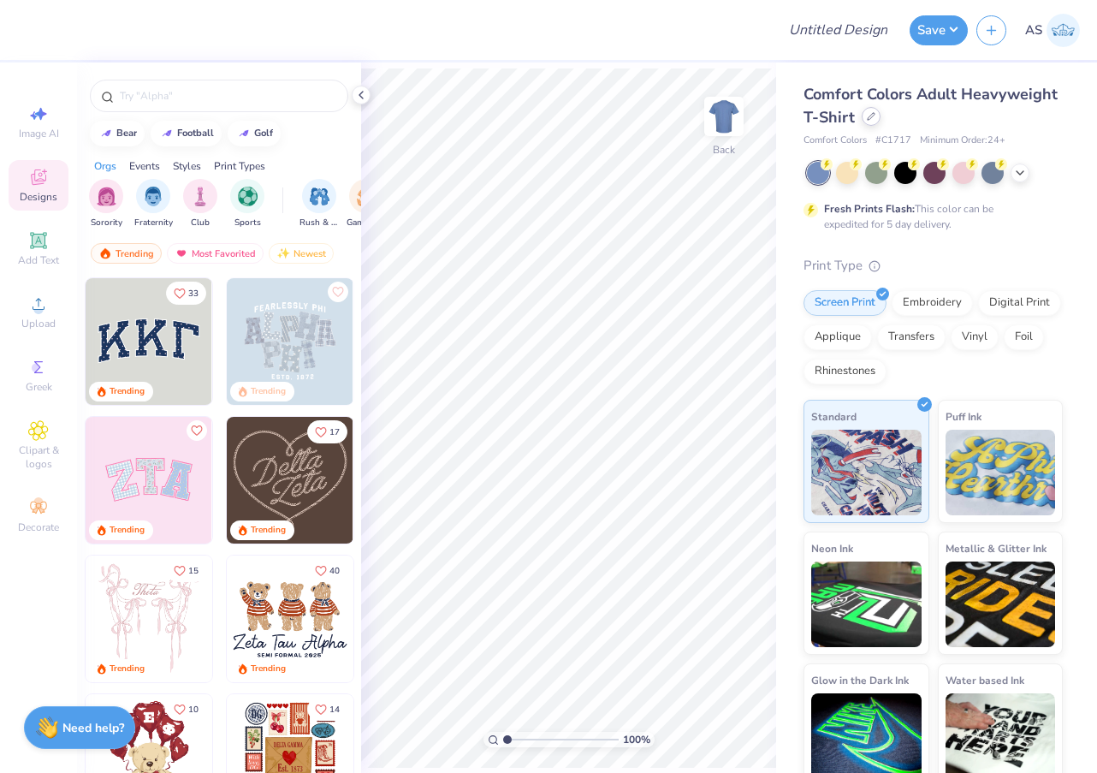
click at [870, 117] on icon at bounding box center [871, 116] width 9 height 9
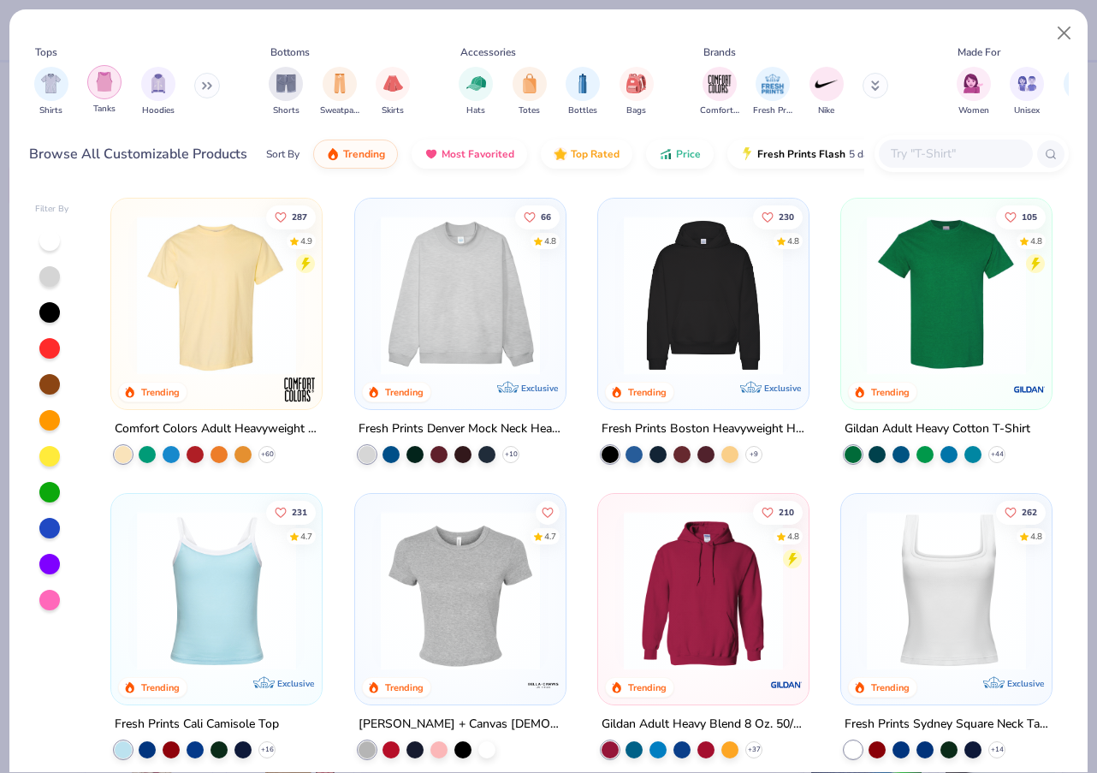
click at [93, 82] on div "filter for Tanks" at bounding box center [104, 82] width 34 height 34
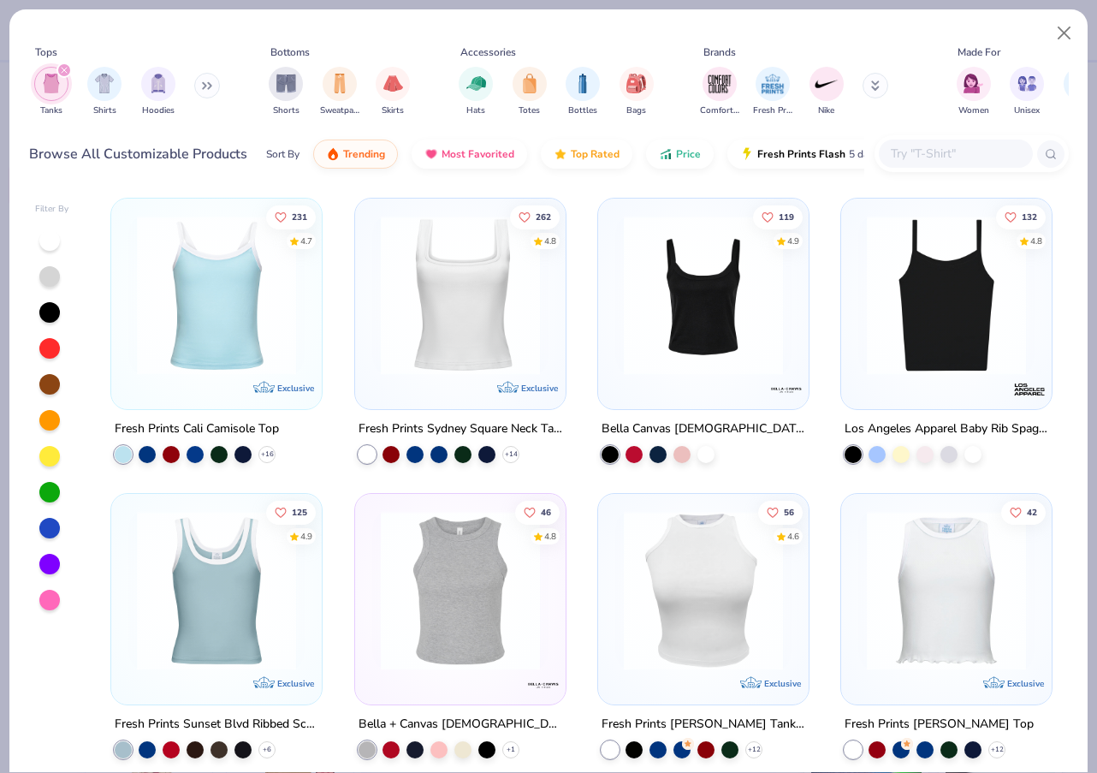
click at [166, 298] on img at bounding box center [216, 295] width 176 height 159
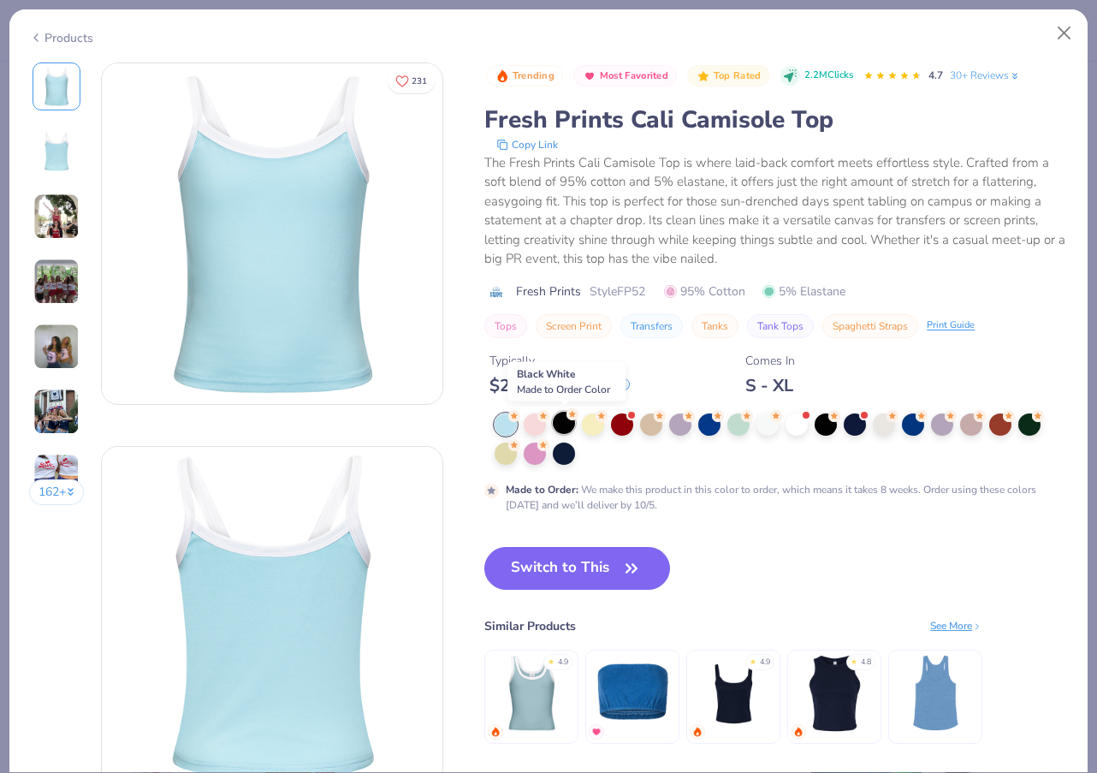
click at [518, 416] on icon at bounding box center [514, 415] width 7 height 6
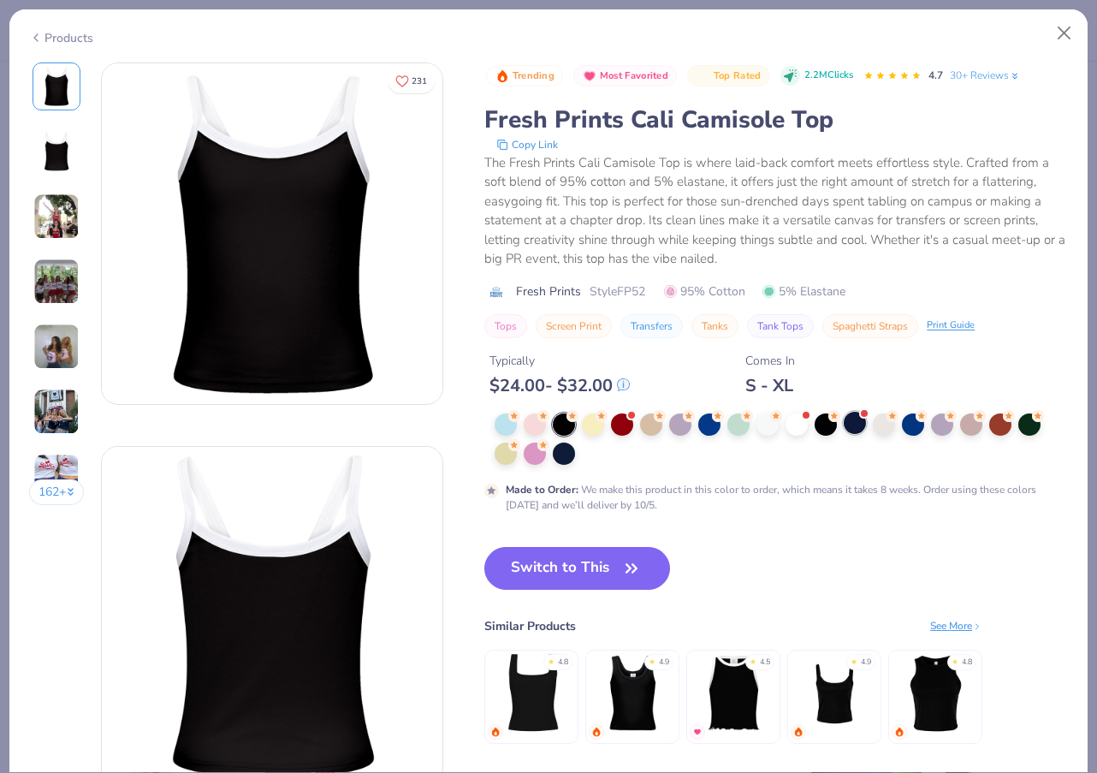
click at [858, 428] on div at bounding box center [855, 423] width 22 height 22
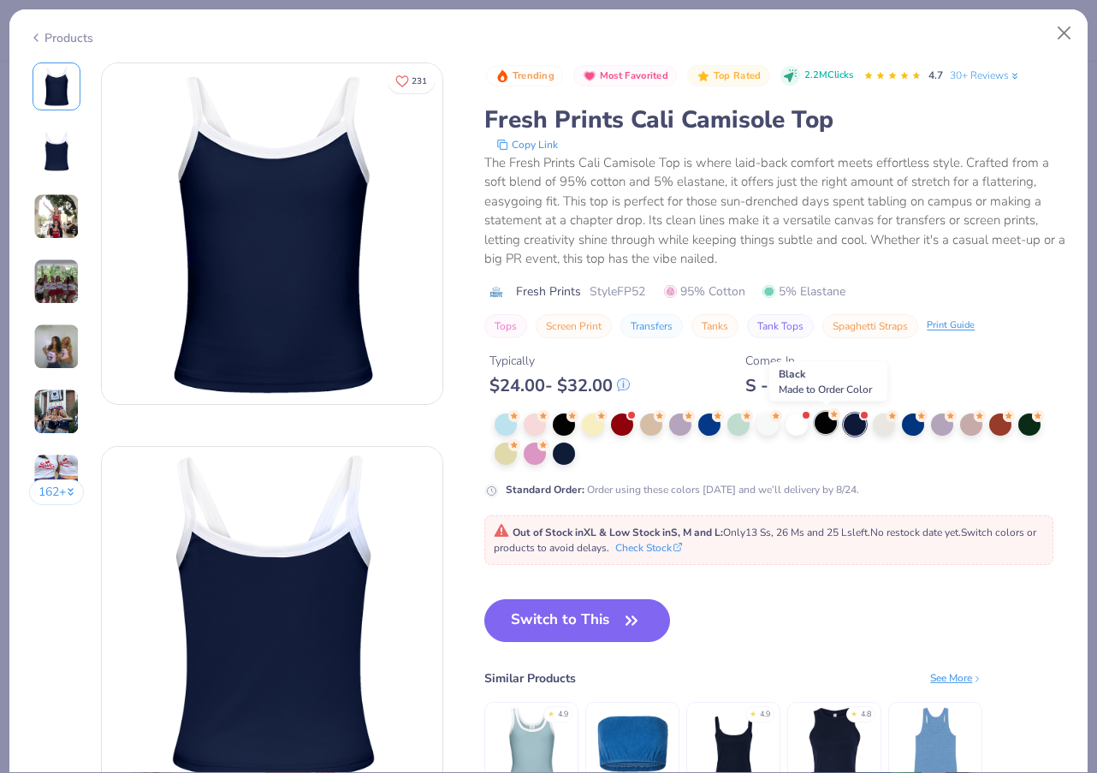
click at [834, 422] on div at bounding box center [826, 423] width 22 height 22
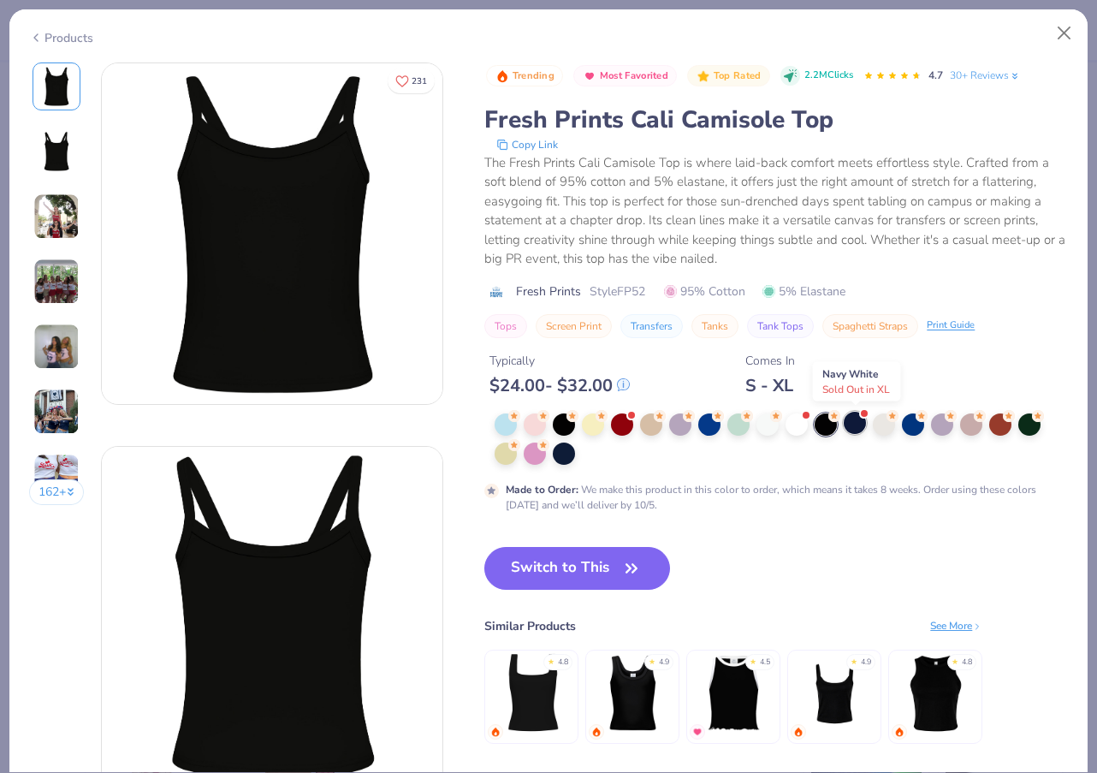
click at [860, 434] on div at bounding box center [855, 423] width 22 height 22
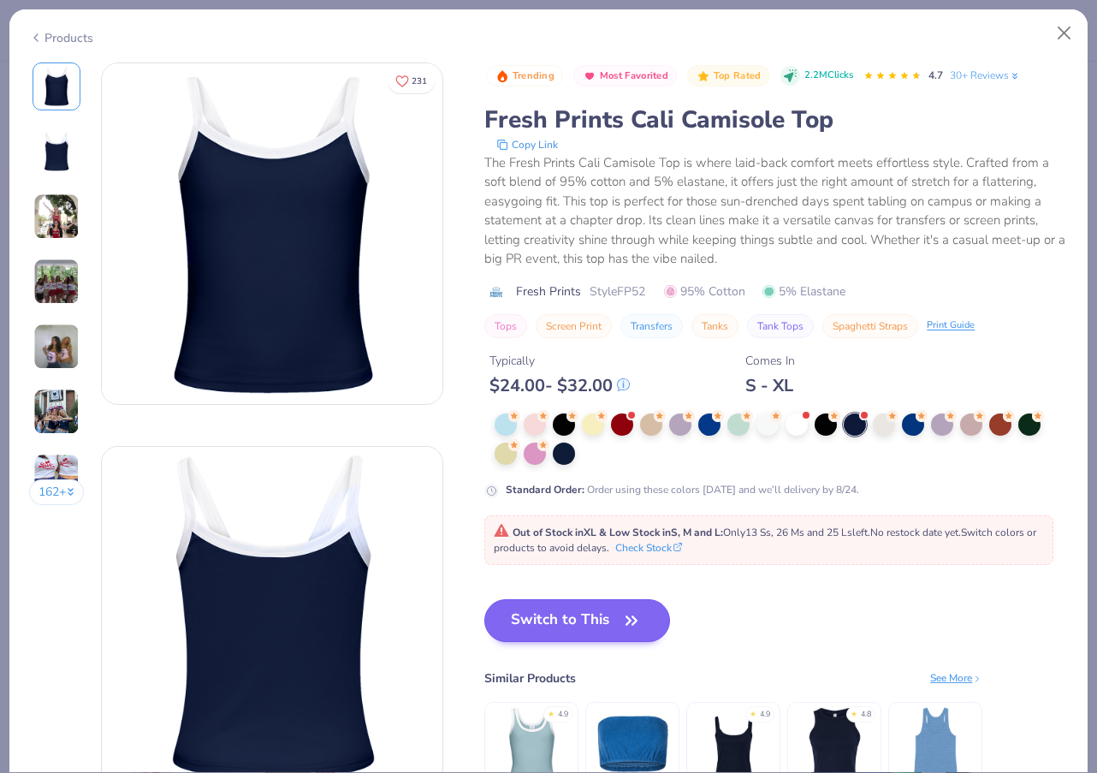
click at [604, 616] on button "Switch to This" at bounding box center [577, 620] width 186 height 43
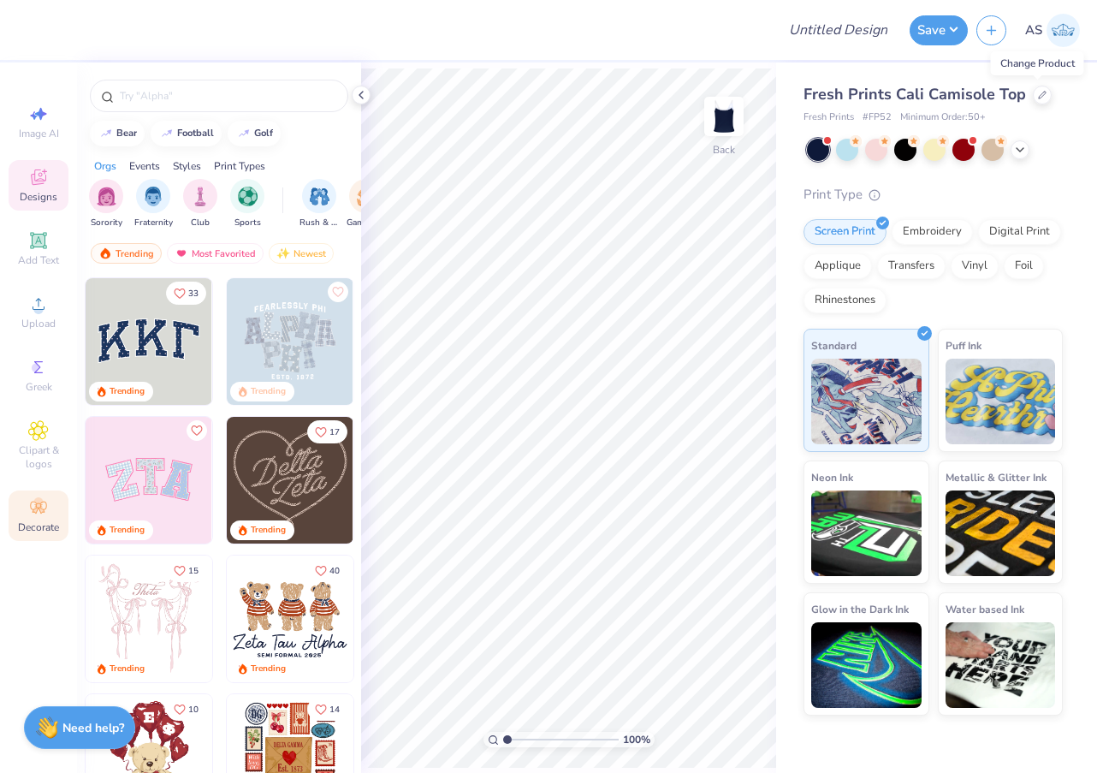
click at [48, 495] on div "Decorate" at bounding box center [39, 515] width 60 height 50
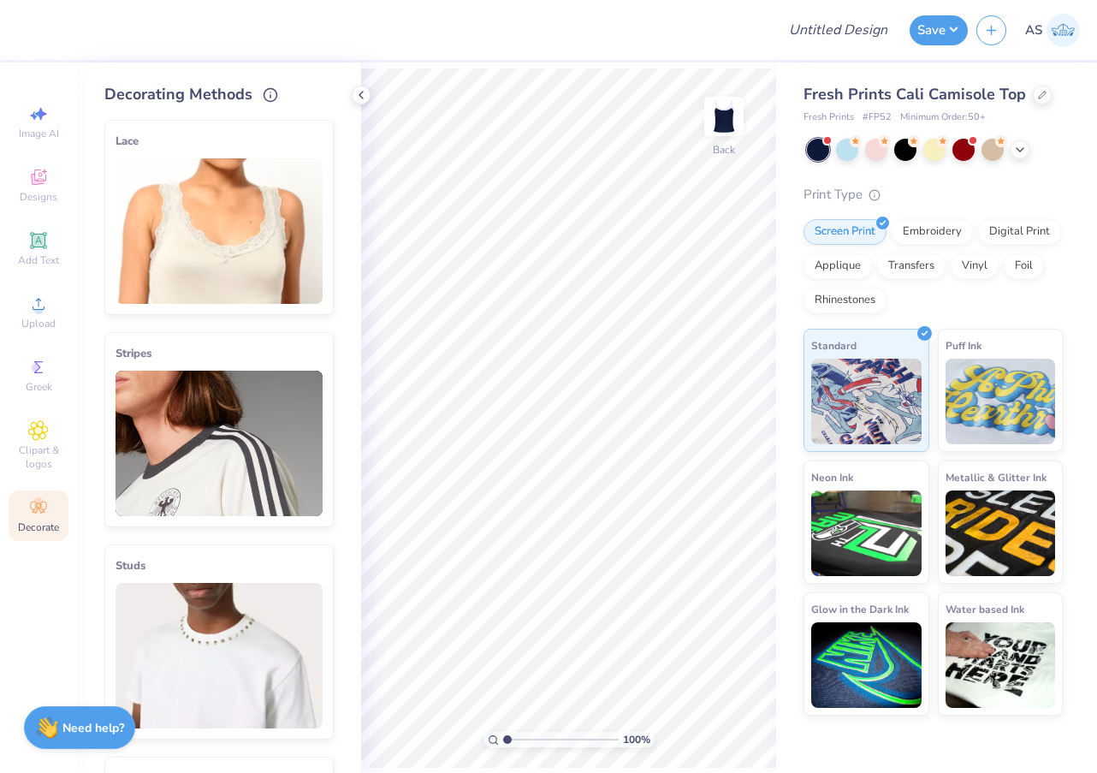
click at [188, 443] on img at bounding box center [219, 443] width 207 height 145
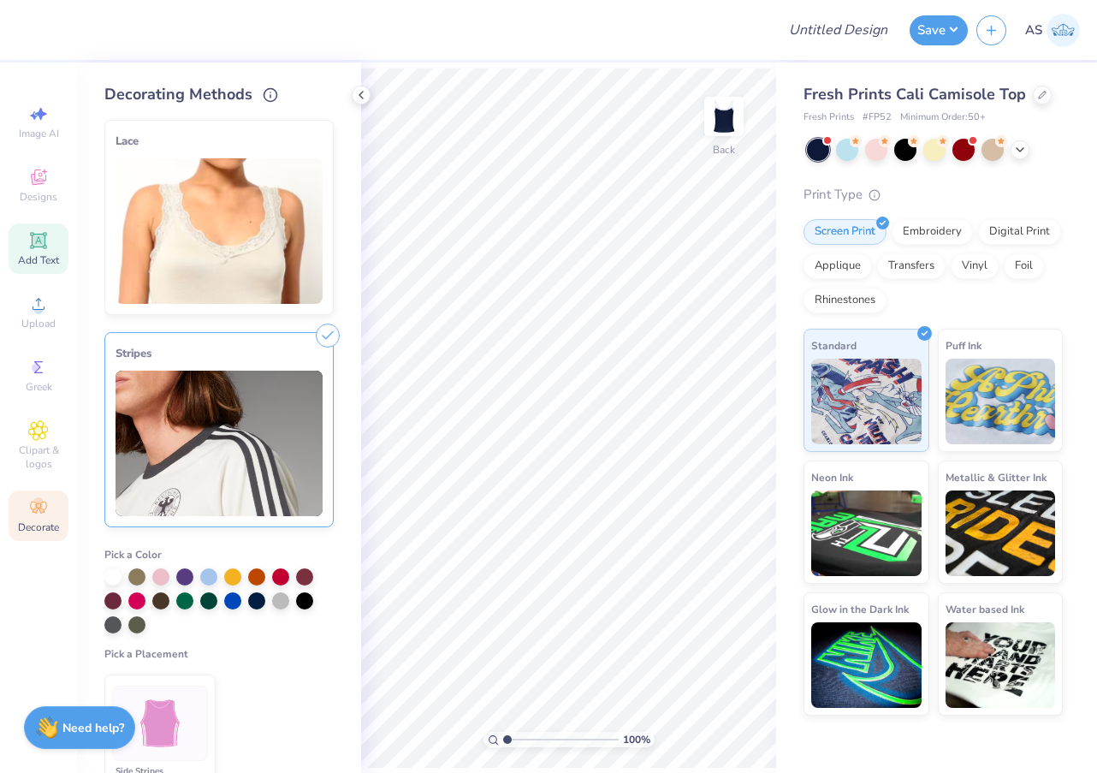
click at [49, 246] on div "Add Text" at bounding box center [39, 248] width 60 height 50
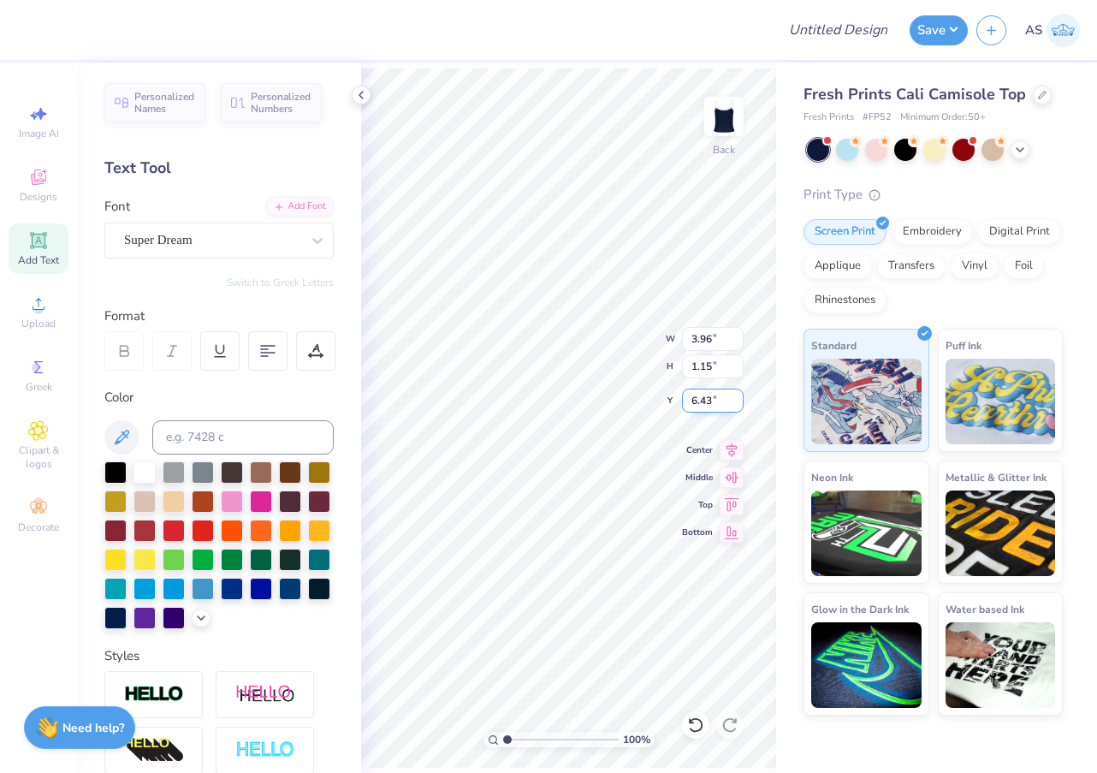
type textarea "Dphie"
type input "2.66"
type textarea "d p e"
type input "2.13"
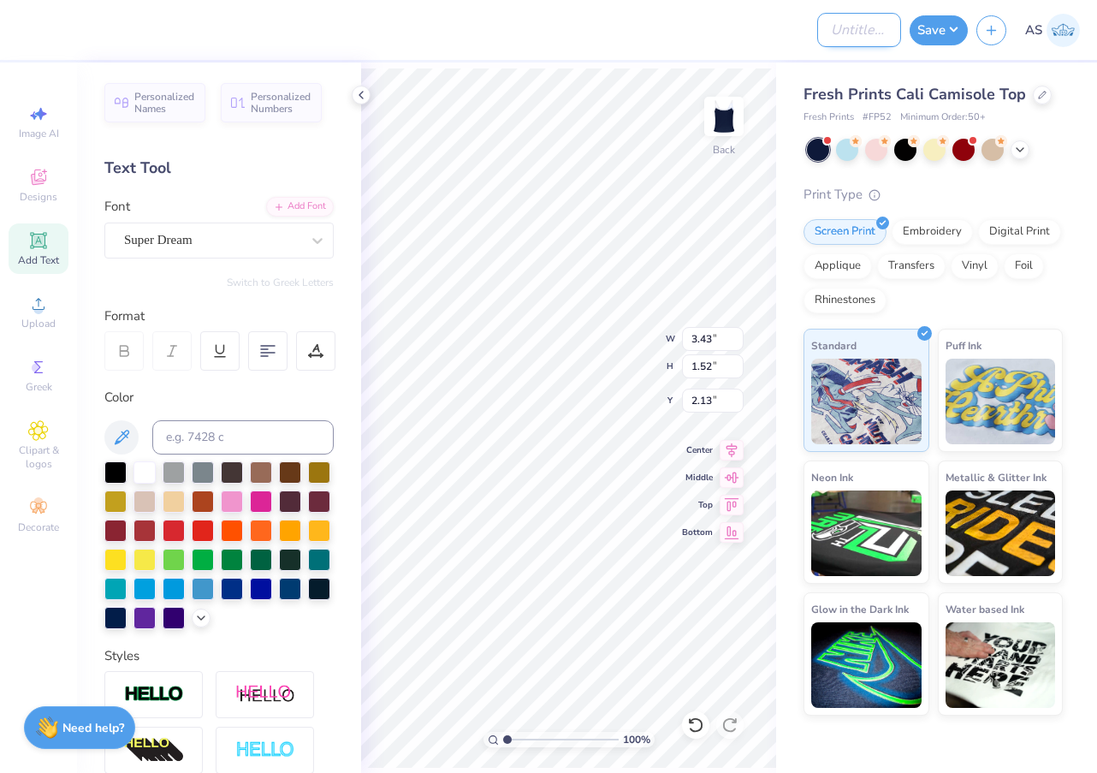
click at [817, 29] on input "Design Title" at bounding box center [859, 30] width 84 height 34
type input "fp tank draft"
click at [926, 33] on button "Save" at bounding box center [939, 28] width 58 height 30
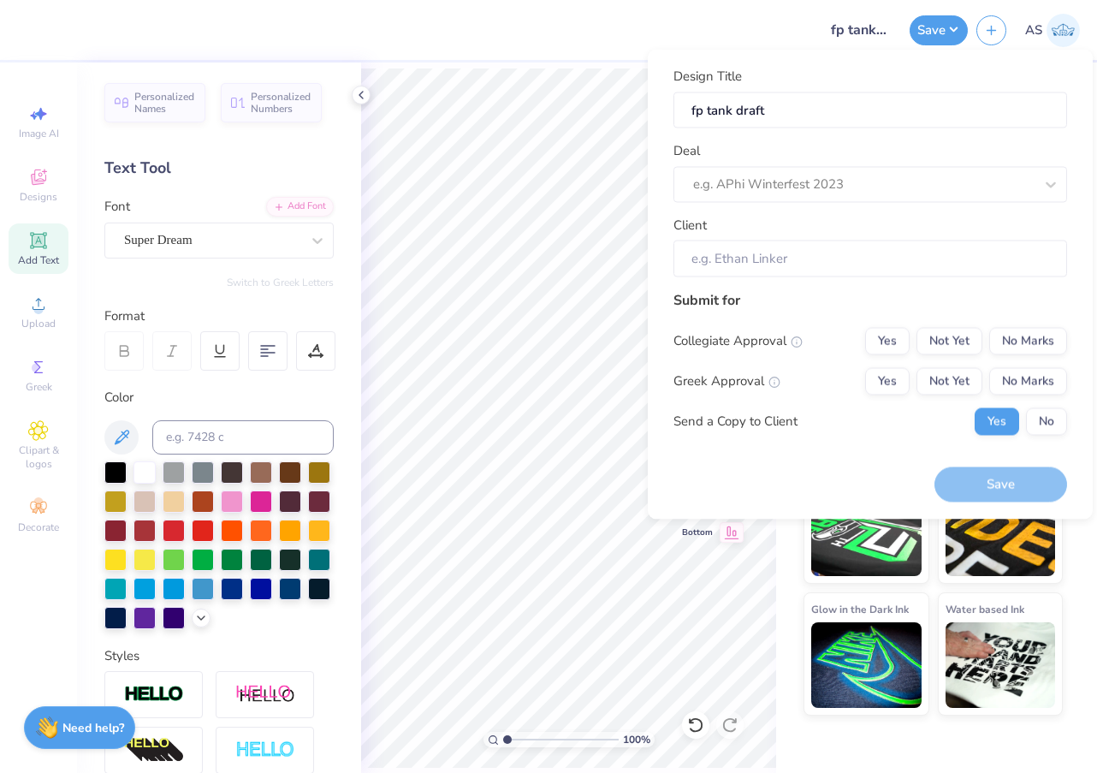
click at [819, 162] on div "Deal e.g. APhi Winterfest 2023" at bounding box center [871, 172] width 394 height 62
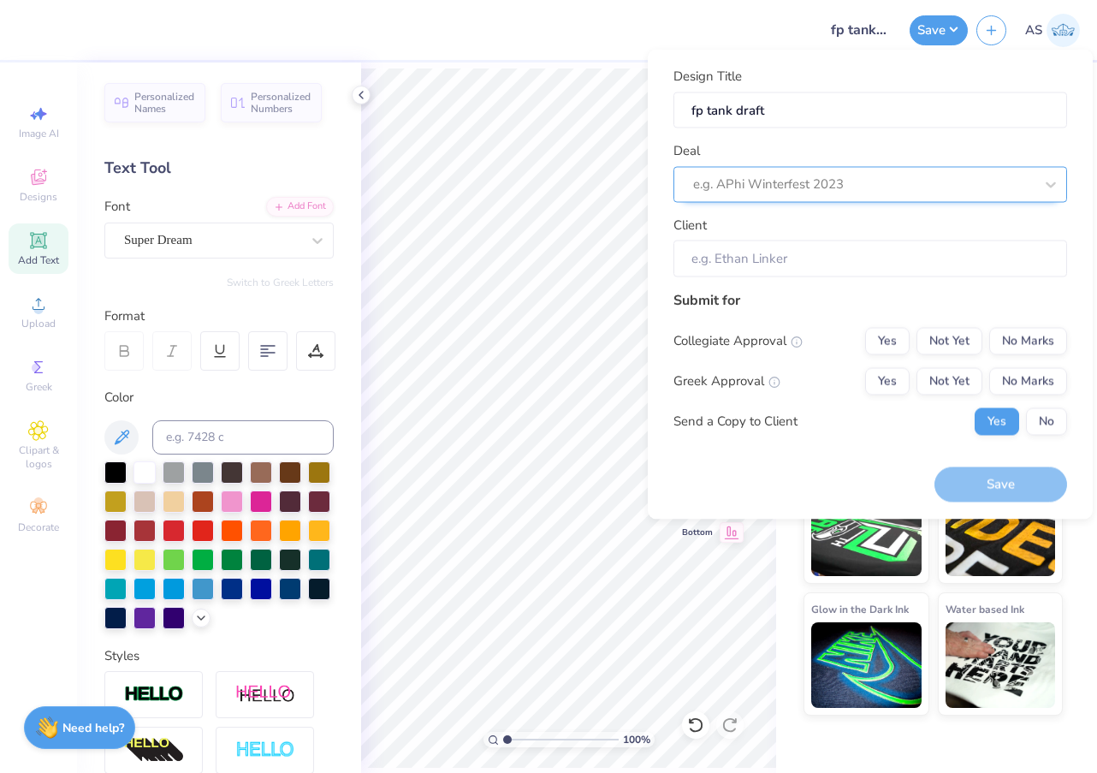
click at [823, 181] on div "e.g. APhi Winterfest 2023" at bounding box center [863, 185] width 341 height 20
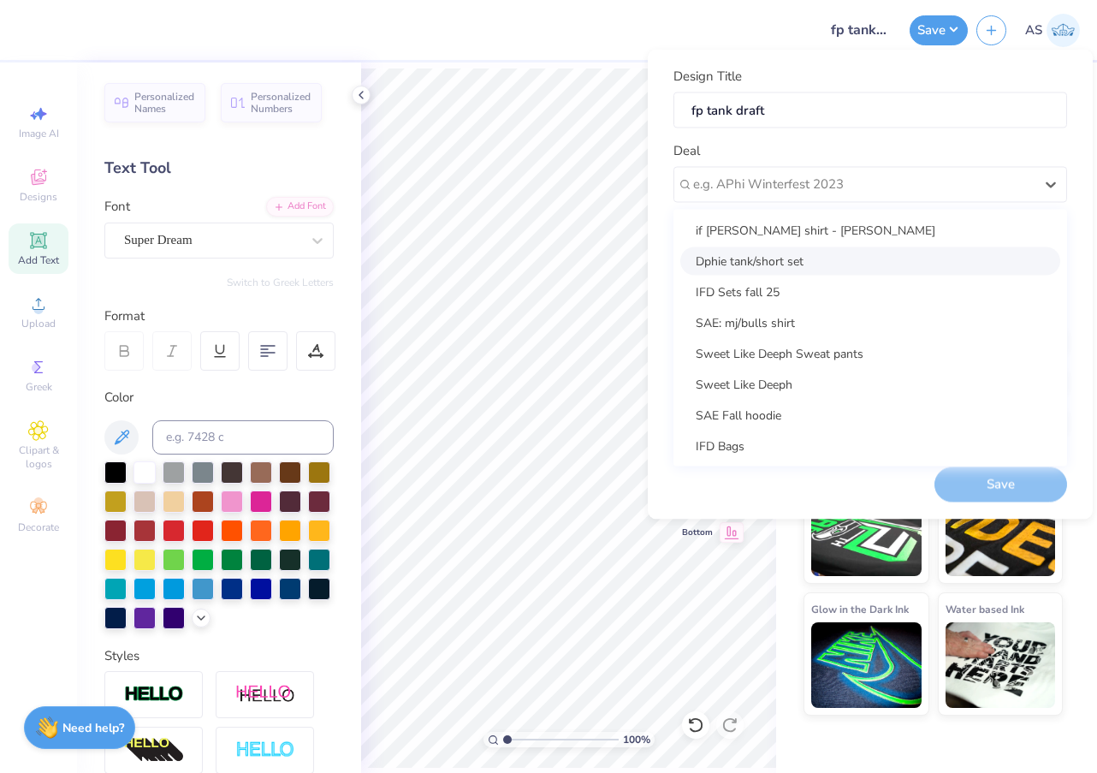
click at [801, 261] on div "Dphie tank/short set" at bounding box center [870, 260] width 380 height 28
type input "Viktoria Barbarakis"
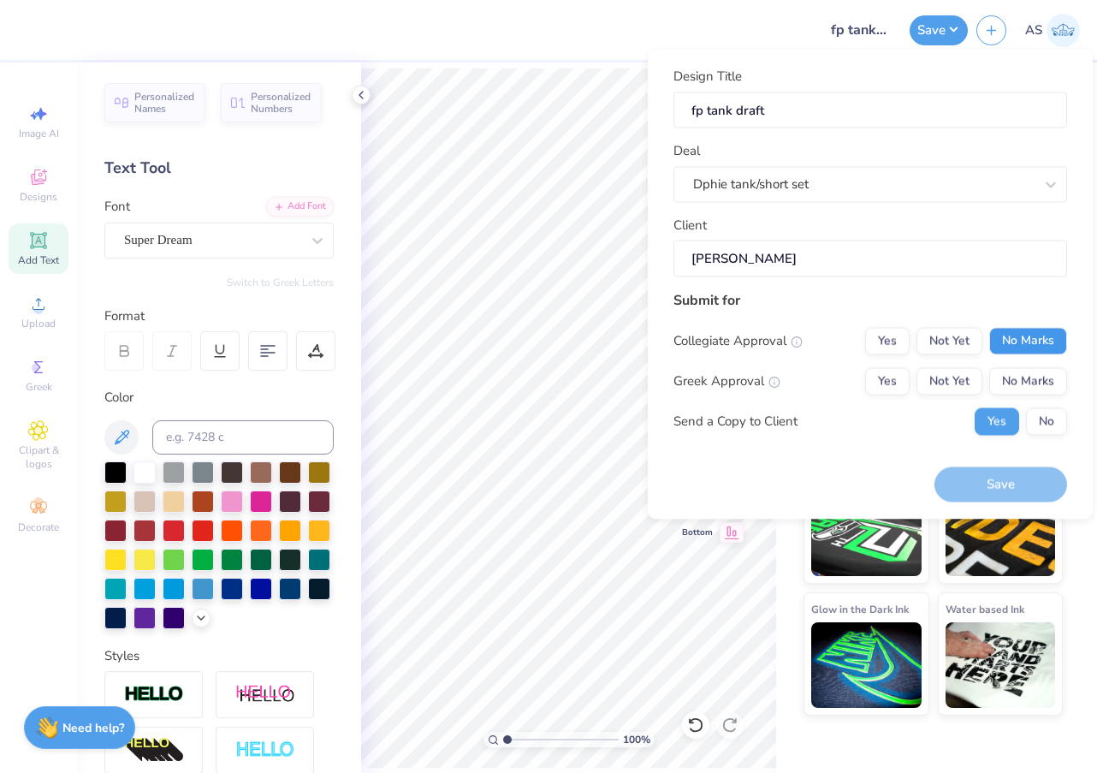
click at [1014, 347] on button "No Marks" at bounding box center [1028, 340] width 78 height 27
click at [1024, 374] on button "No Marks" at bounding box center [1028, 380] width 78 height 27
click at [1003, 492] on button "Save" at bounding box center [1001, 484] width 133 height 35
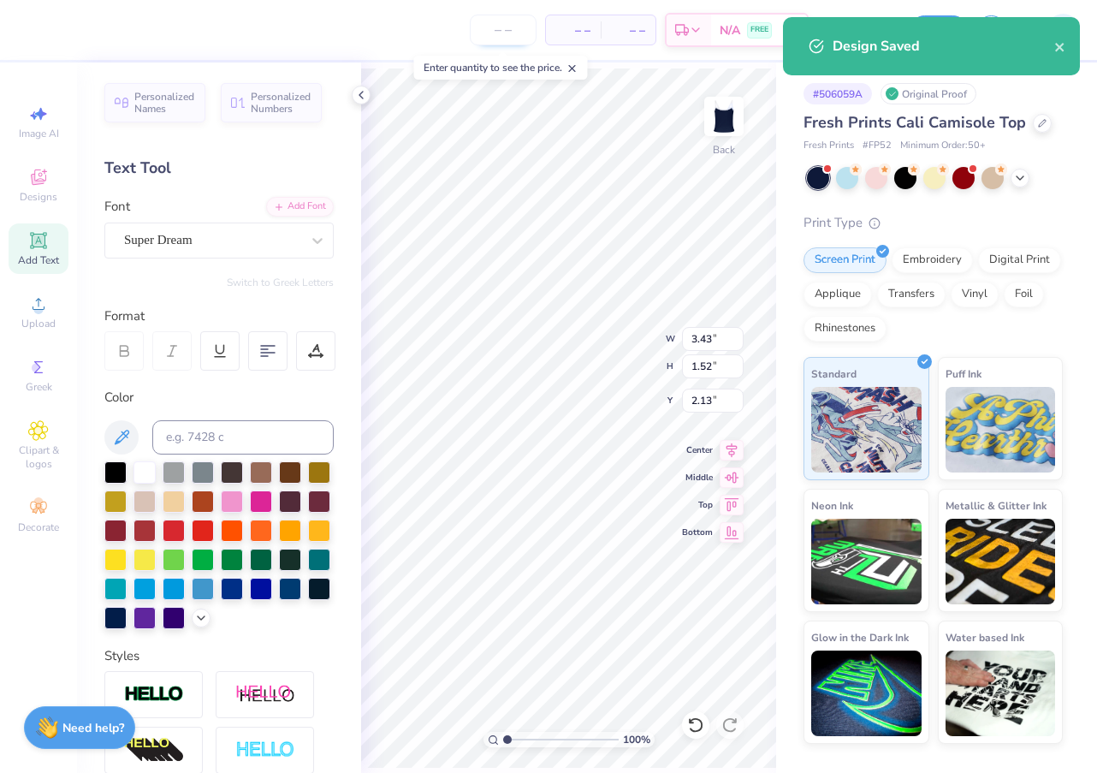
click at [505, 33] on input "number" at bounding box center [503, 30] width 67 height 31
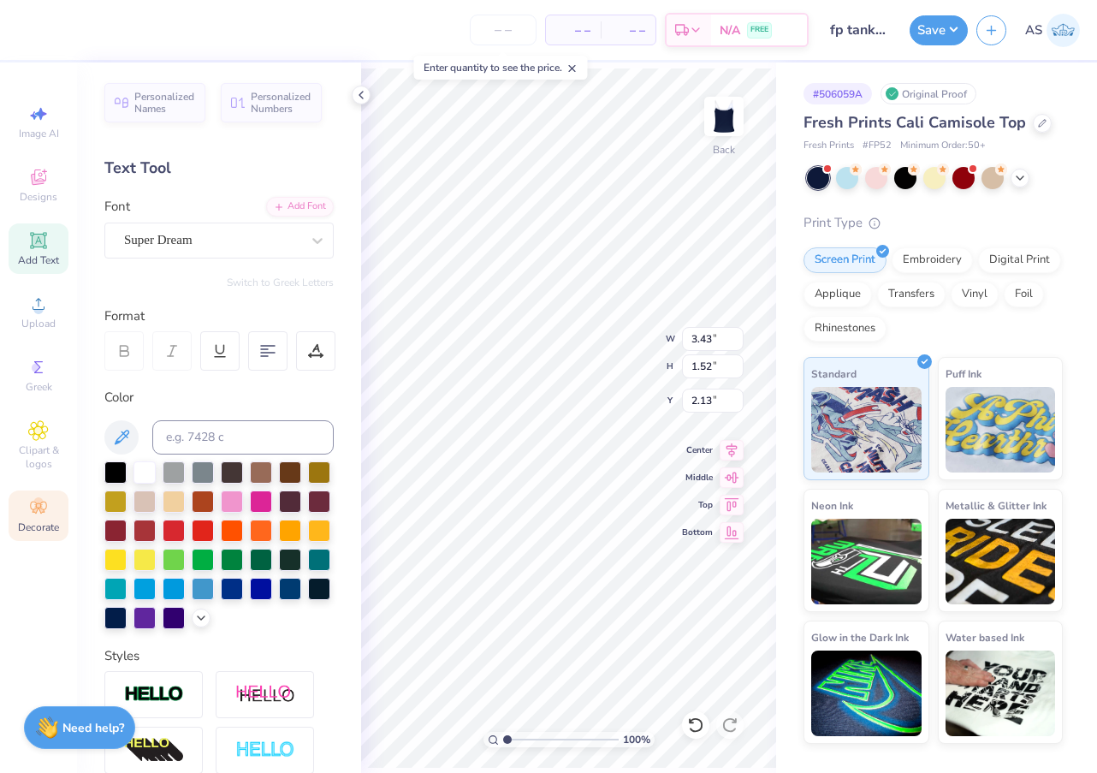
click at [59, 500] on div "Decorate" at bounding box center [39, 515] width 60 height 50
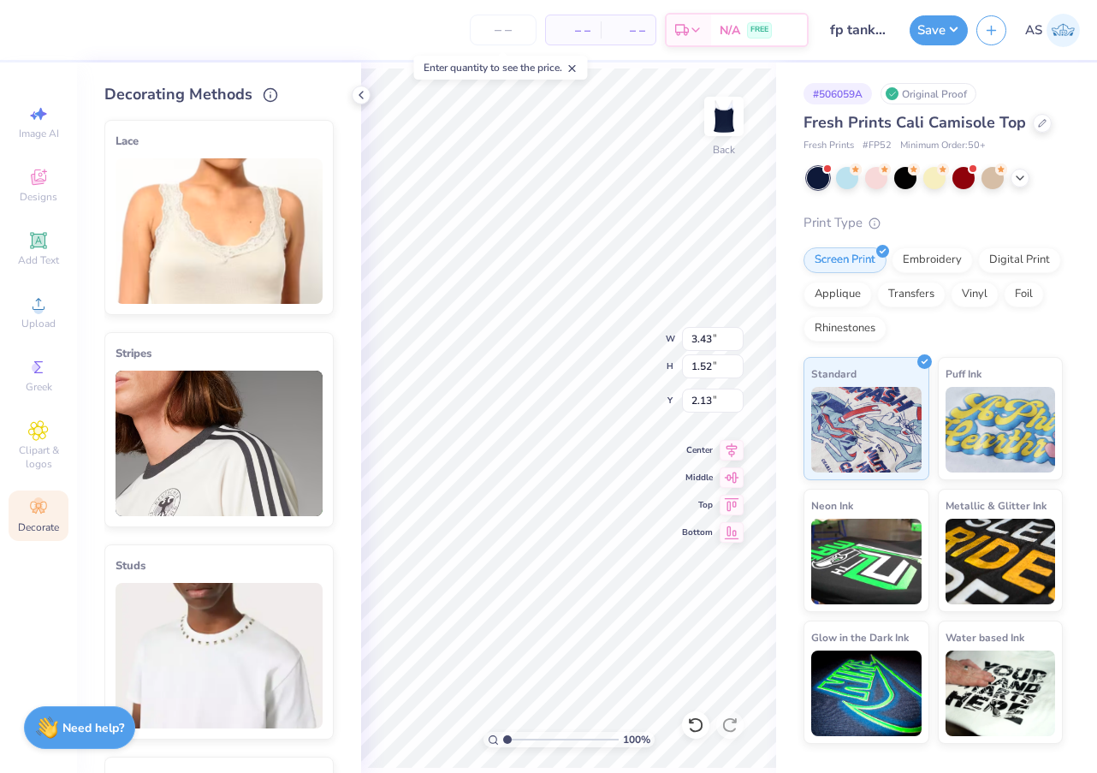
click at [595, 37] on div "– – Per Item" at bounding box center [573, 29] width 55 height 29
click at [518, 30] on input "number" at bounding box center [503, 30] width 67 height 31
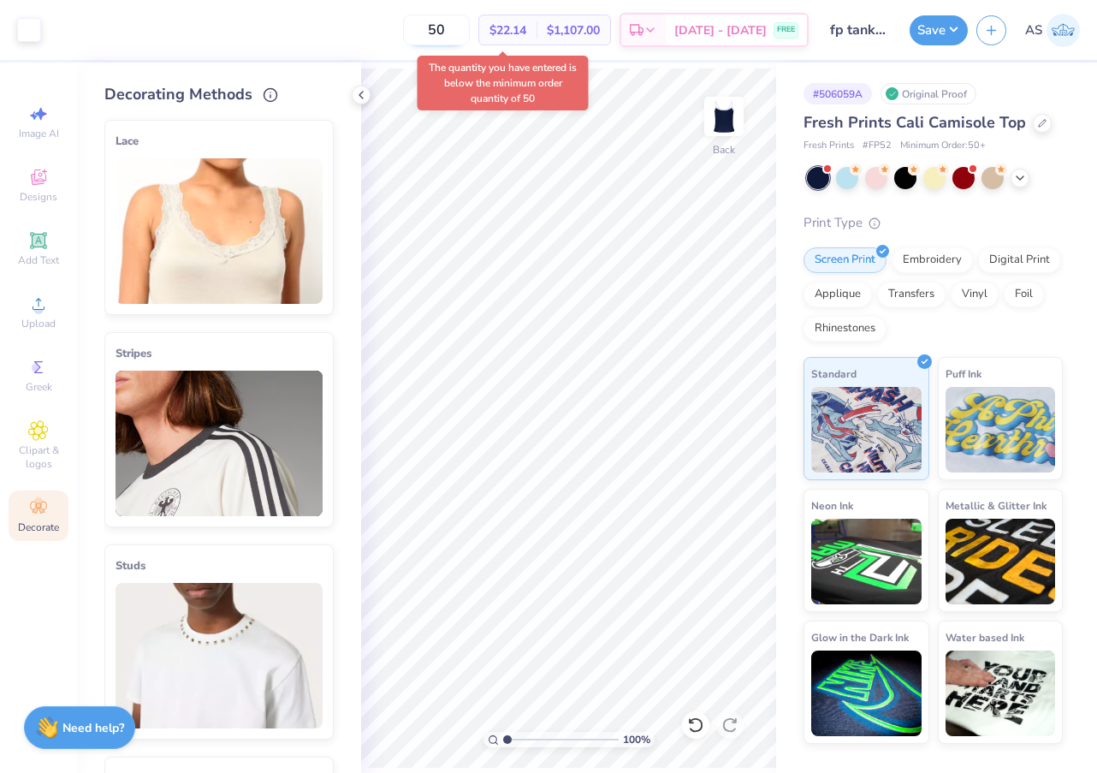
click at [460, 37] on input "50" at bounding box center [436, 30] width 67 height 31
type input "5"
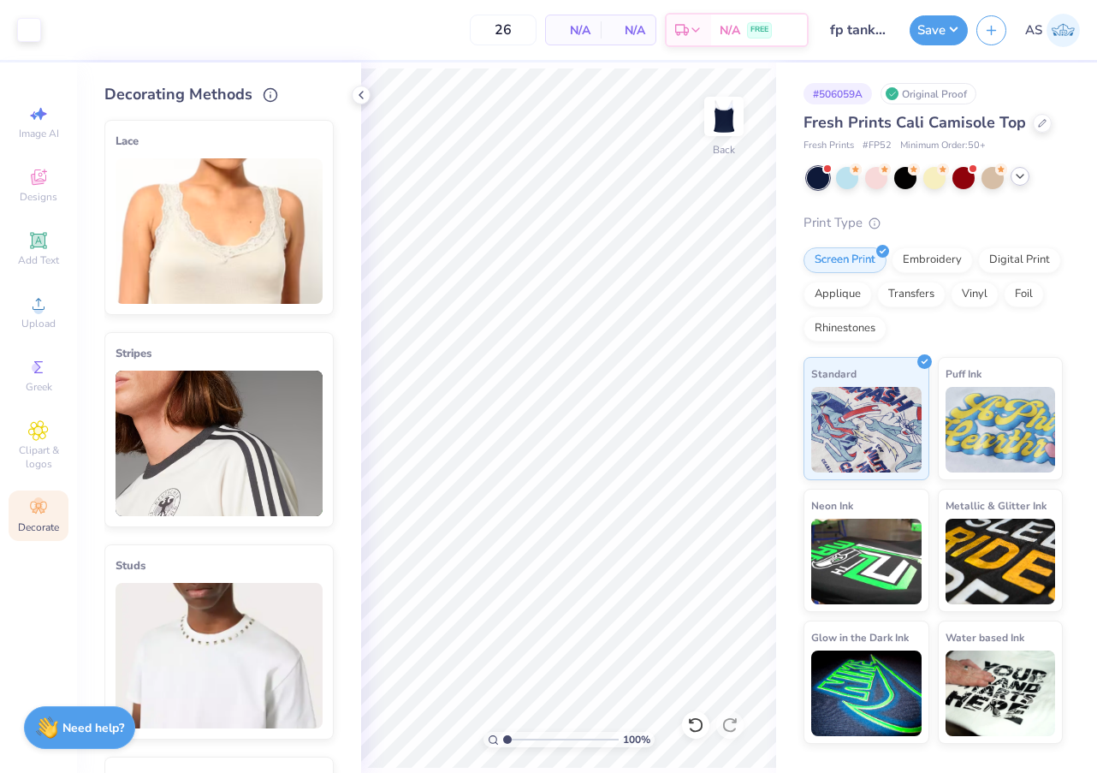
type input "50"
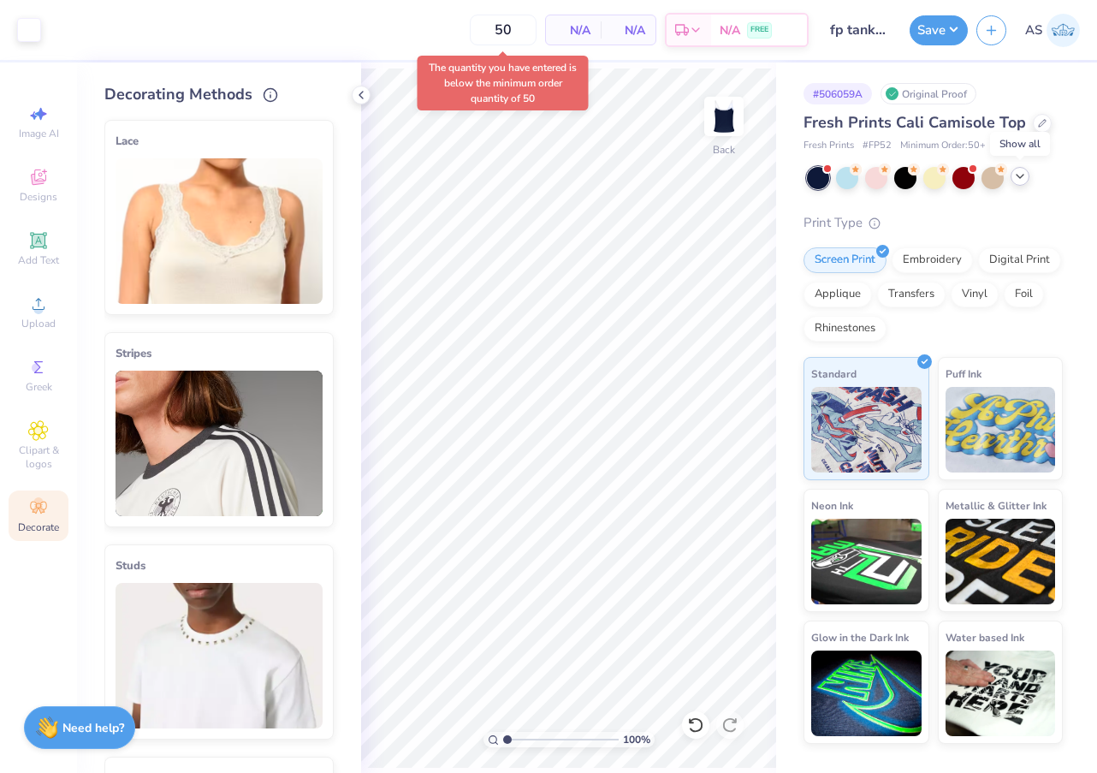
click at [1025, 179] on icon at bounding box center [1020, 176] width 14 height 14
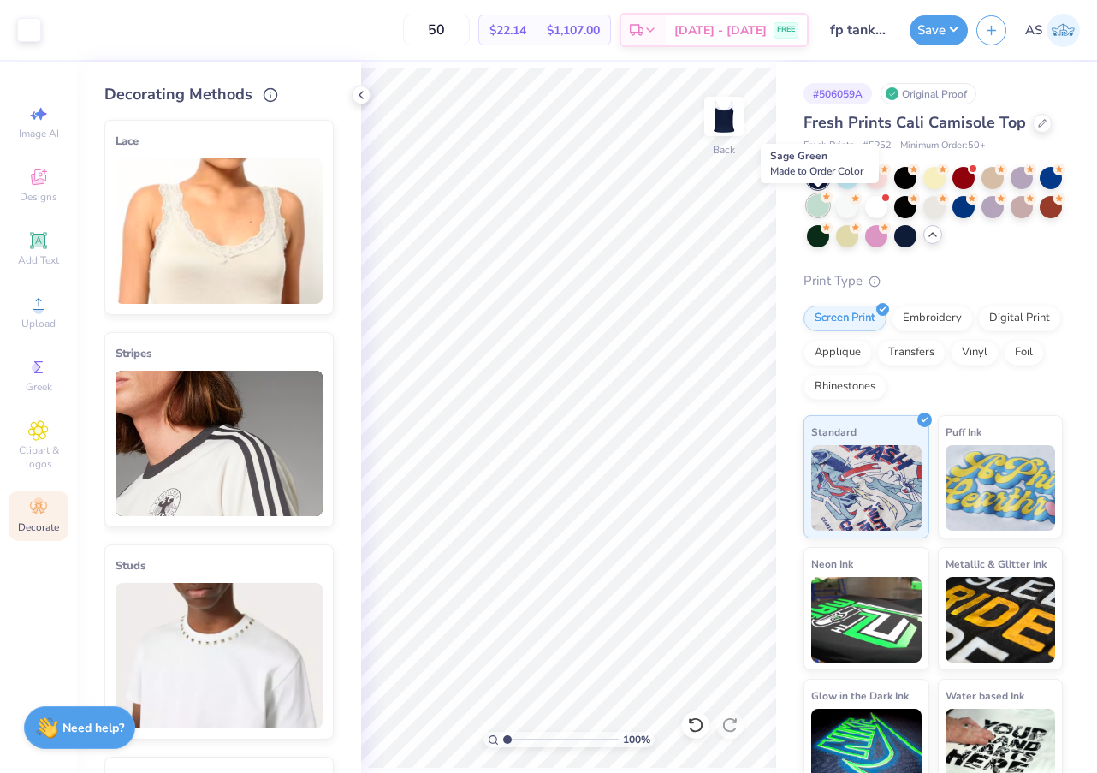
click at [819, 205] on div at bounding box center [818, 205] width 22 height 22
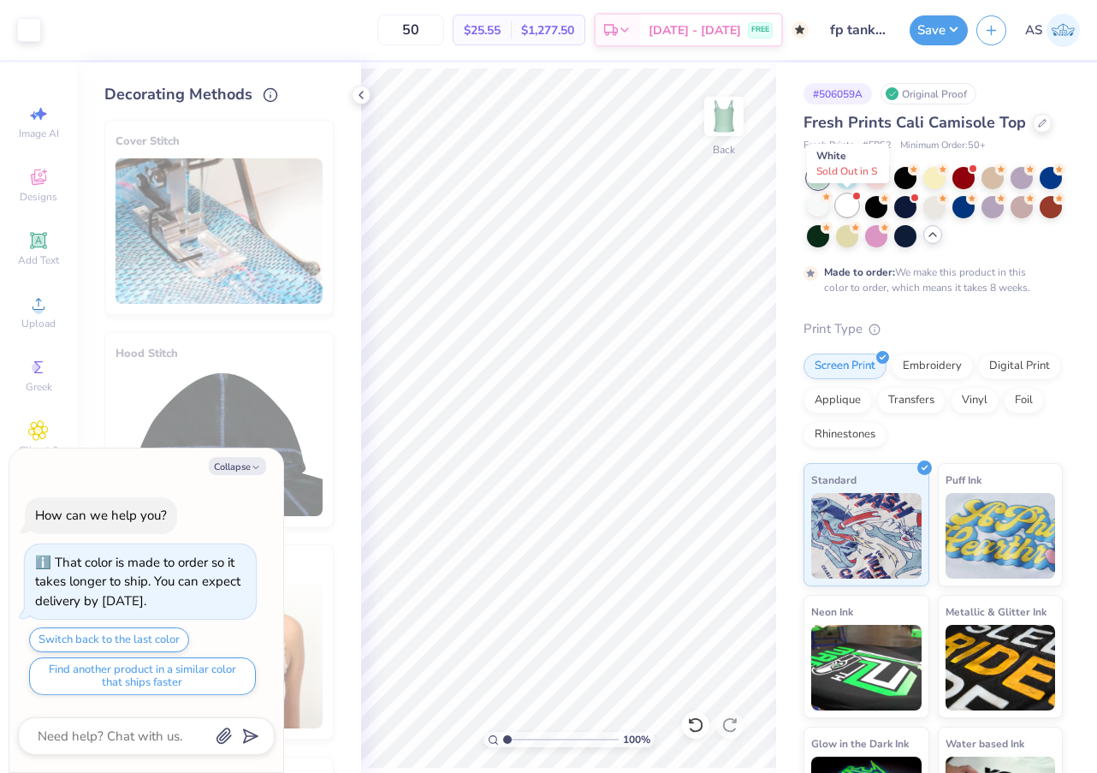
click at [857, 211] on div at bounding box center [847, 205] width 22 height 22
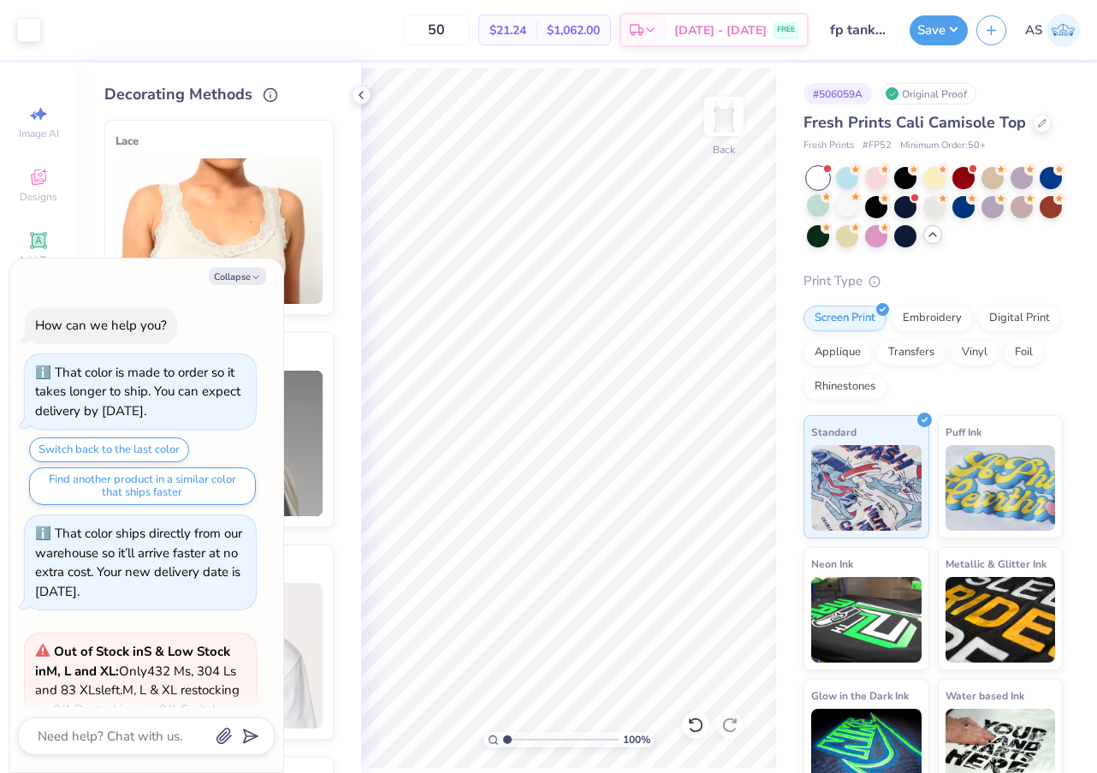
scroll to position [188, 0]
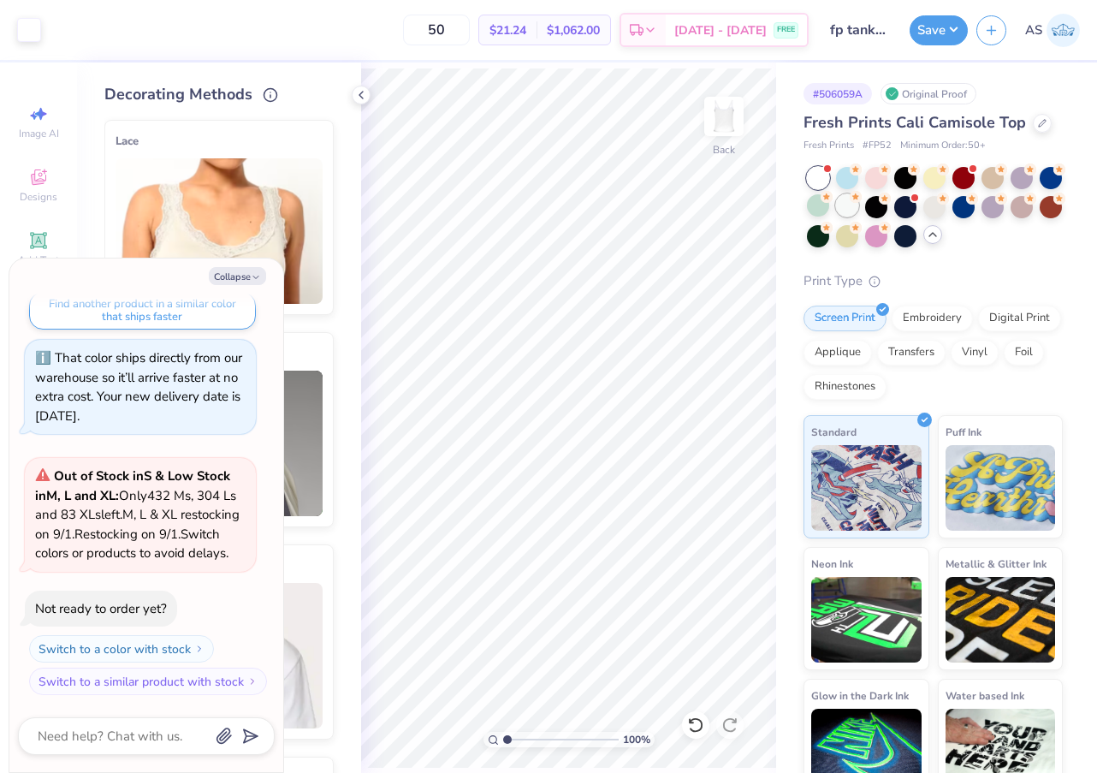
click at [846, 202] on div at bounding box center [847, 205] width 22 height 22
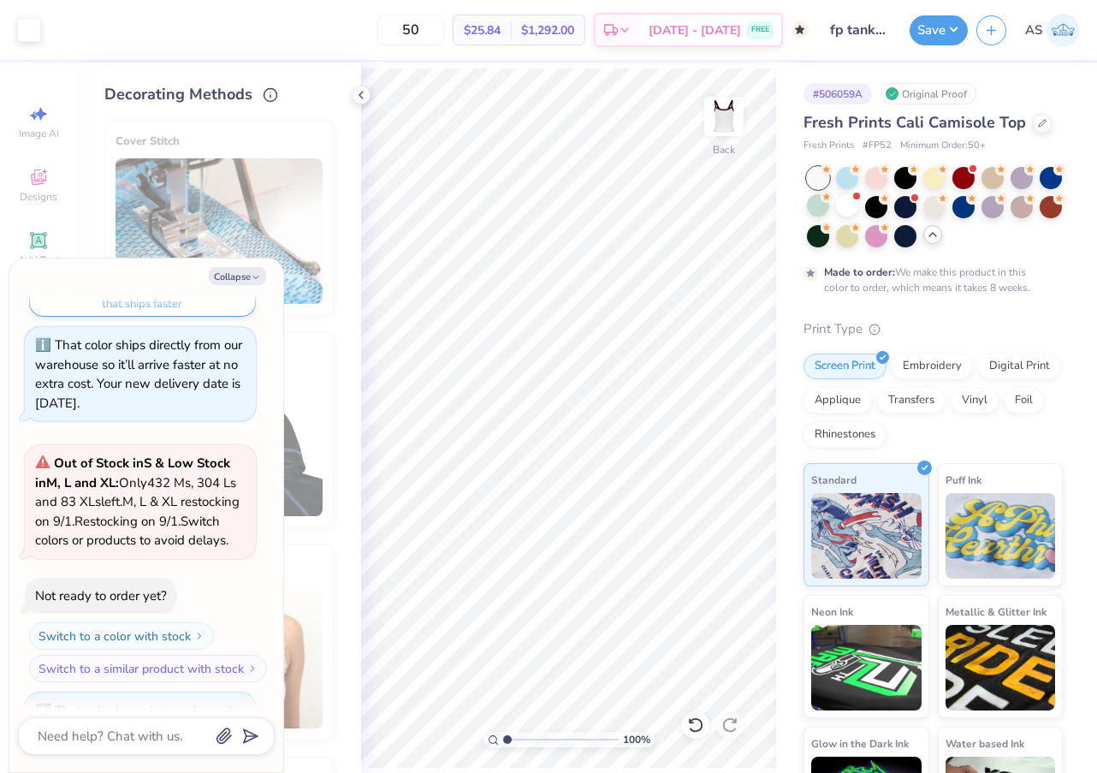
scroll to position [348, 0]
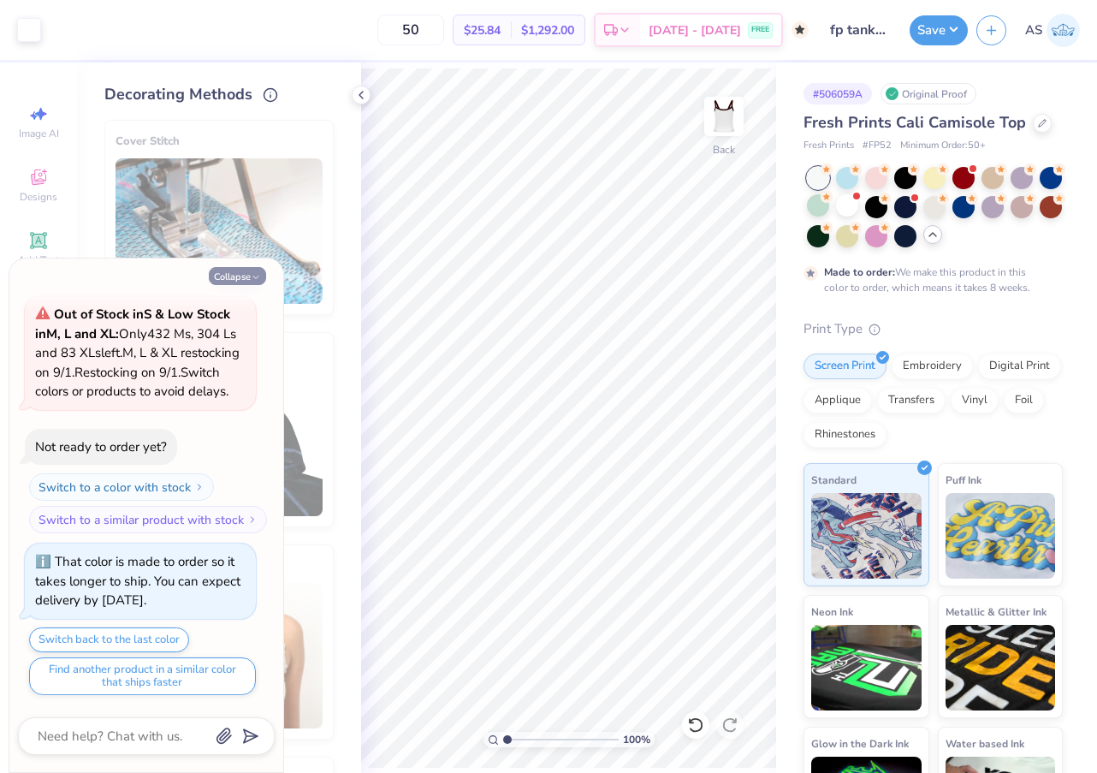
click at [224, 276] on button "Collapse" at bounding box center [237, 276] width 57 height 18
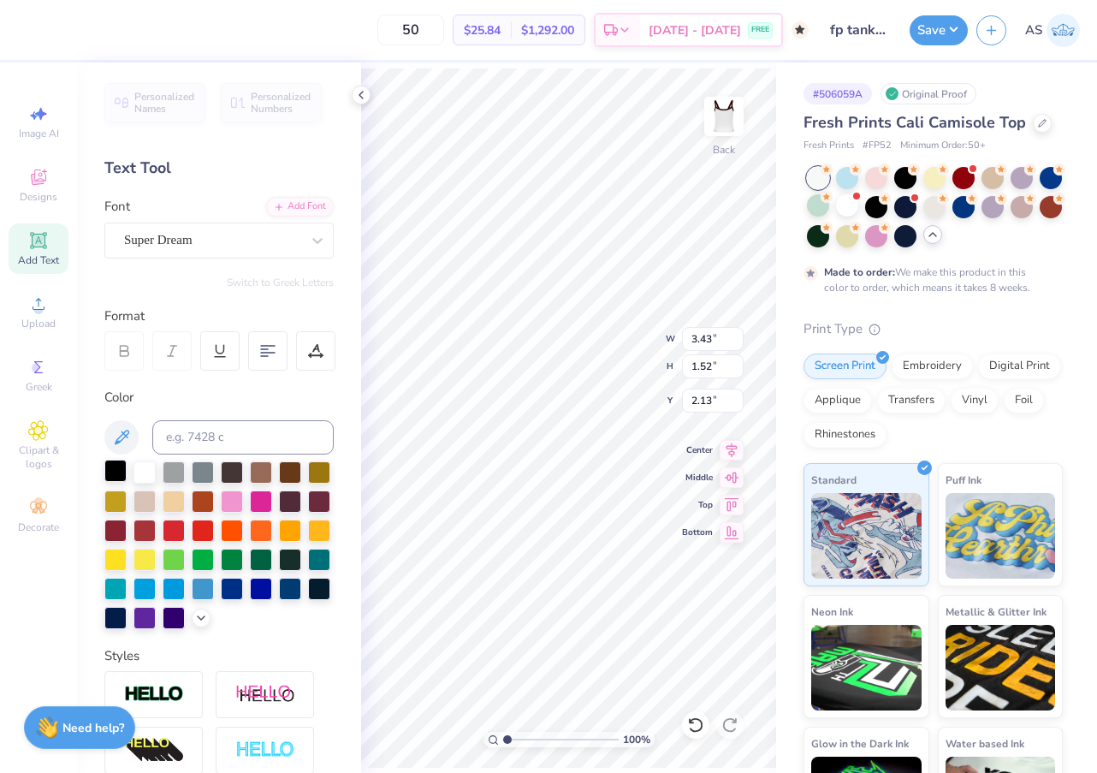
click at [114, 472] on div at bounding box center [115, 471] width 22 height 22
click at [33, 504] on icon at bounding box center [38, 507] width 21 height 21
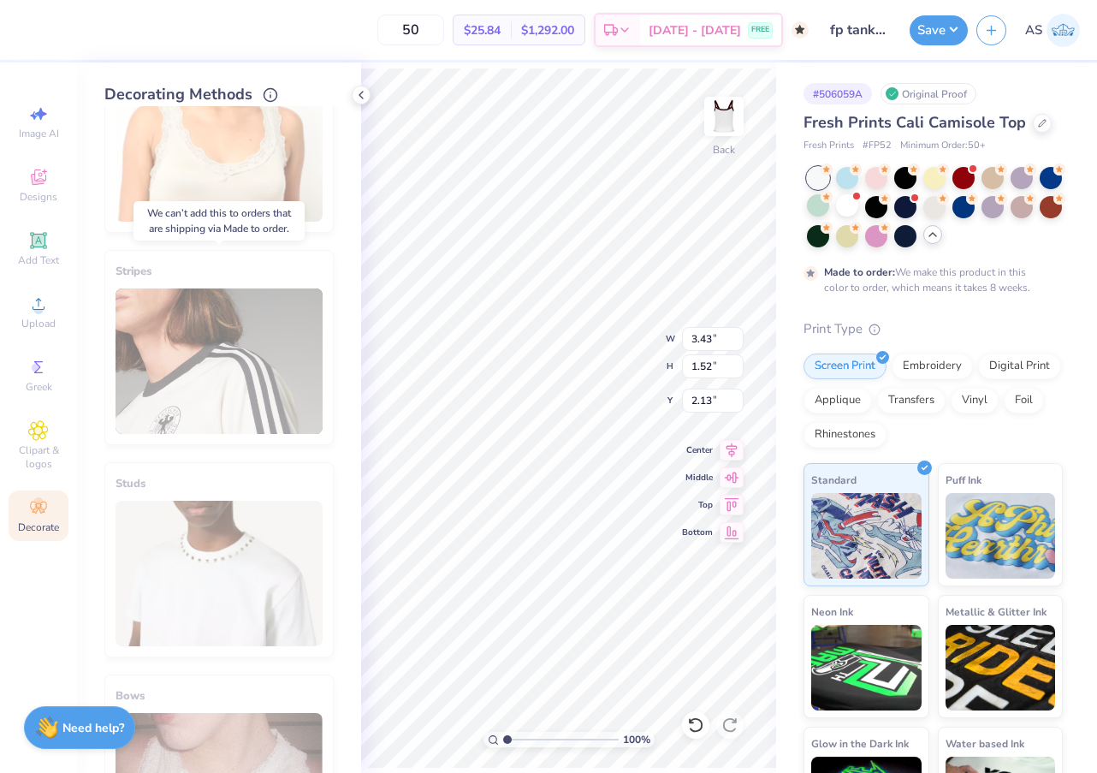
scroll to position [508, 0]
click at [847, 209] on div at bounding box center [847, 205] width 22 height 22
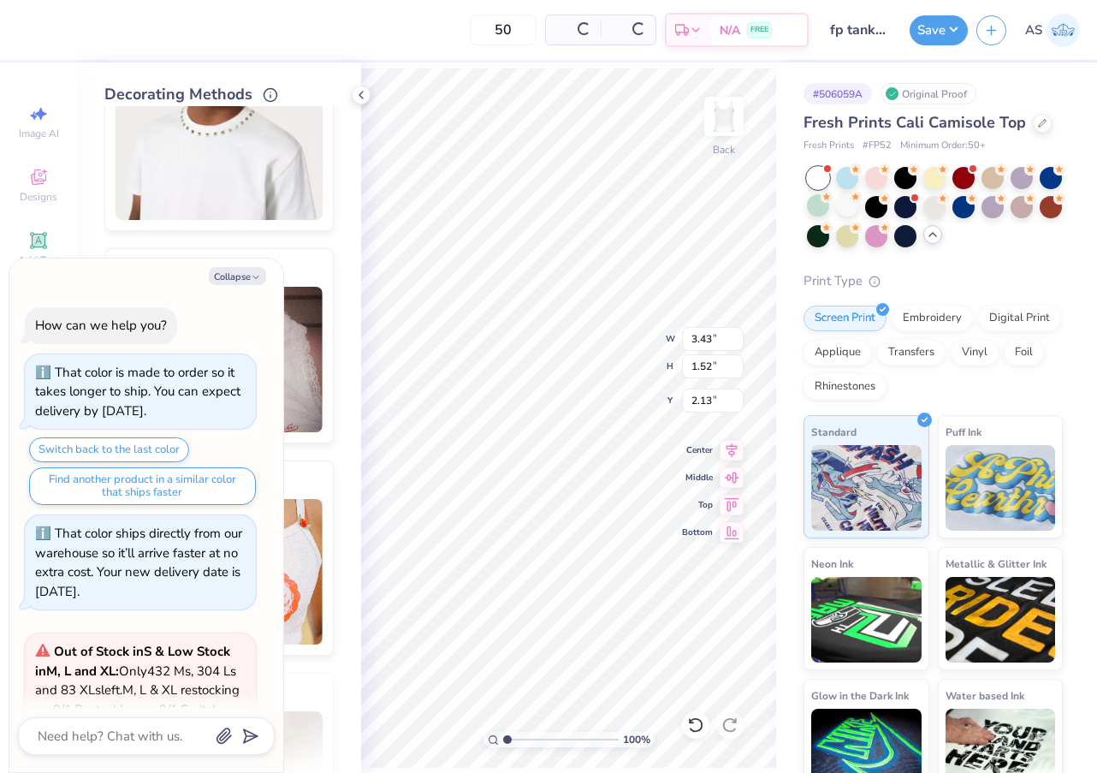
scroll to position [728, 0]
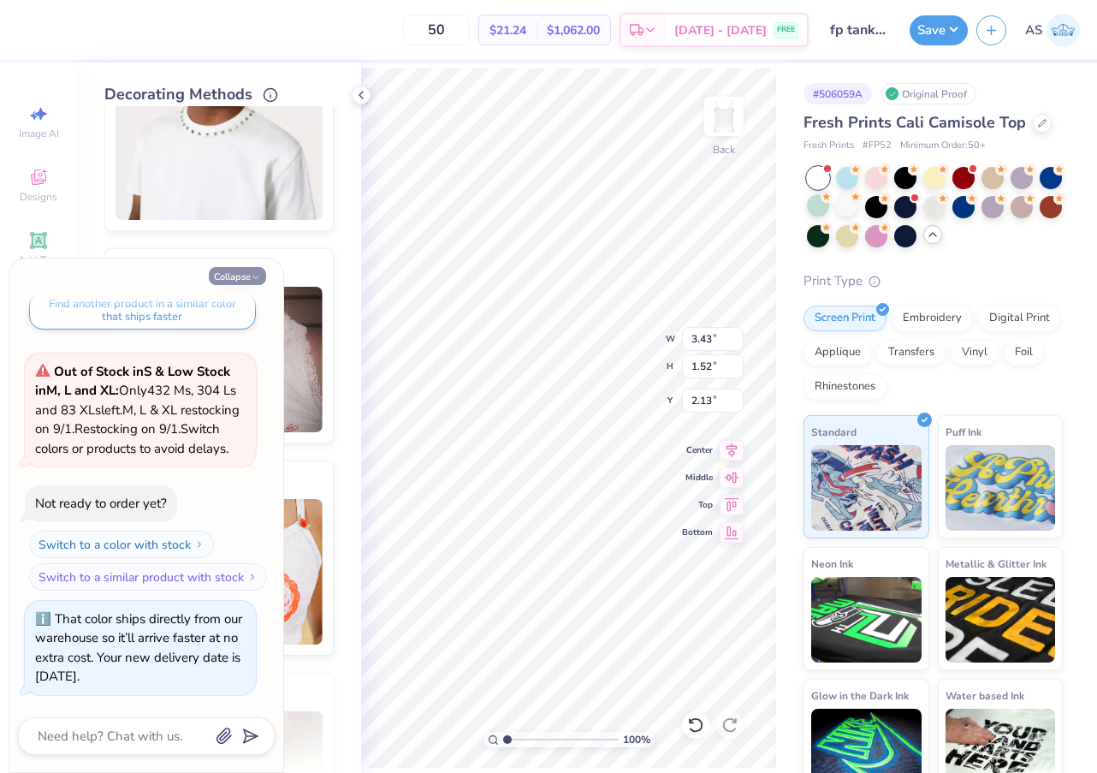
click at [247, 281] on button "Collapse" at bounding box center [237, 276] width 57 height 18
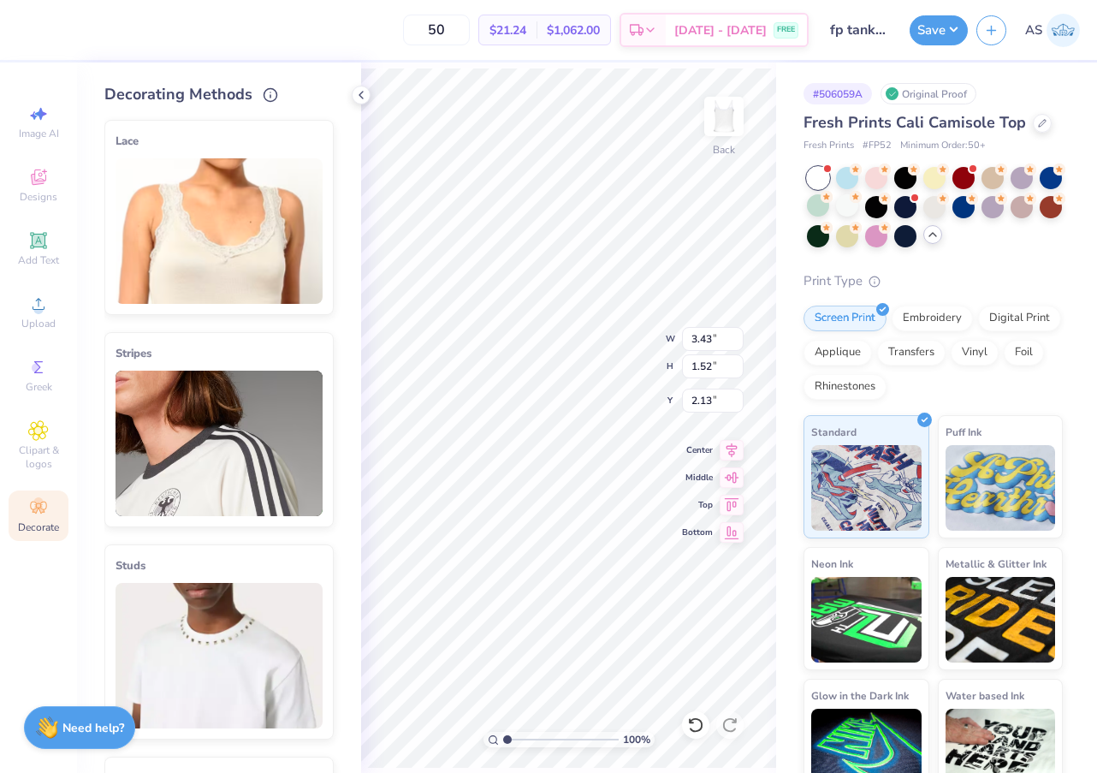
scroll to position [0, 0]
click at [222, 505] on img at bounding box center [219, 443] width 207 height 145
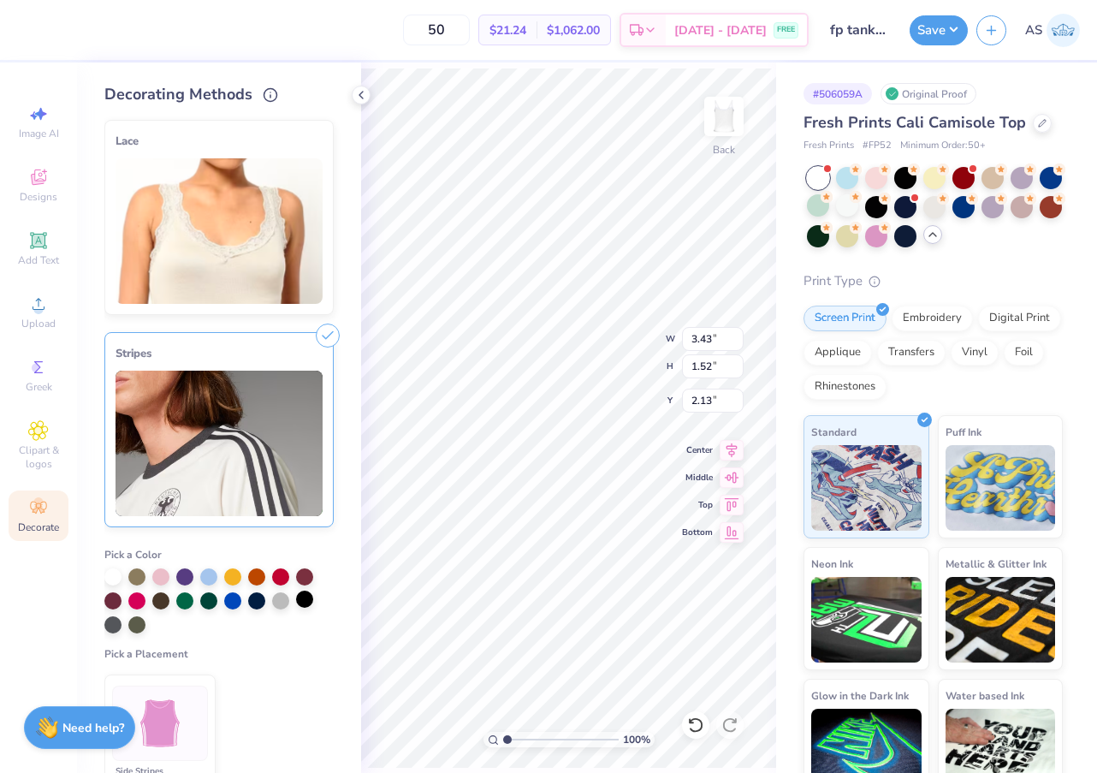
click at [308, 597] on div at bounding box center [304, 599] width 17 height 17
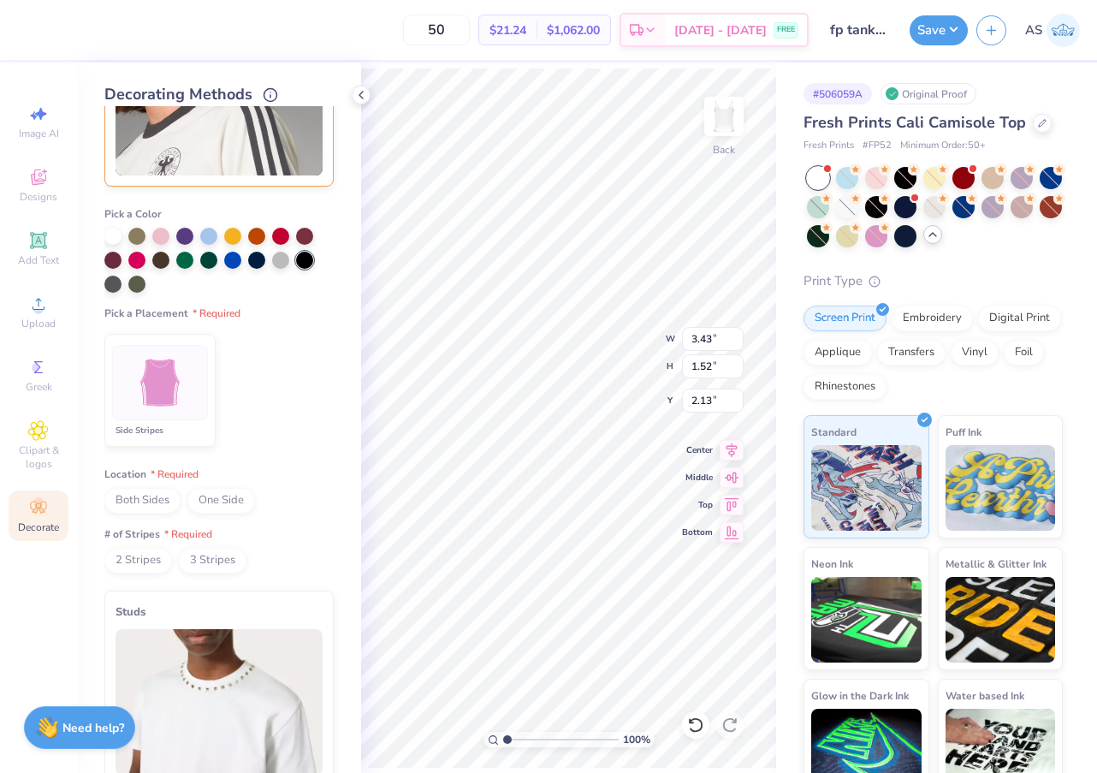
scroll to position [436, 0]
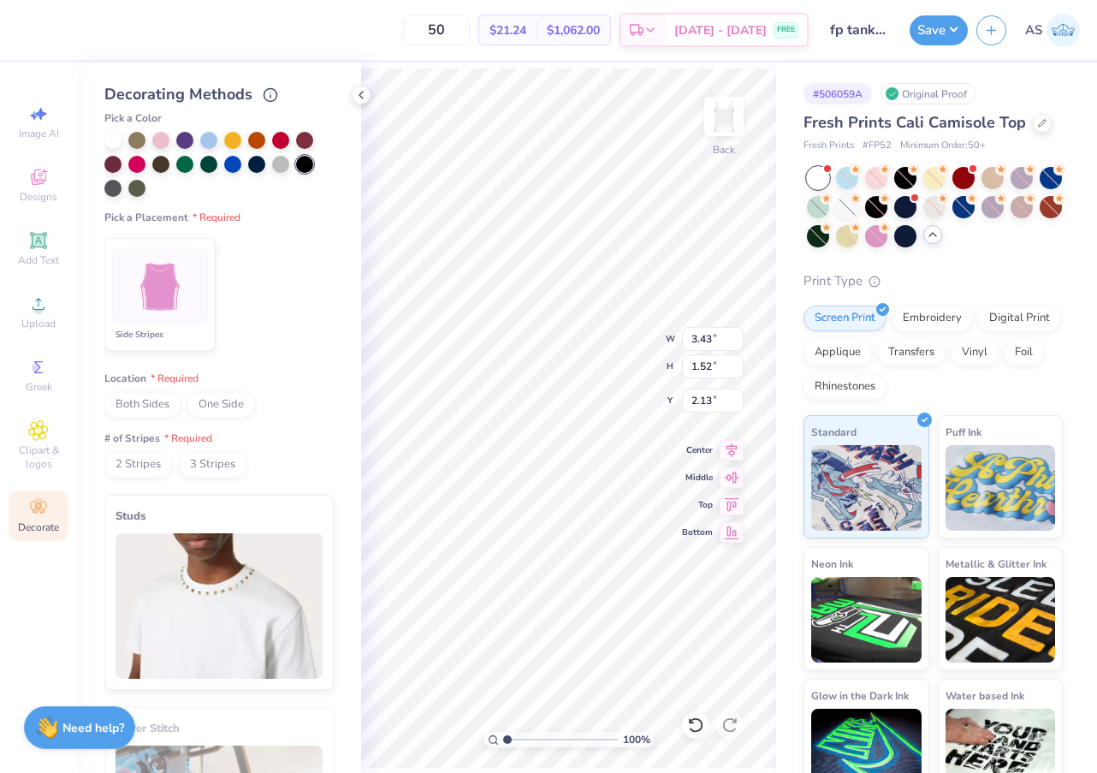
click at [162, 405] on span "Both Sides" at bounding box center [142, 405] width 76 height 26
click at [159, 472] on span "2 Stripes" at bounding box center [138, 465] width 68 height 26
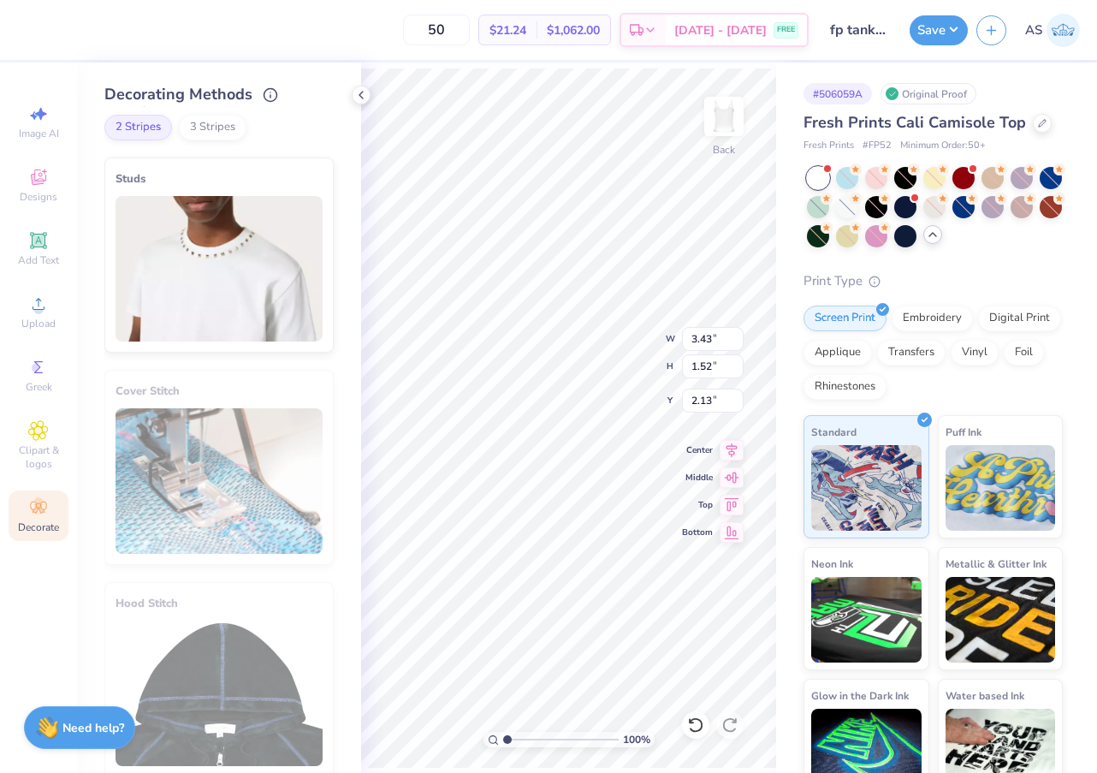
scroll to position [775, 0]
click at [822, 175] on div at bounding box center [818, 178] width 22 height 22
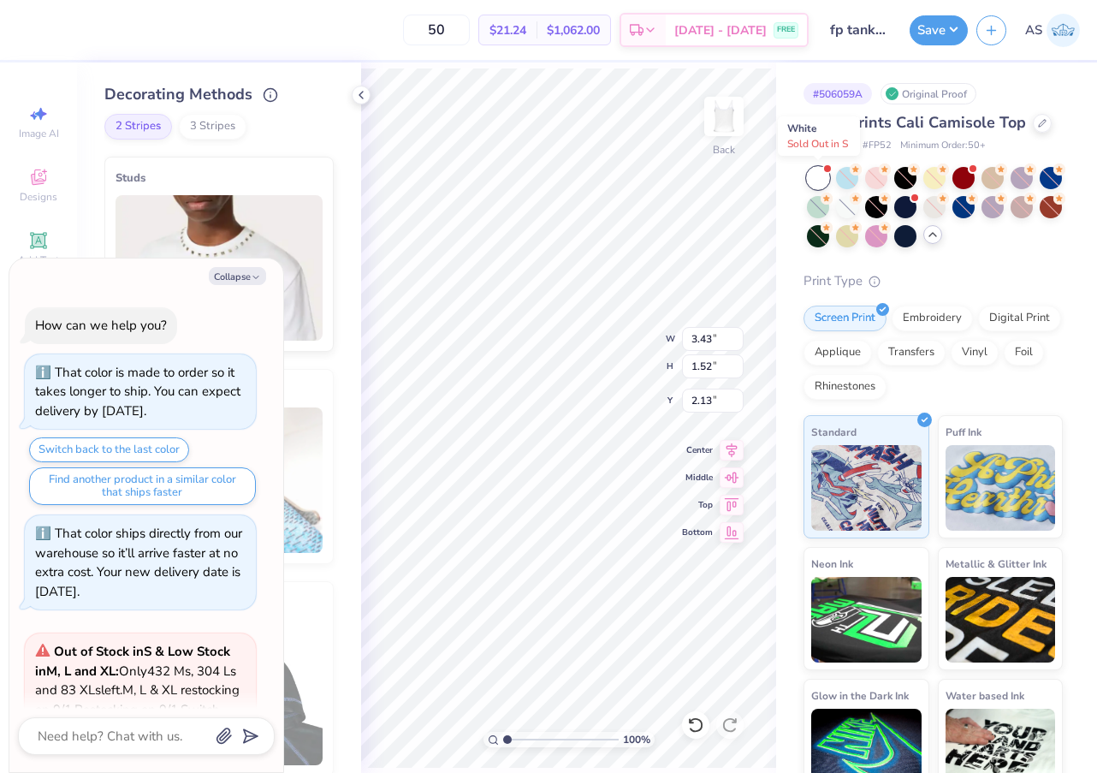
scroll to position [1006, 0]
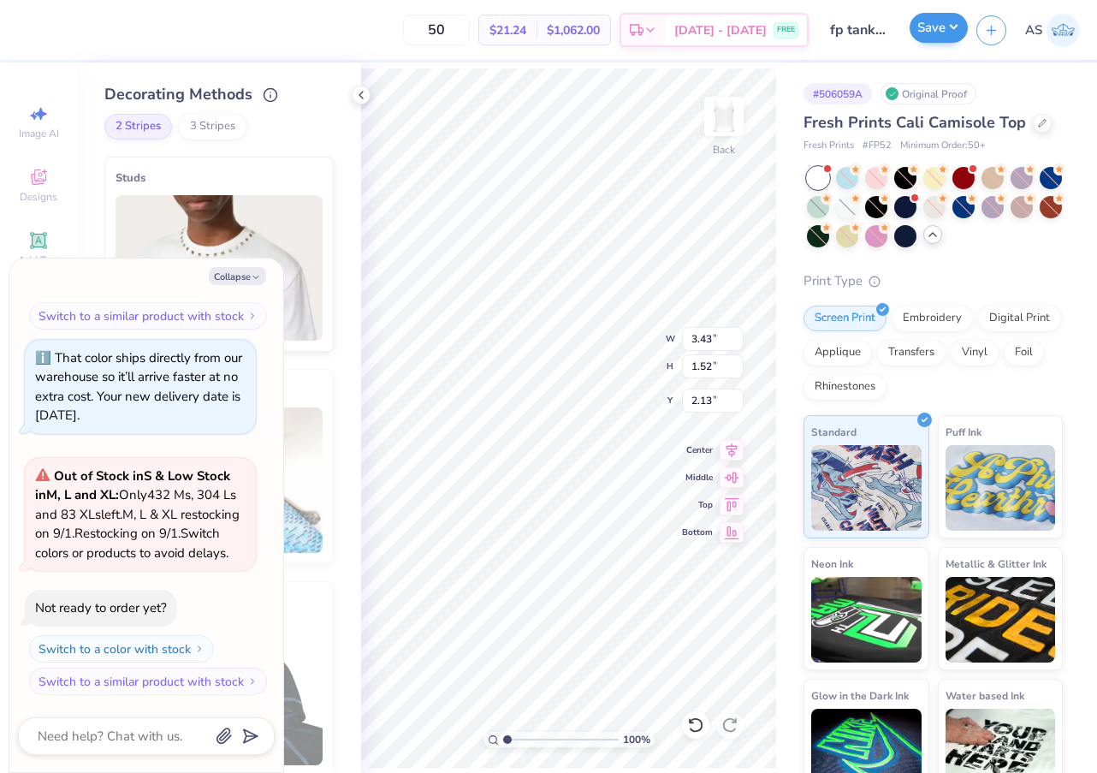
click at [934, 30] on button "Save" at bounding box center [939, 28] width 58 height 30
click at [251, 276] on icon "button" at bounding box center [256, 277] width 10 height 10
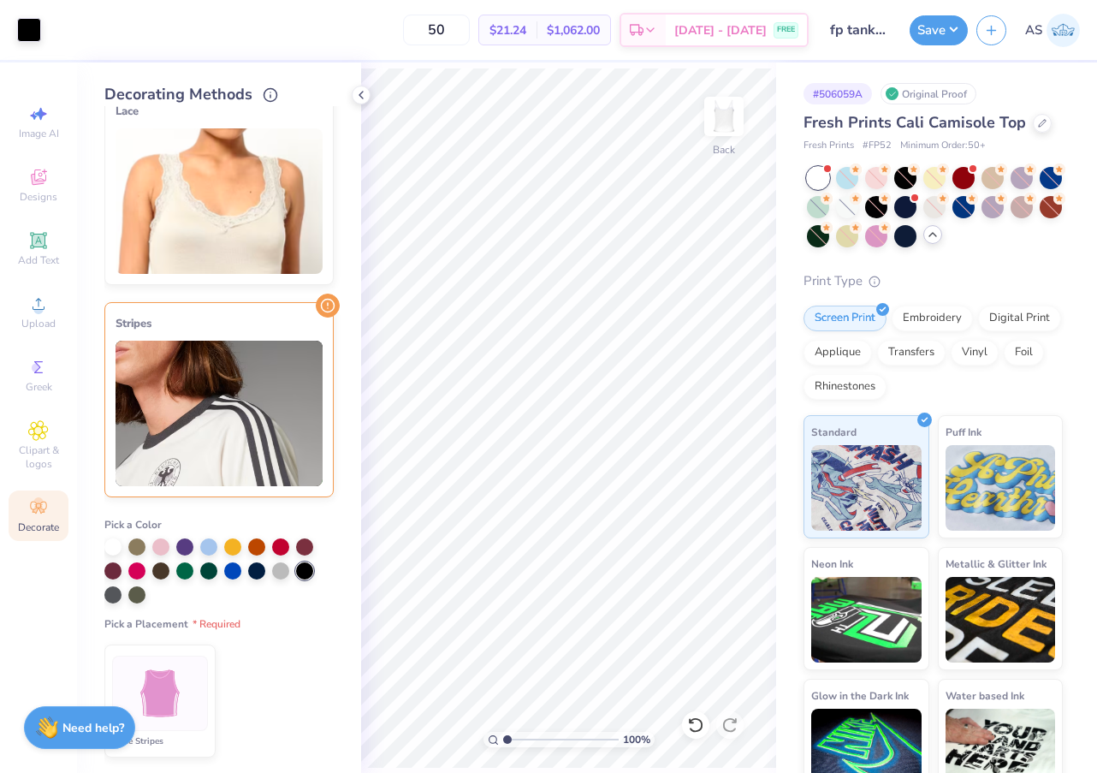
scroll to position [25, 0]
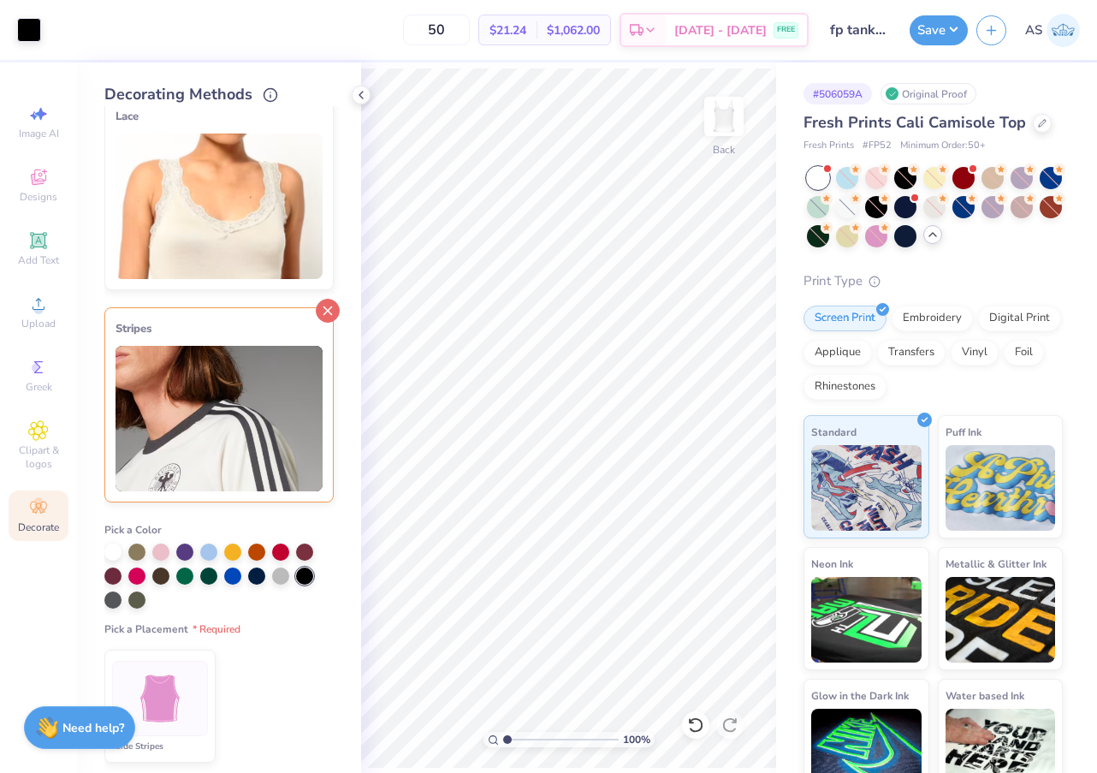
click at [334, 312] on icon at bounding box center [328, 311] width 24 height 24
click at [936, 213] on div at bounding box center [934, 205] width 22 height 22
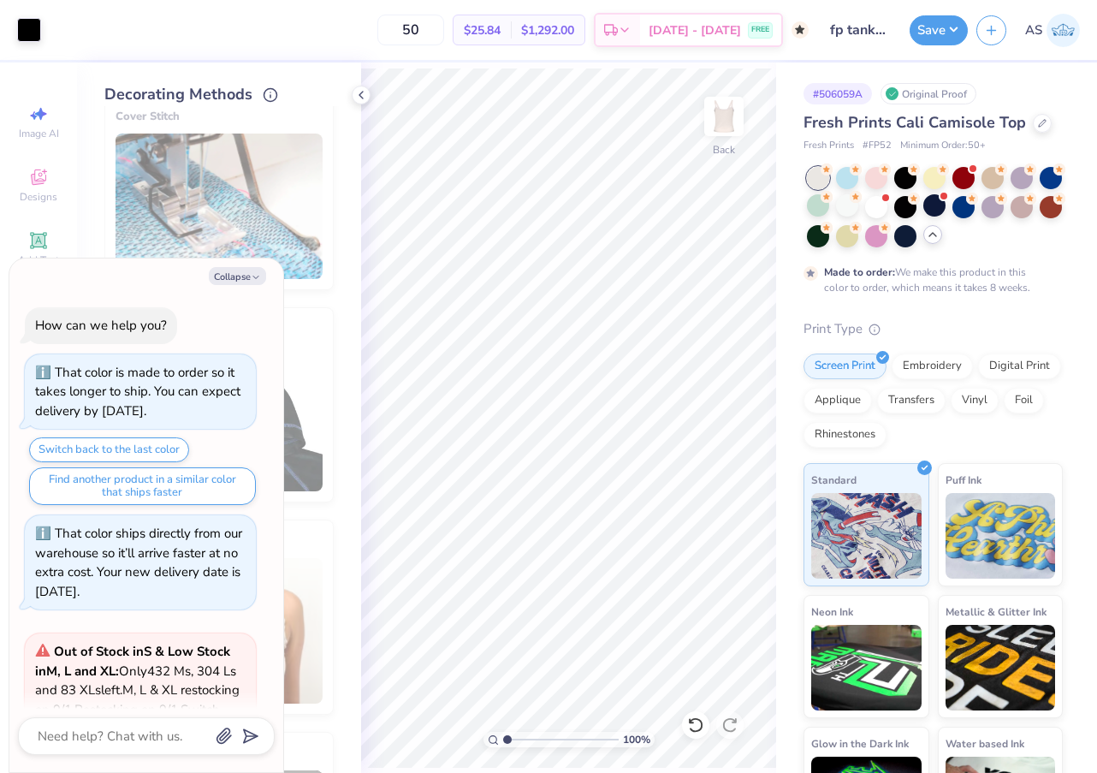
scroll to position [1166, 0]
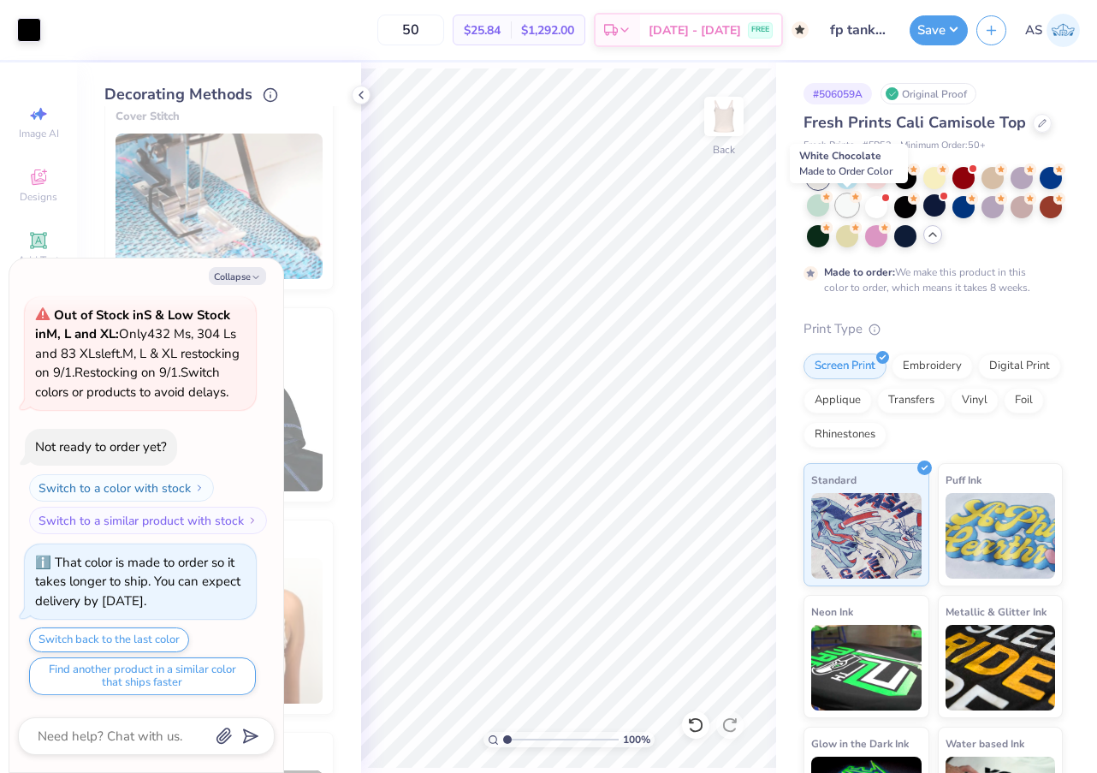
click at [853, 202] on div at bounding box center [847, 205] width 22 height 22
click at [252, 276] on icon "button" at bounding box center [256, 277] width 10 height 10
type textarea "x"
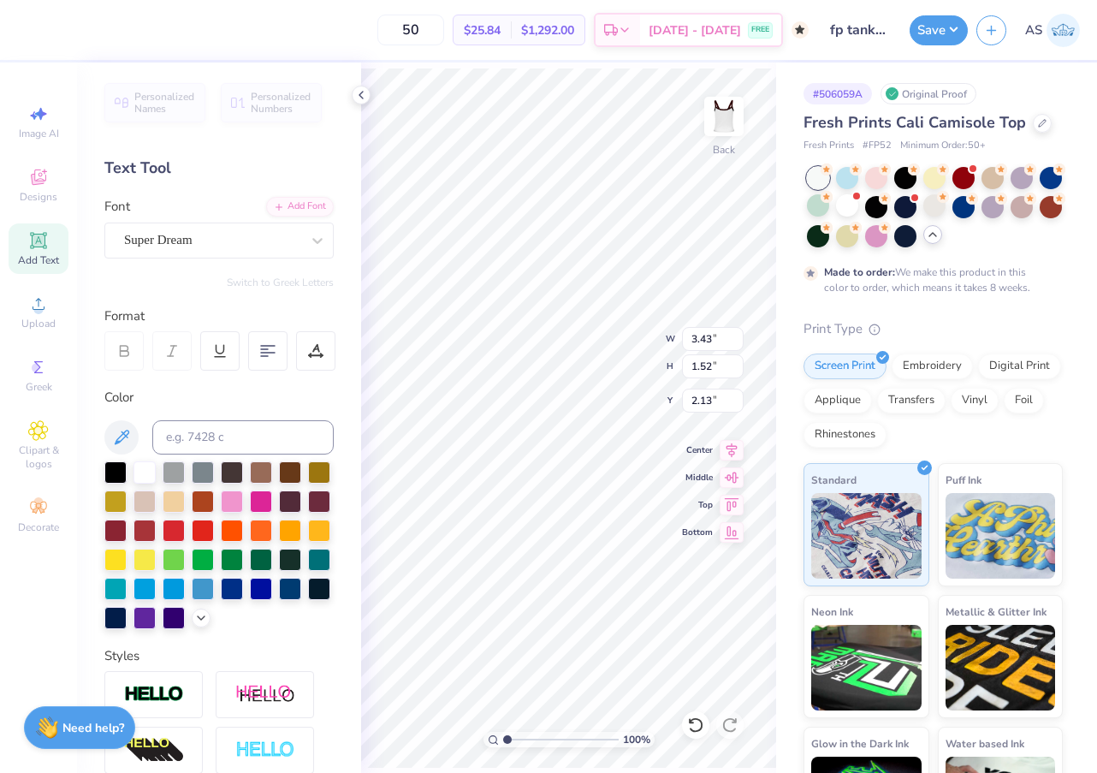
type textarea "d"
type textarea "Delta Phi Epsilon"
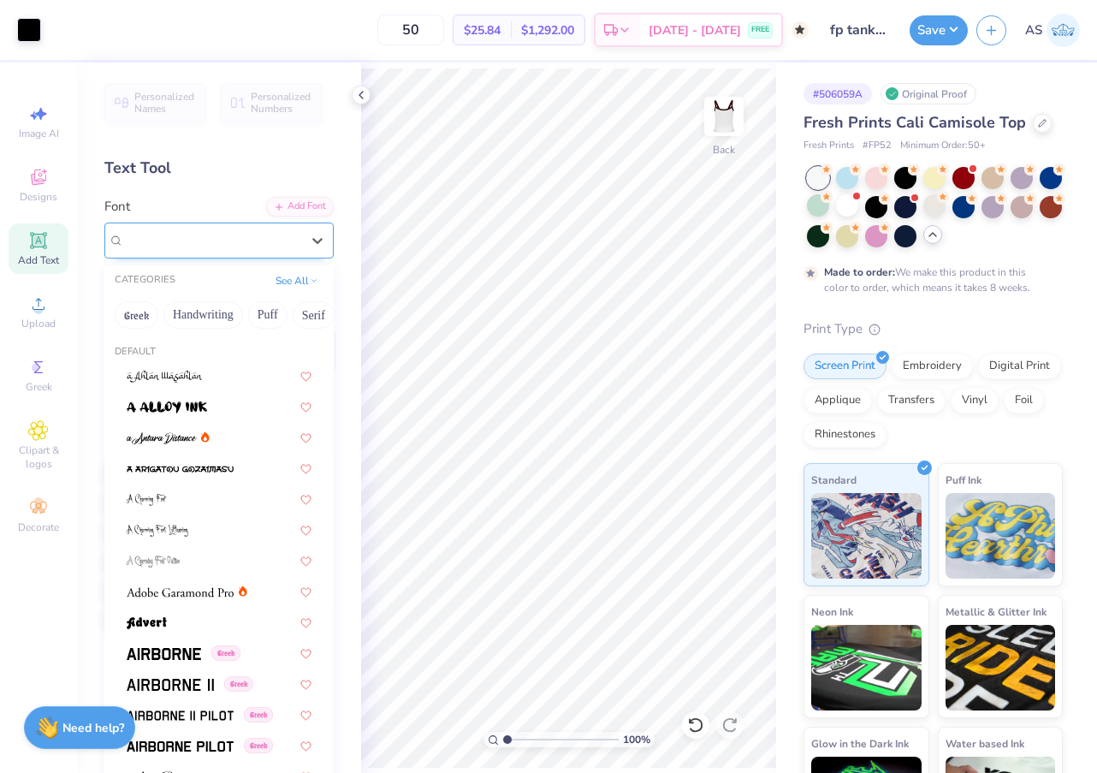
click at [154, 234] on span "Super Dream" at bounding box center [158, 240] width 68 height 20
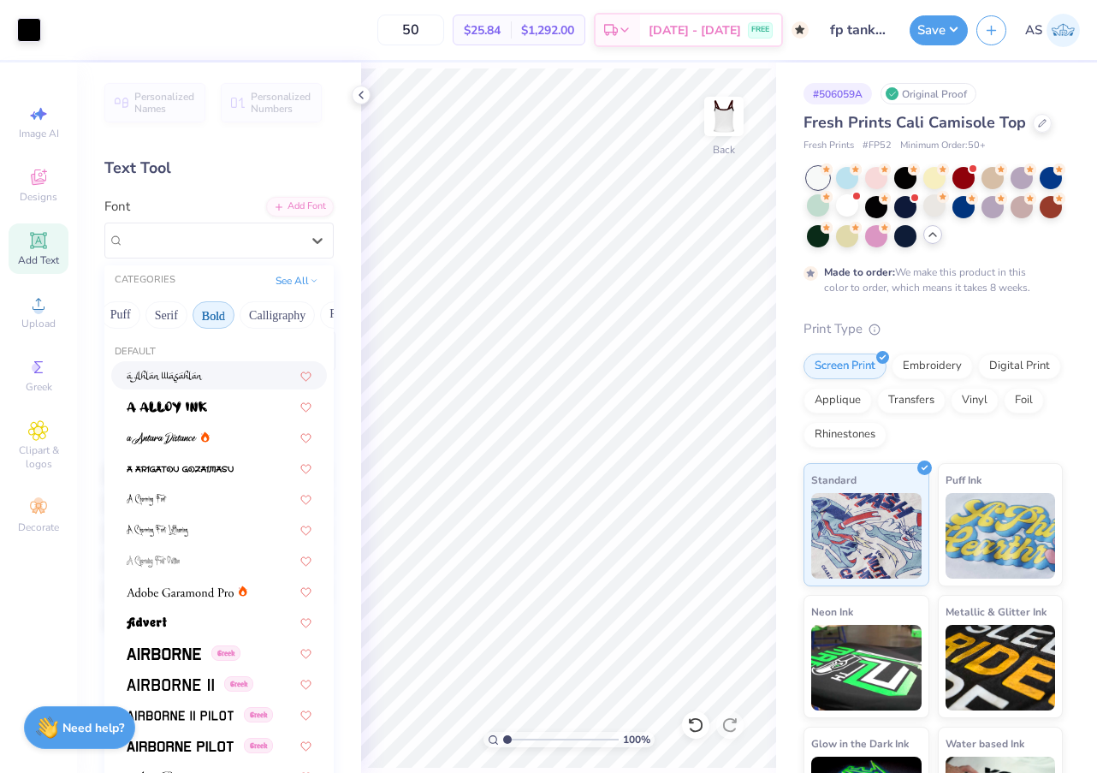
click at [228, 316] on button "Bold" at bounding box center [214, 314] width 42 height 27
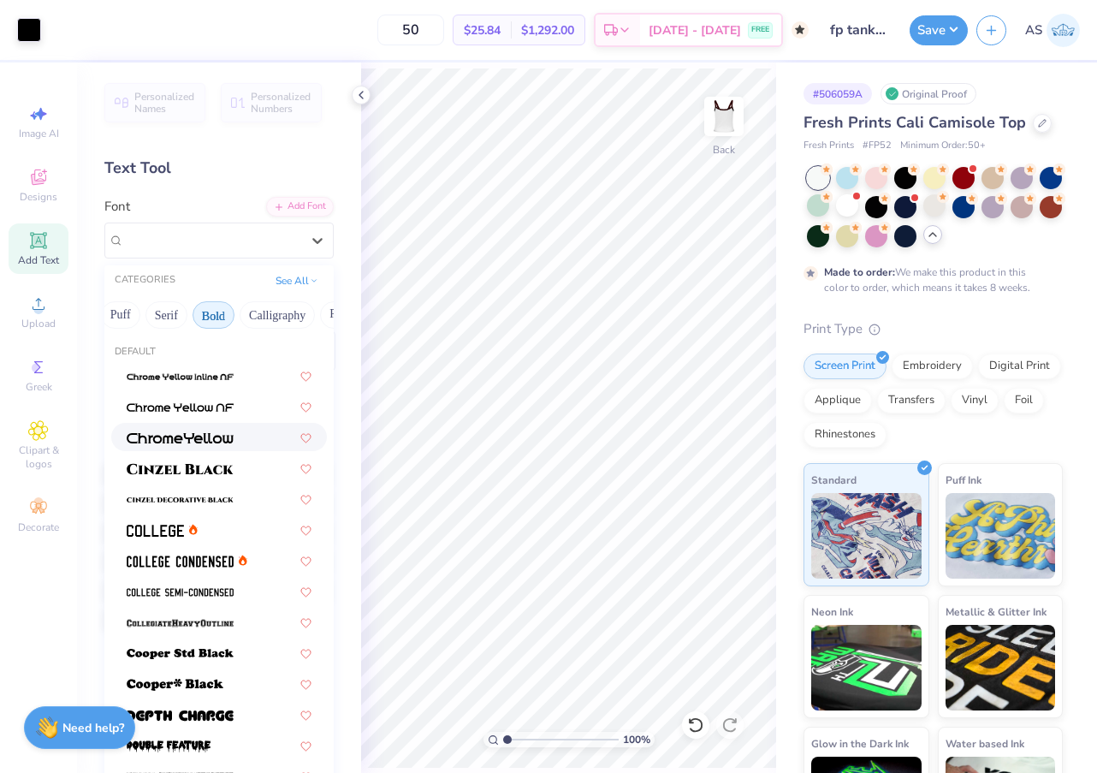
click at [175, 434] on img at bounding box center [180, 438] width 107 height 12
click at [307, 252] on div at bounding box center [317, 240] width 31 height 31
click at [206, 563] on img at bounding box center [180, 561] width 107 height 12
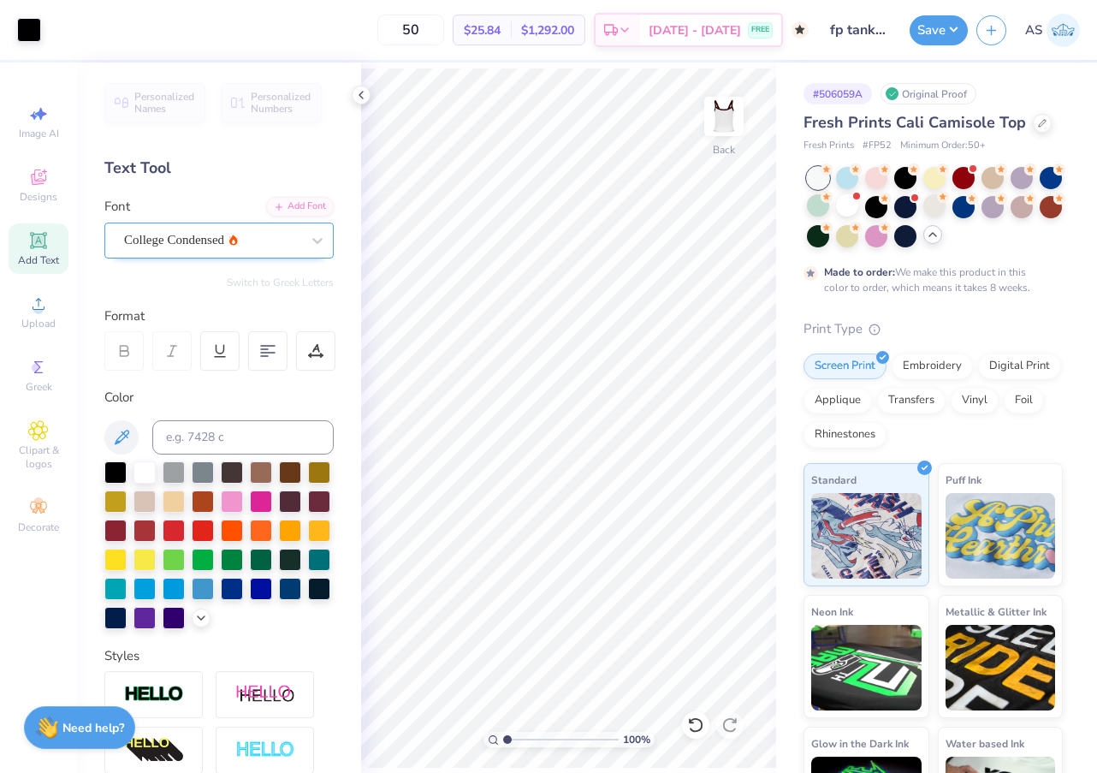
click at [288, 232] on div "College Condensed" at bounding box center [212, 240] width 180 height 27
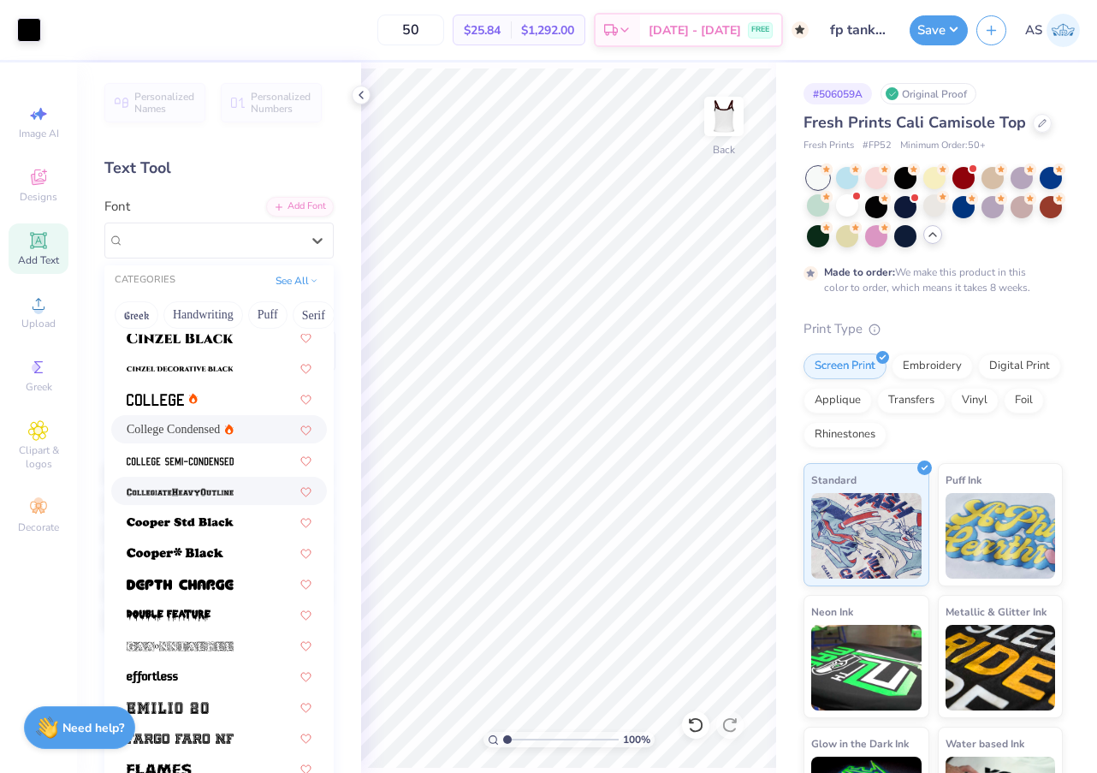
scroll to position [139, 0]
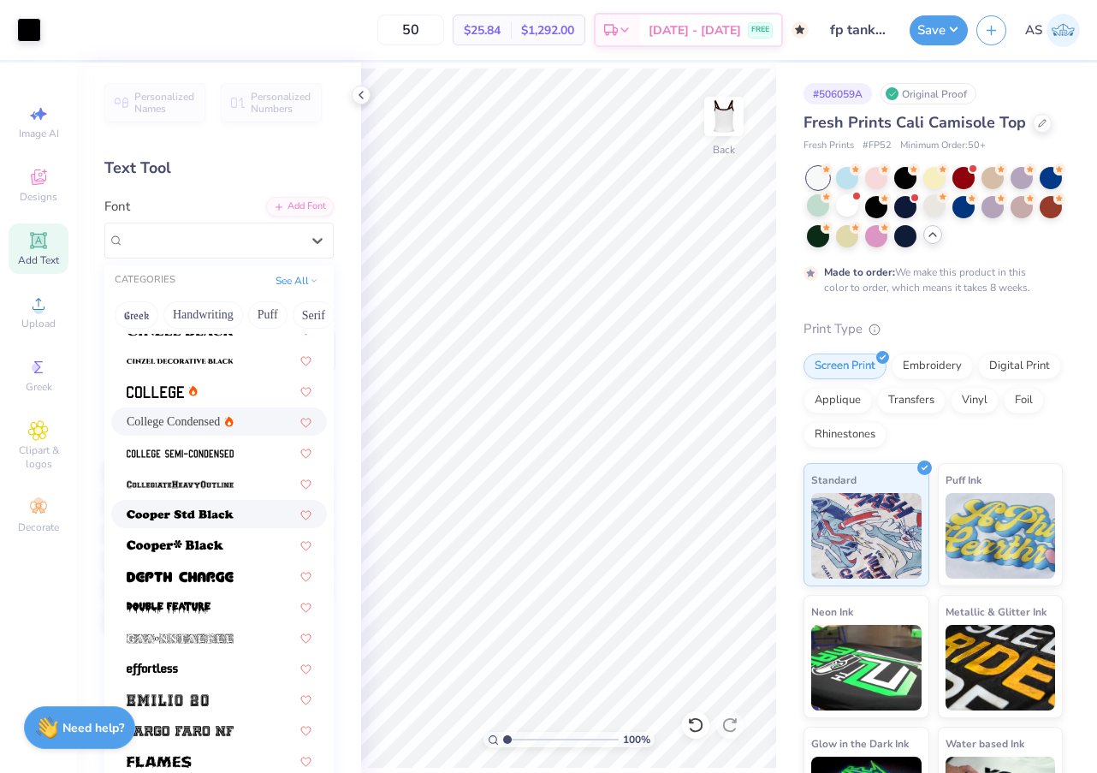
click at [195, 518] on img at bounding box center [180, 515] width 107 height 12
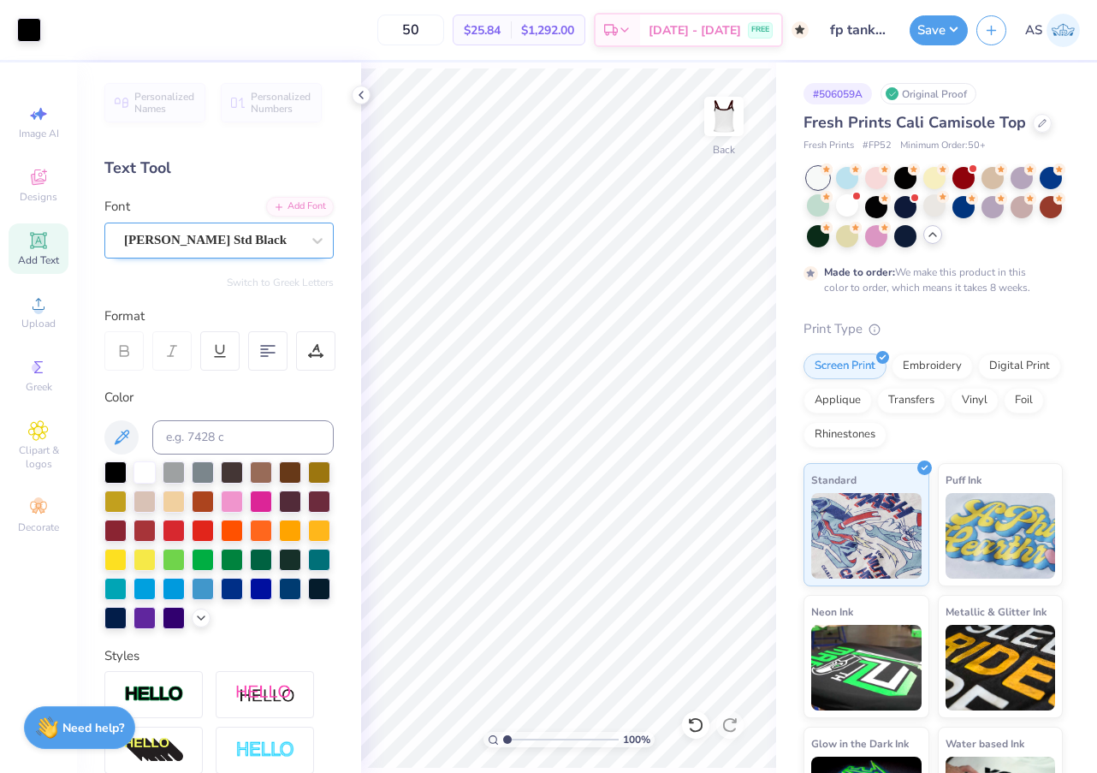
click at [267, 246] on div "Cooper Std Black" at bounding box center [212, 240] width 180 height 27
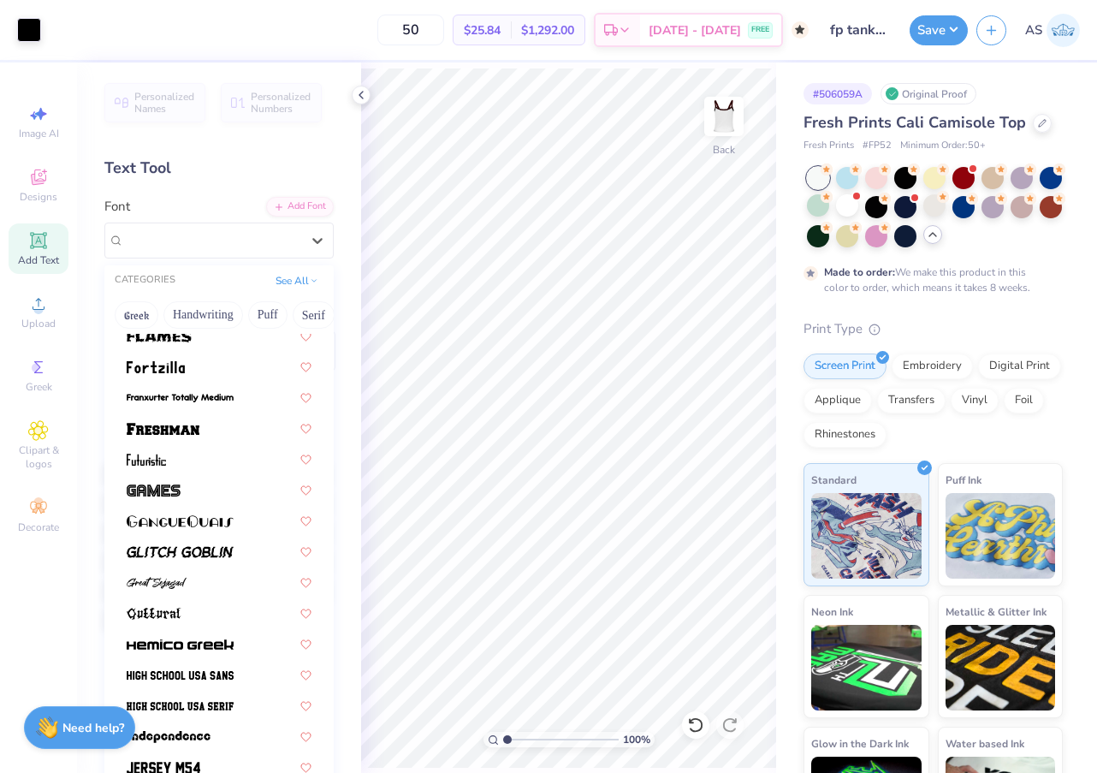
scroll to position [568, 0]
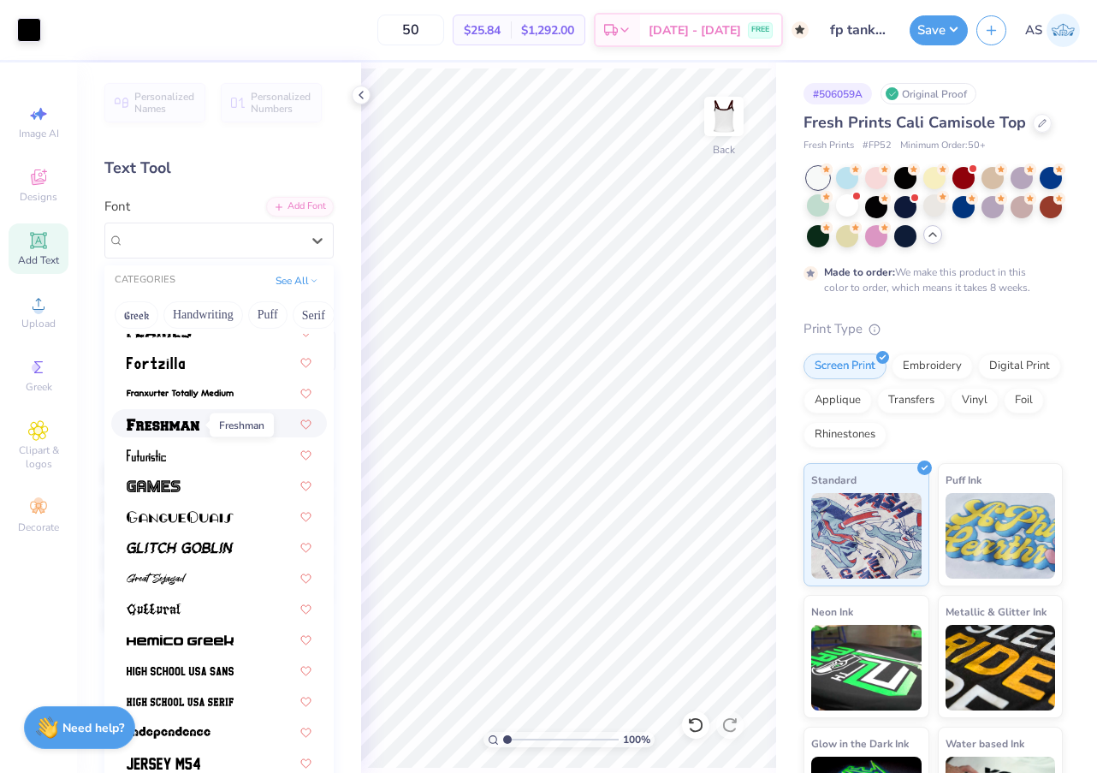
click at [189, 422] on img at bounding box center [163, 425] width 73 height 12
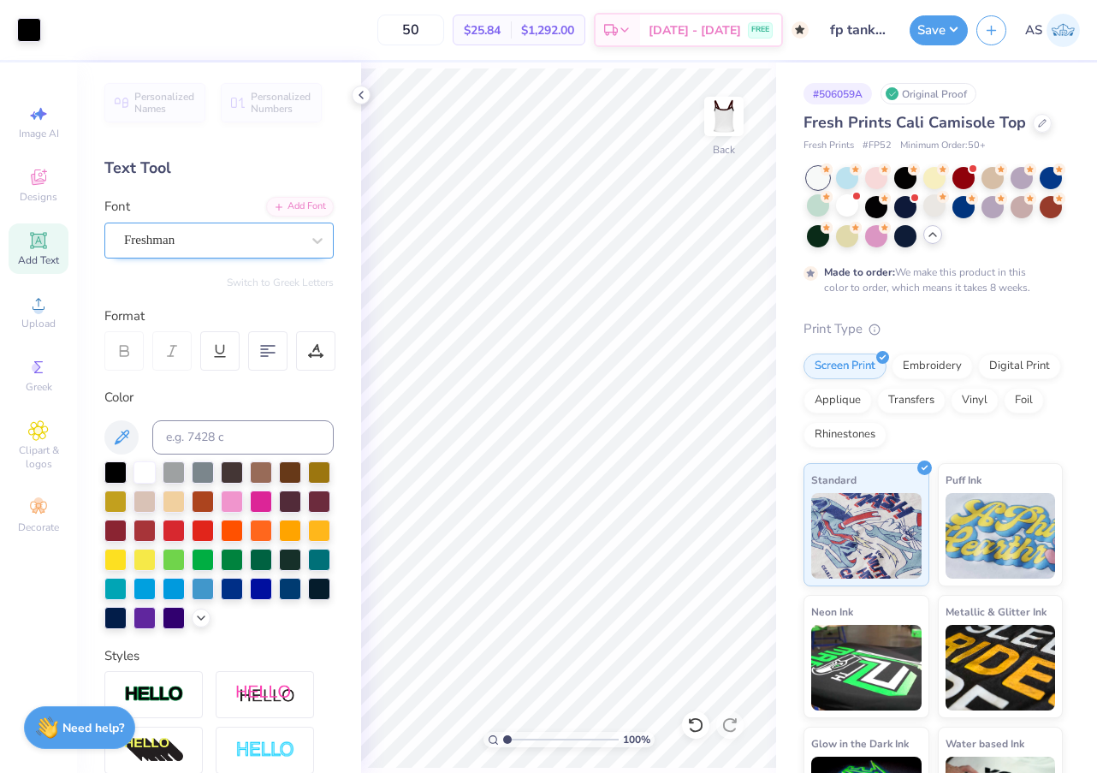
click at [297, 239] on div "Freshman" at bounding box center [212, 240] width 180 height 27
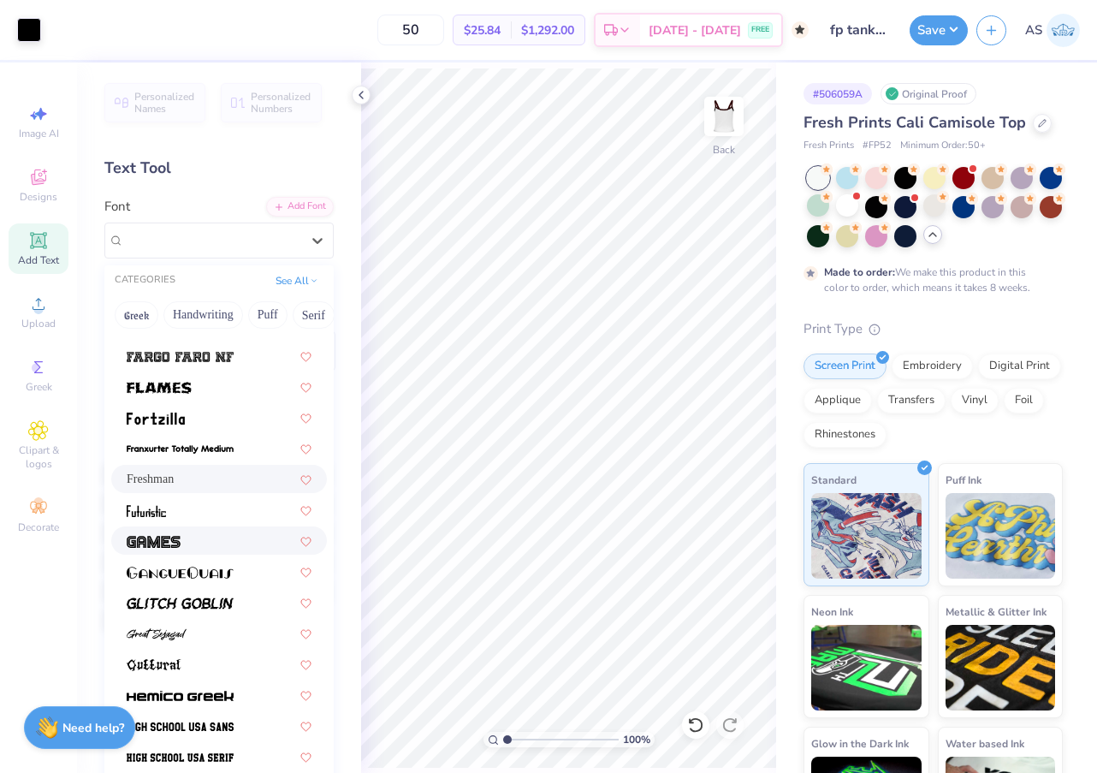
scroll to position [534, 0]
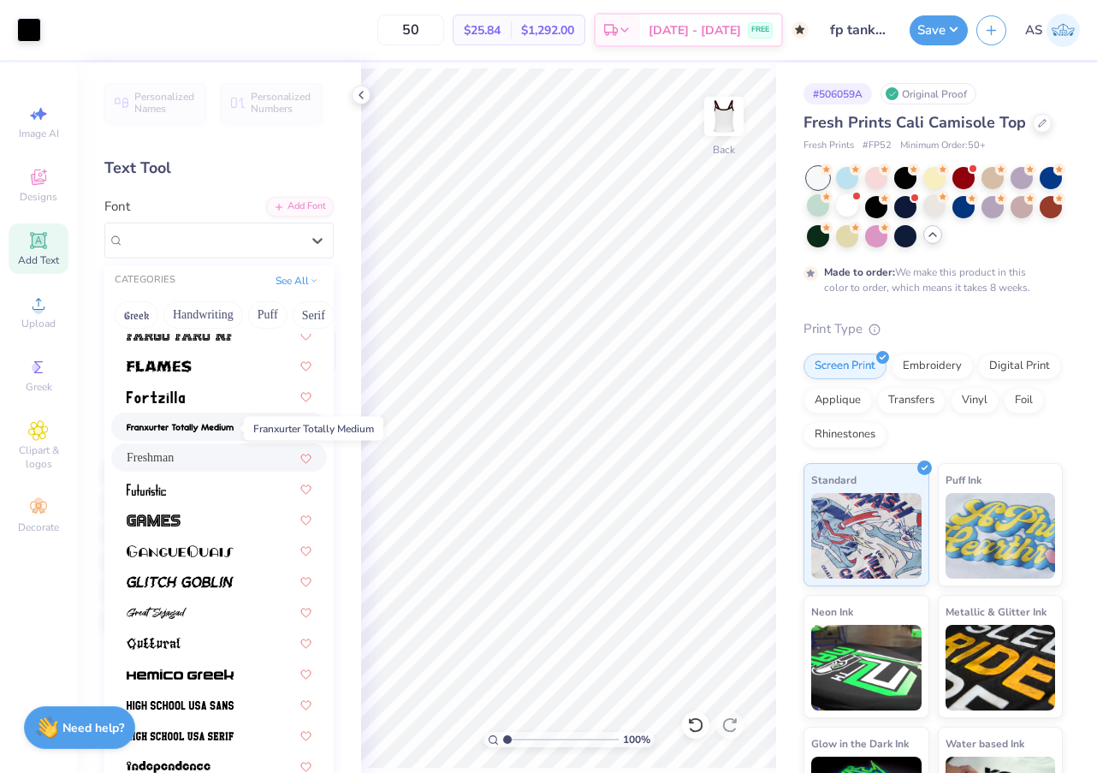
click at [226, 430] on img at bounding box center [180, 428] width 107 height 12
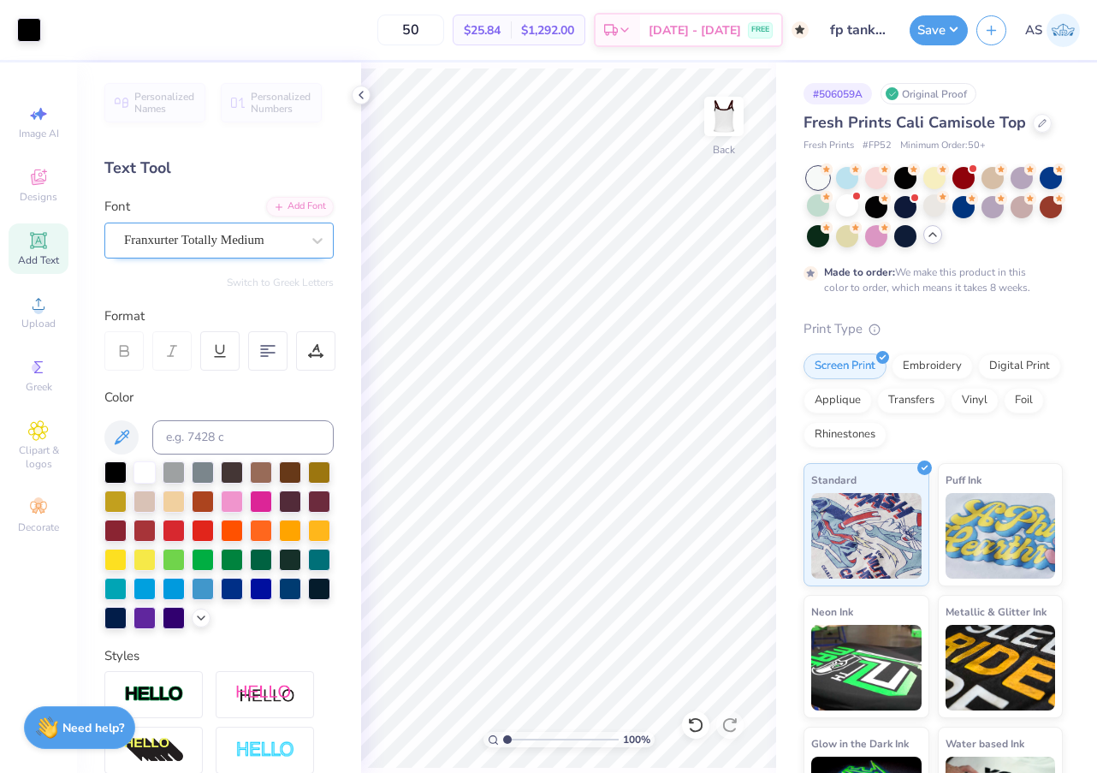
click at [227, 238] on span "Franxurter Totally Medium" at bounding box center [194, 240] width 140 height 20
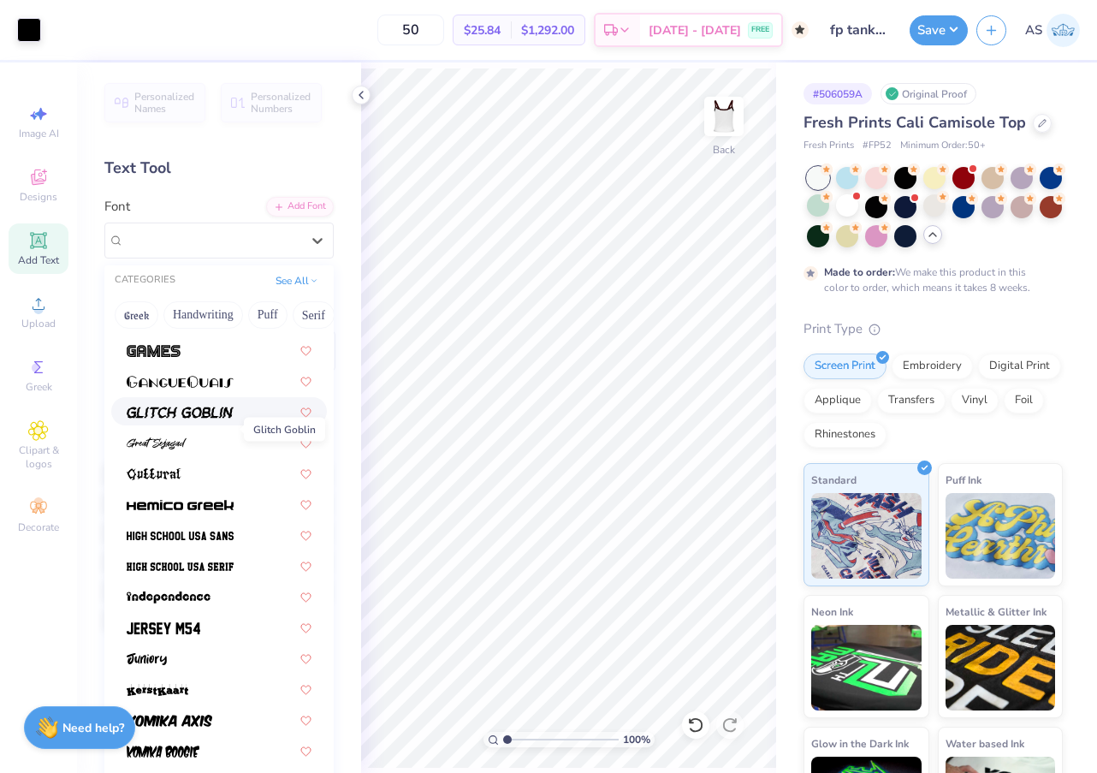
scroll to position [755, 0]
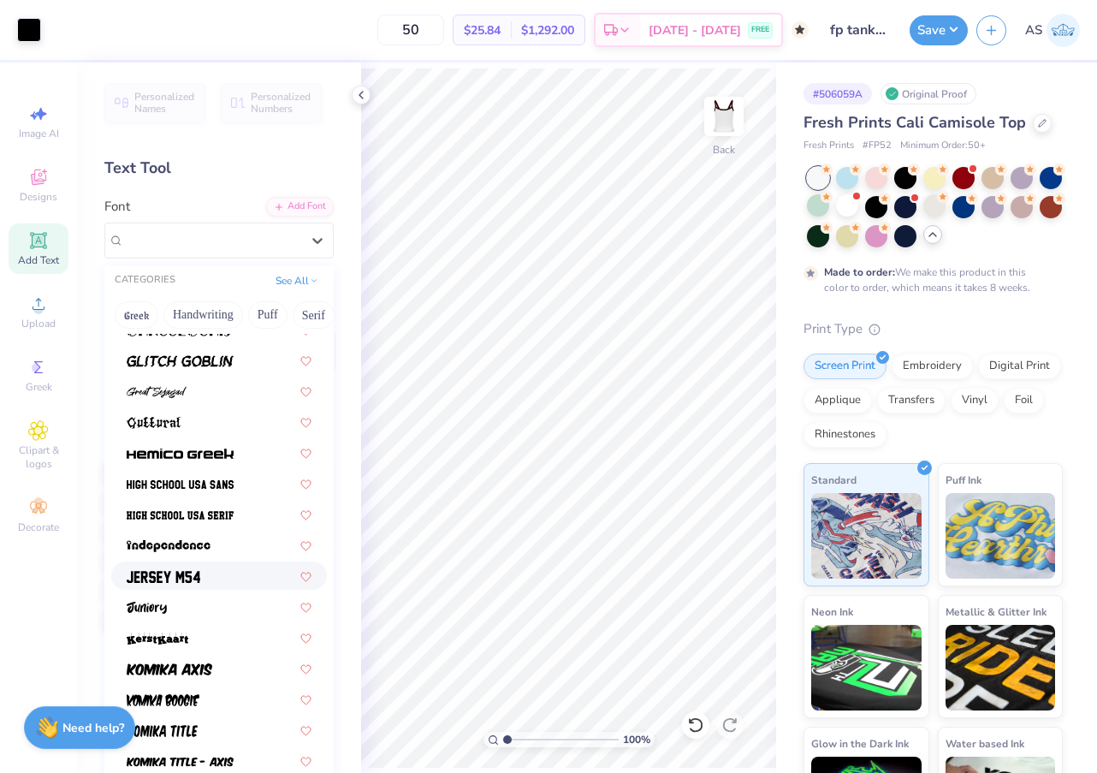
click at [205, 579] on div at bounding box center [219, 576] width 185 height 18
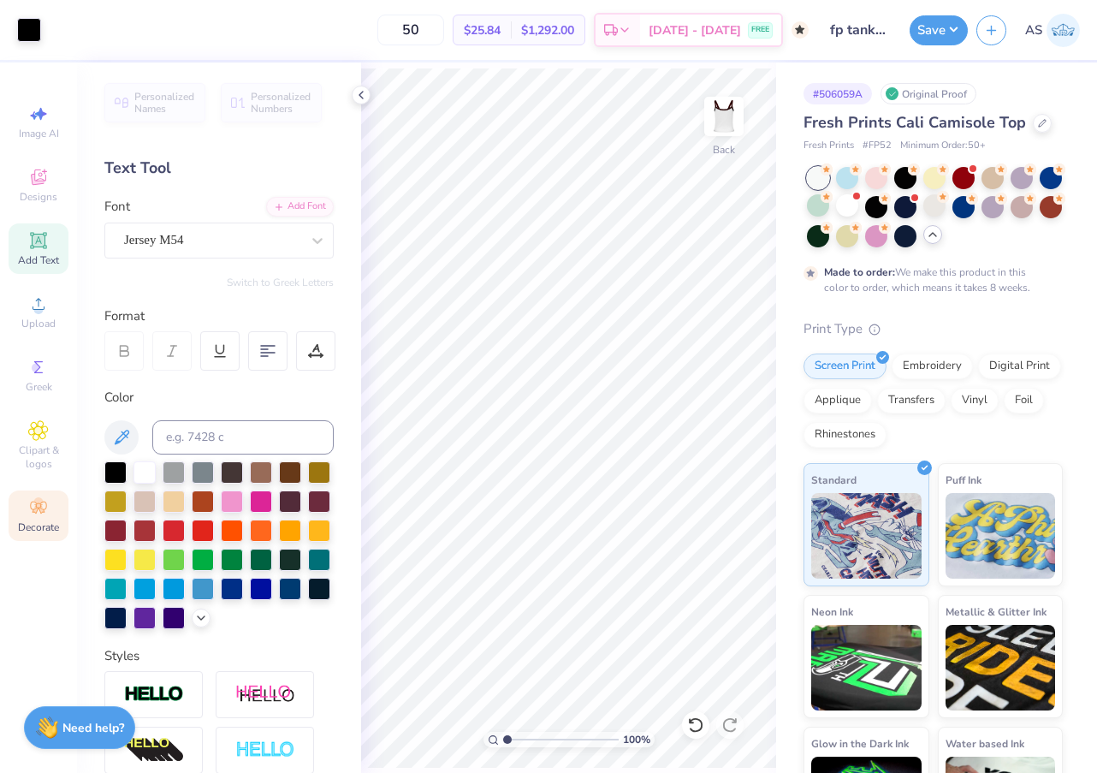
click at [44, 513] on icon at bounding box center [38, 507] width 21 height 21
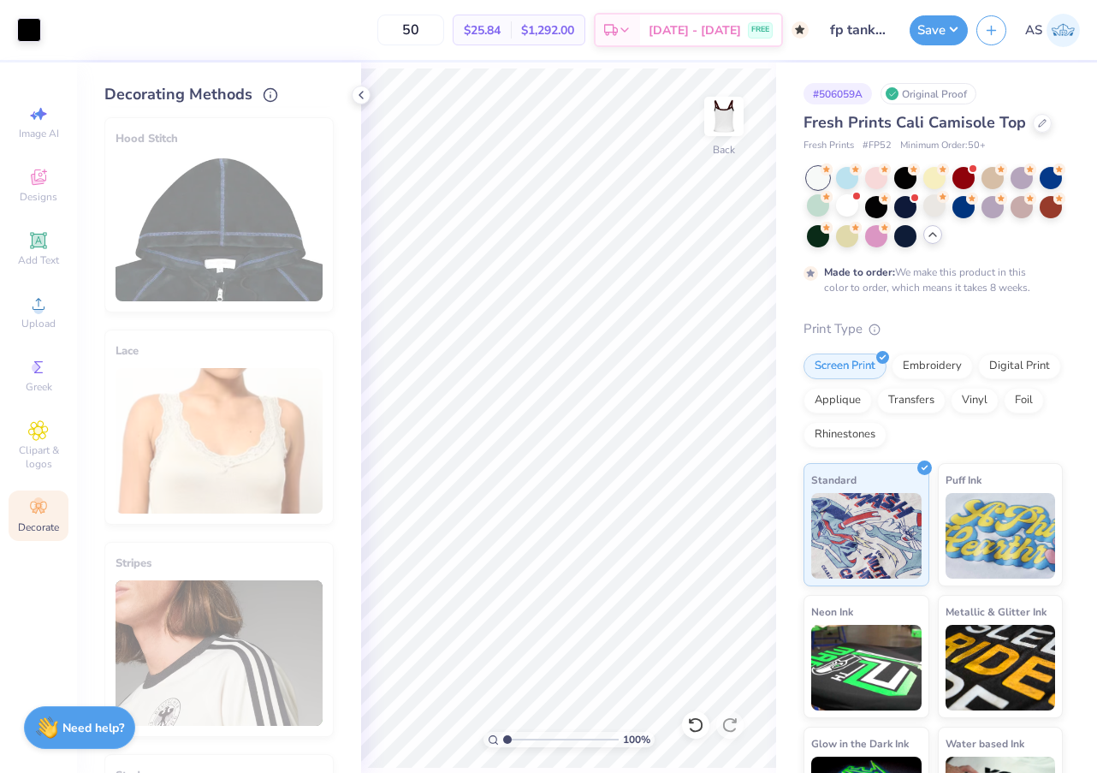
scroll to position [420, 0]
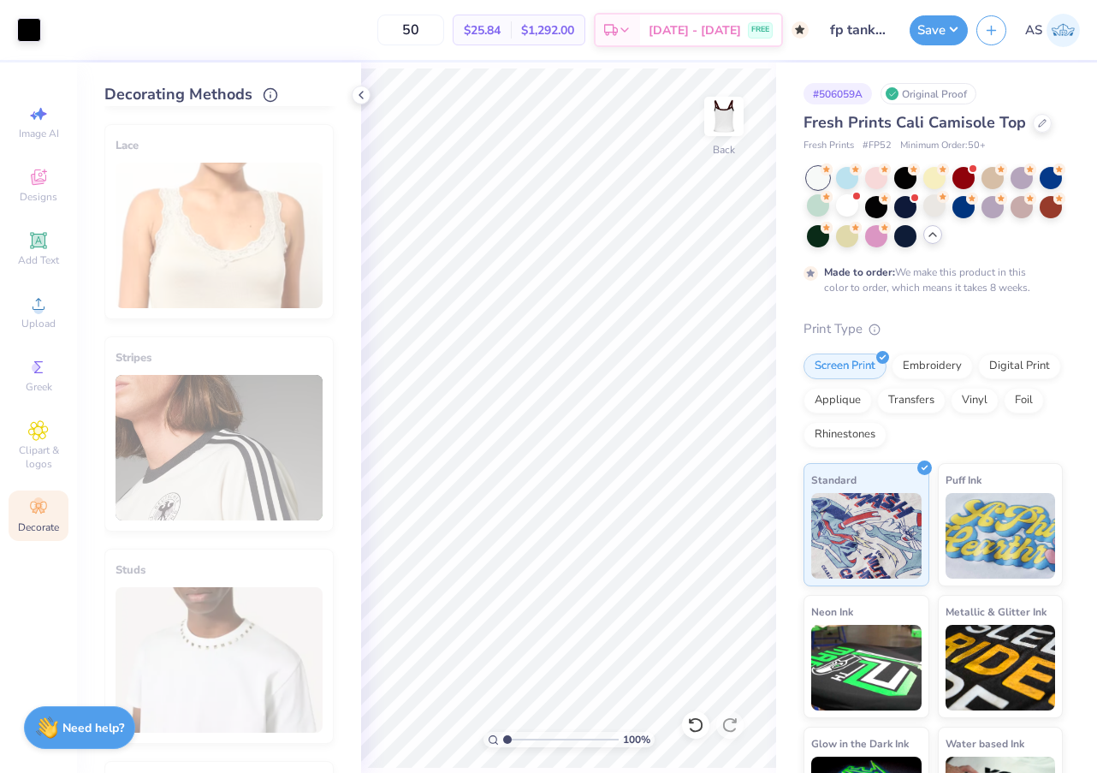
click at [245, 389] on div "Stripes" at bounding box center [218, 433] width 229 height 195
click at [923, 41] on button "Save" at bounding box center [939, 28] width 58 height 30
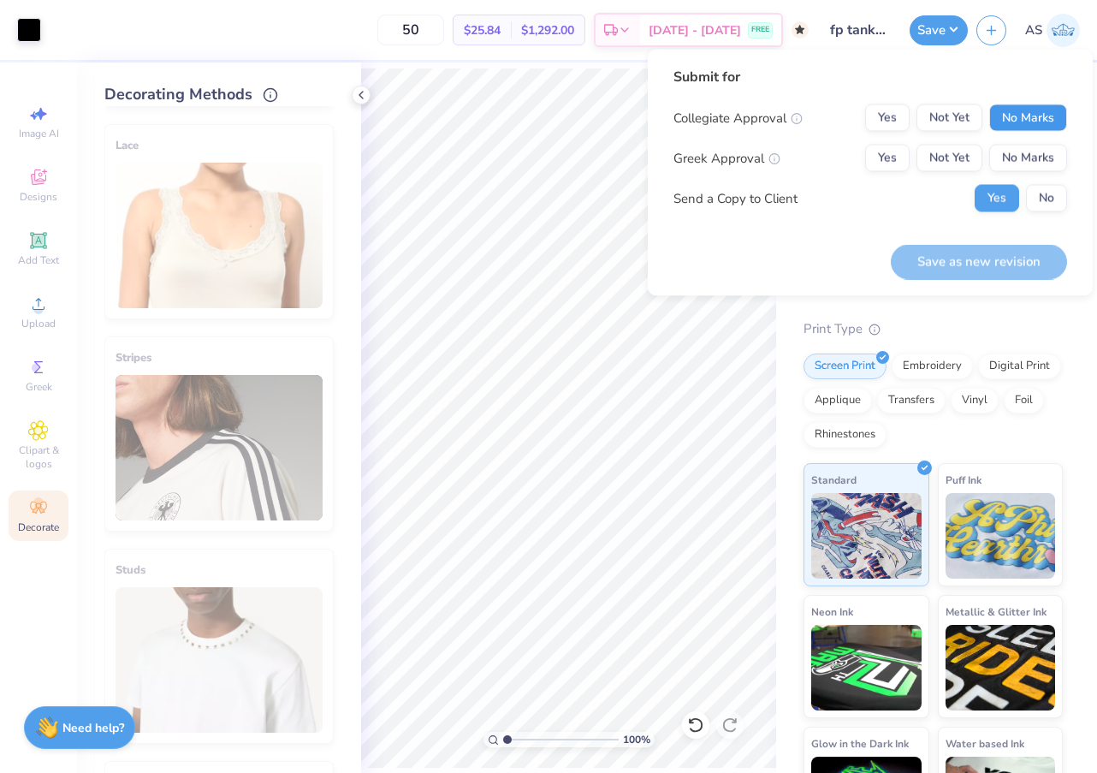
click at [1027, 114] on button "No Marks" at bounding box center [1028, 117] width 78 height 27
click at [872, 175] on div "Collegiate Approval Yes Not Yet No Marks Greek Approval Yes Not Yet No Marks Se…" at bounding box center [871, 158] width 394 height 108
click at [880, 157] on button "Yes" at bounding box center [887, 158] width 45 height 27
click at [929, 252] on button "Save as new revision" at bounding box center [979, 261] width 176 height 35
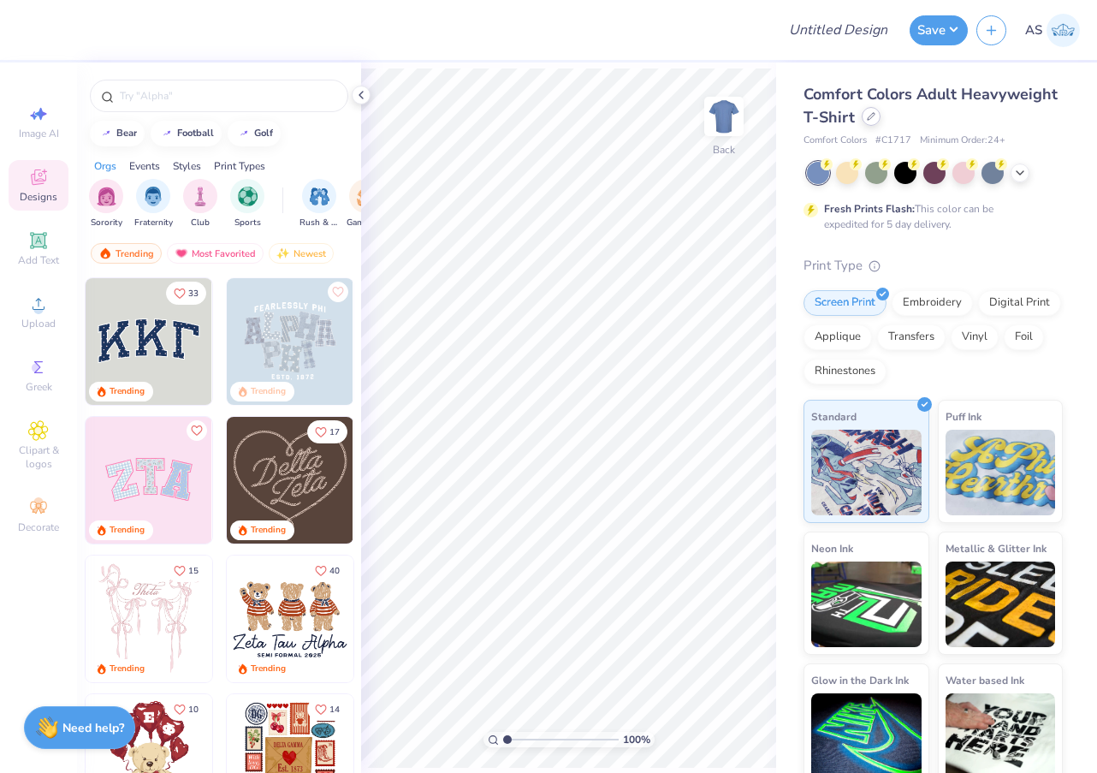
click at [872, 119] on icon at bounding box center [871, 116] width 9 height 9
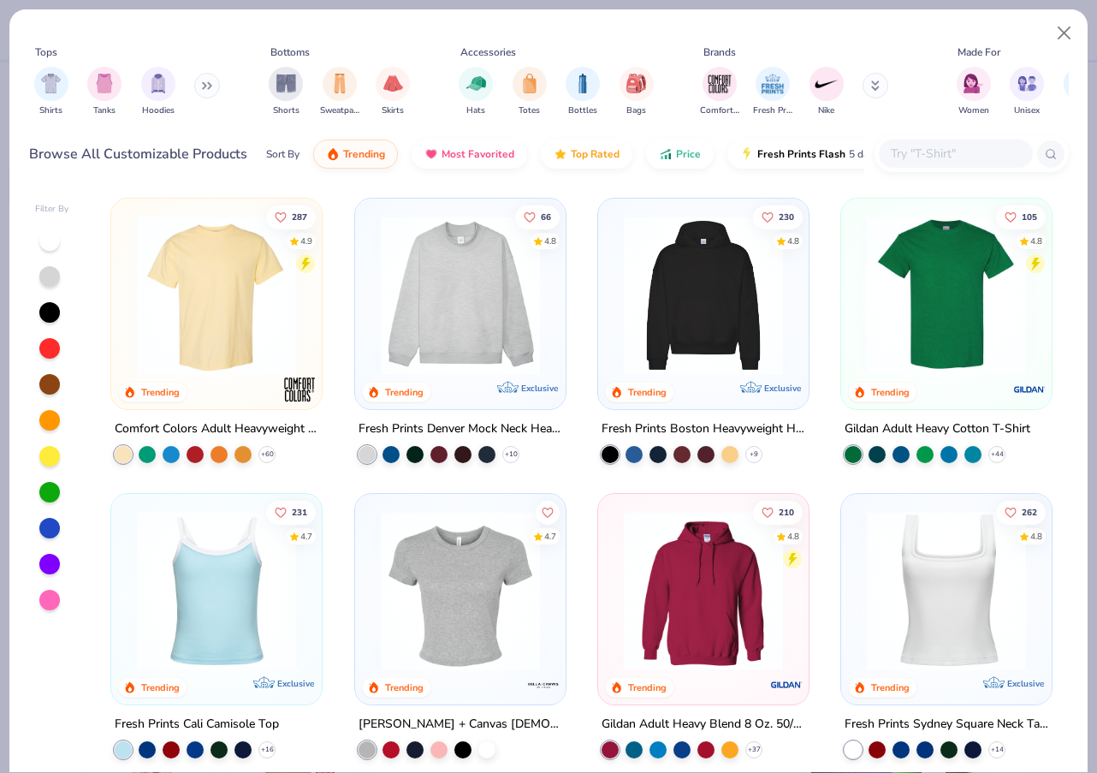
click at [906, 151] on input "text" at bounding box center [955, 154] width 132 height 20
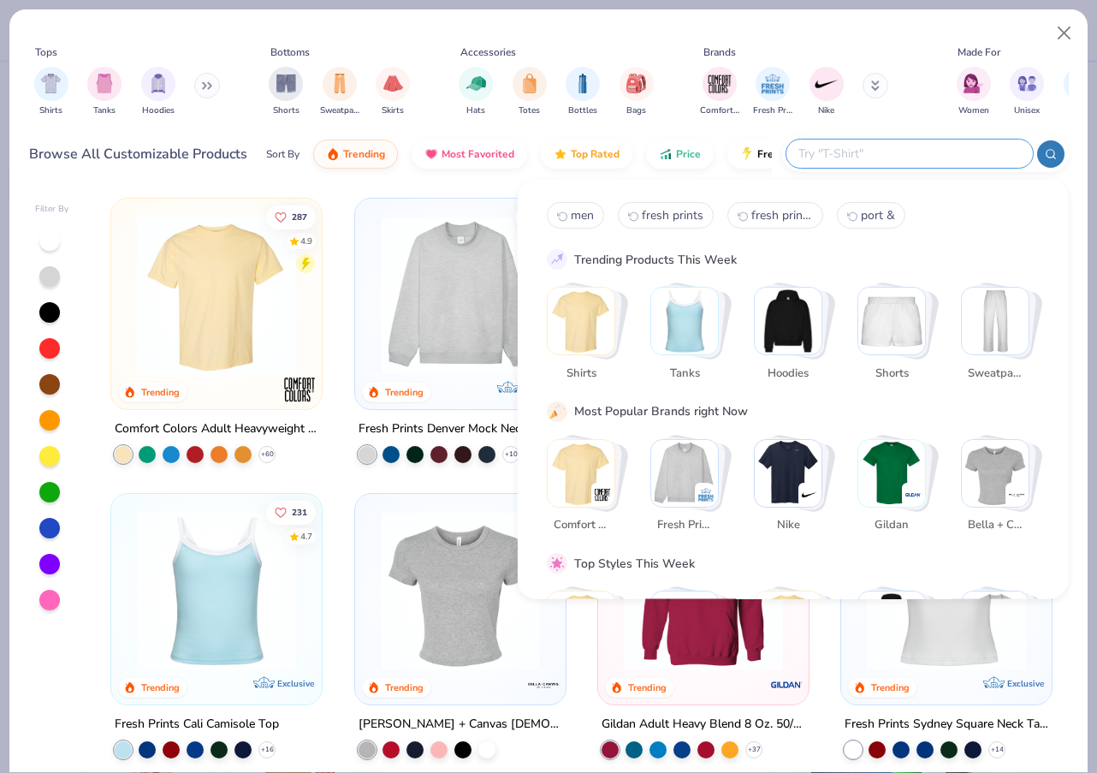
click at [685, 302] on img "Stack Card Button Tanks" at bounding box center [684, 321] width 67 height 67
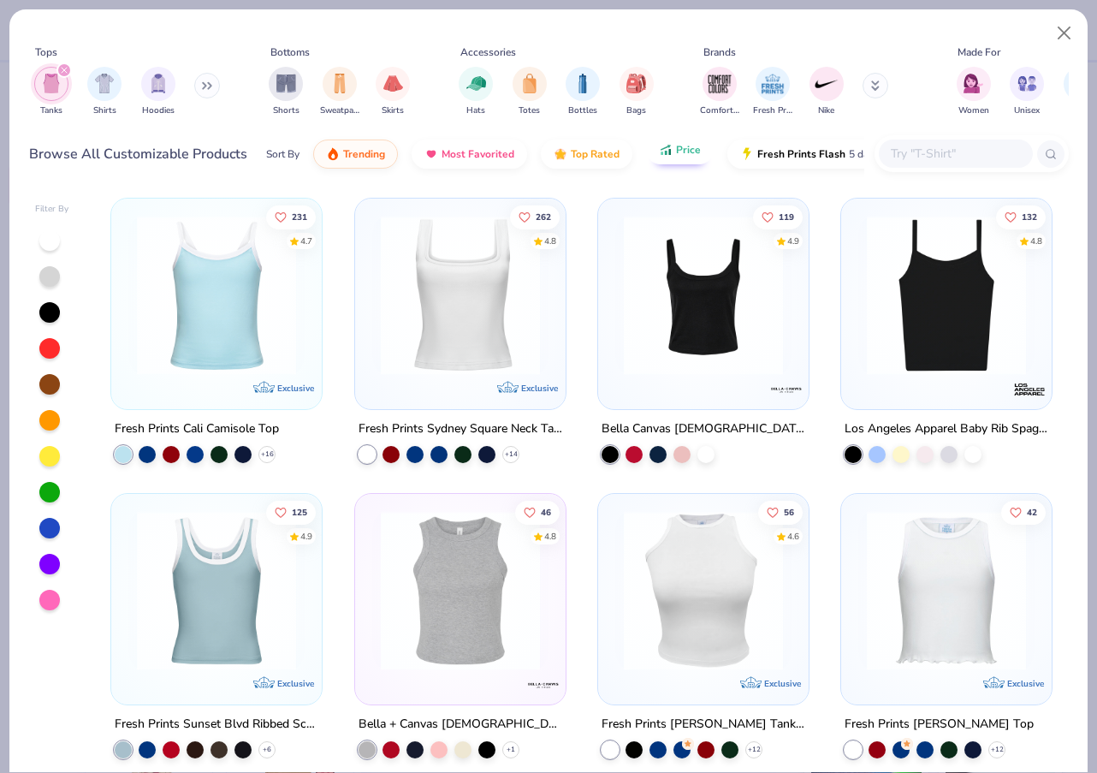
click at [666, 161] on button "Price" at bounding box center [680, 149] width 68 height 29
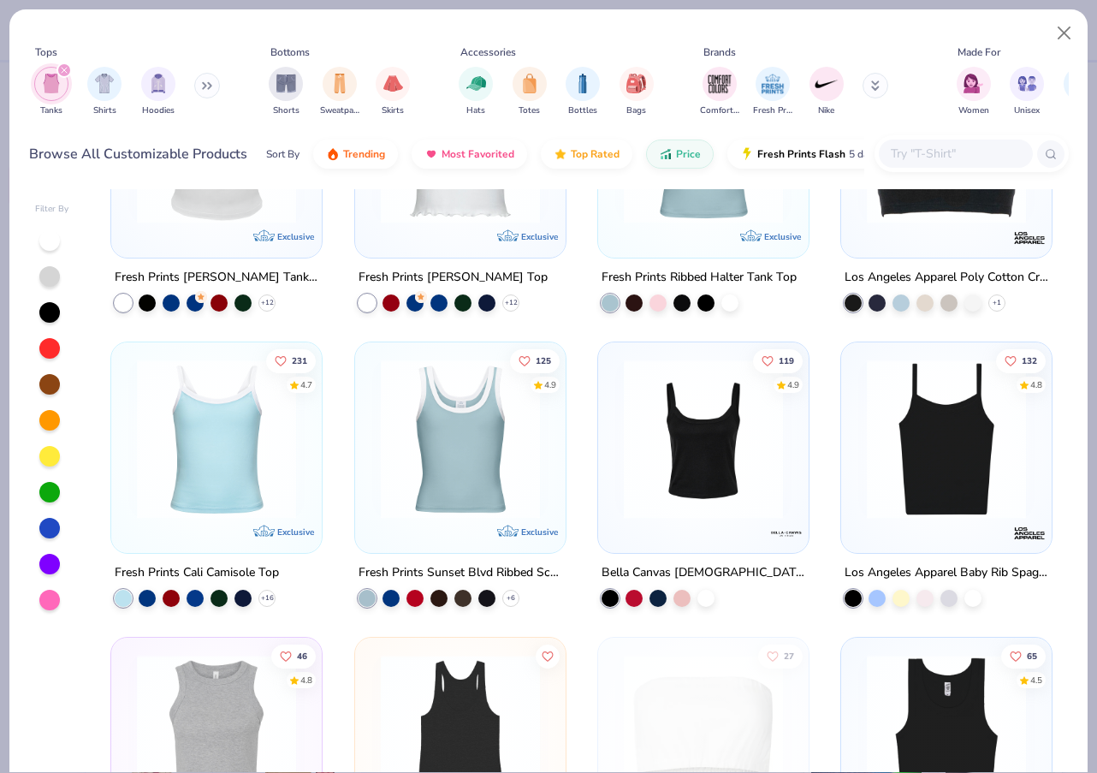
scroll to position [1926, 0]
click at [243, 516] on img at bounding box center [216, 438] width 176 height 159
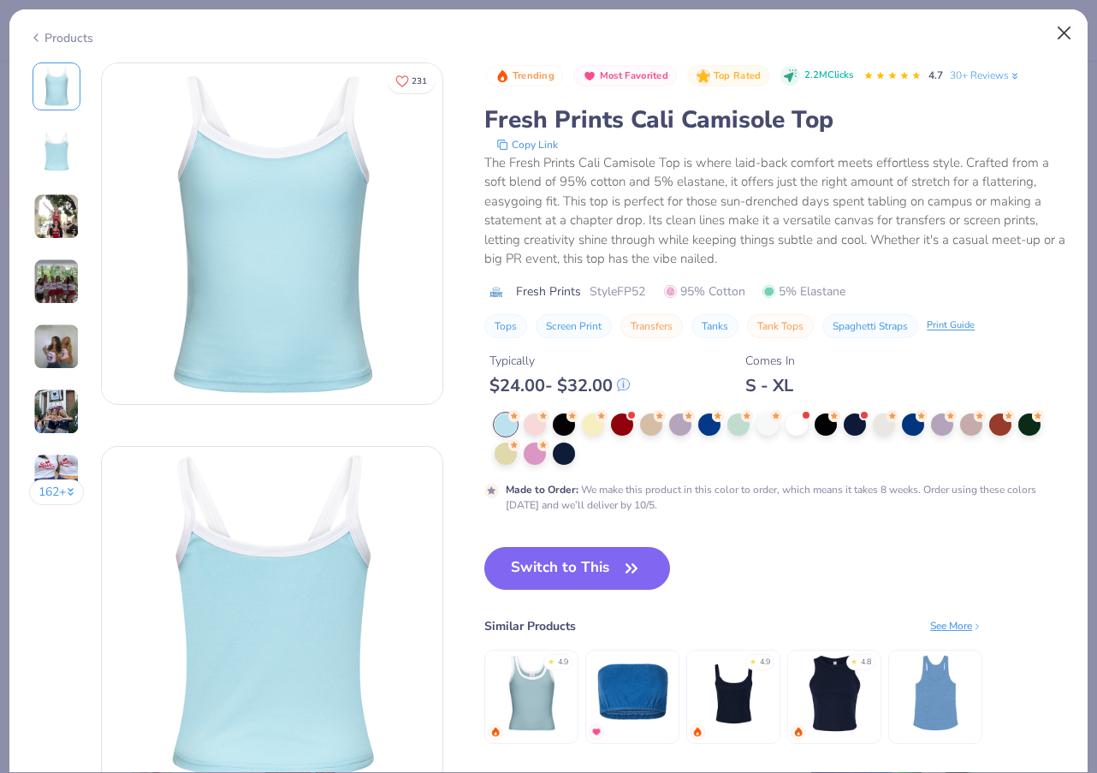
click at [1060, 33] on button "Close" at bounding box center [1064, 33] width 33 height 33
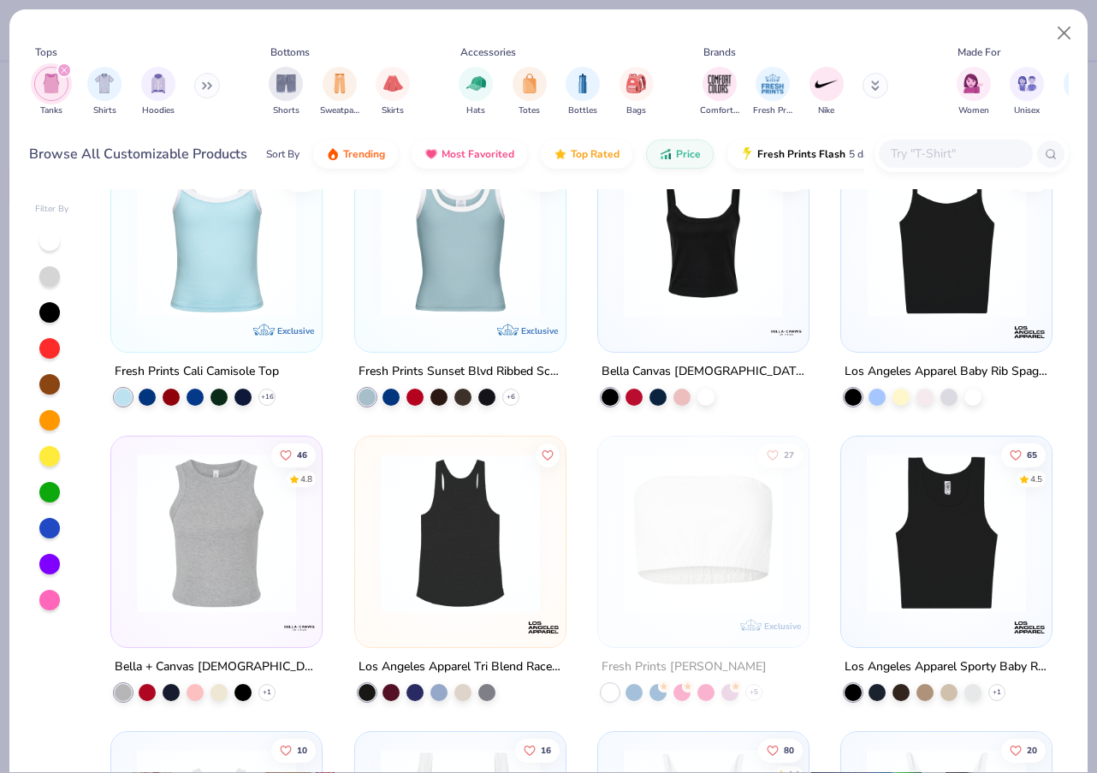
scroll to position [2131, 0]
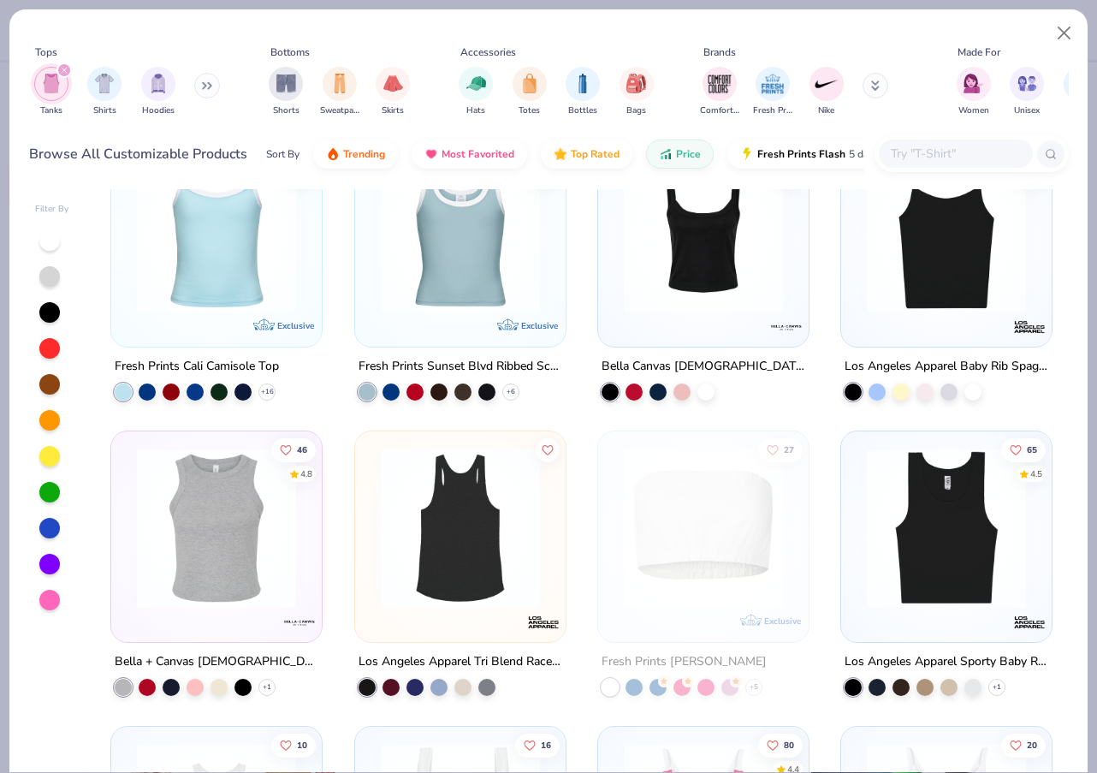
click at [925, 351] on div "132 4.8 Los Angeles Apparel Baby Rib Spaghetti Tank" at bounding box center [946, 267] width 212 height 265
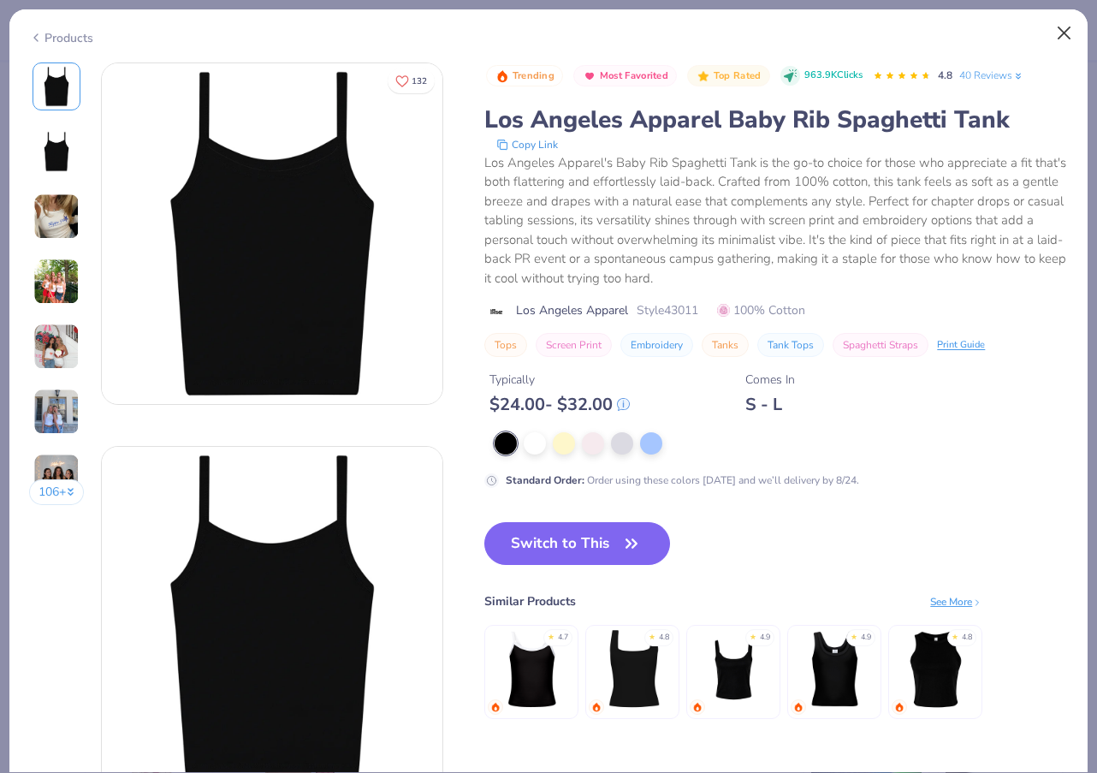
click at [1054, 33] on button "Close" at bounding box center [1064, 33] width 33 height 33
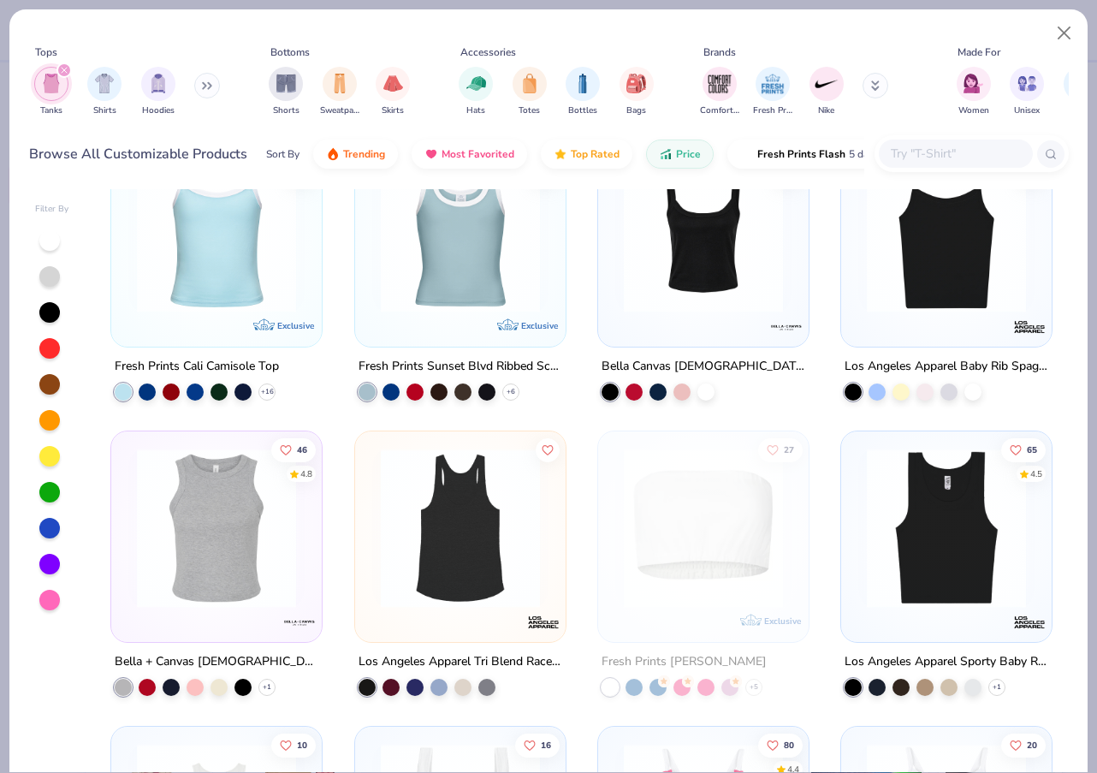
click at [926, 164] on div at bounding box center [956, 154] width 154 height 28
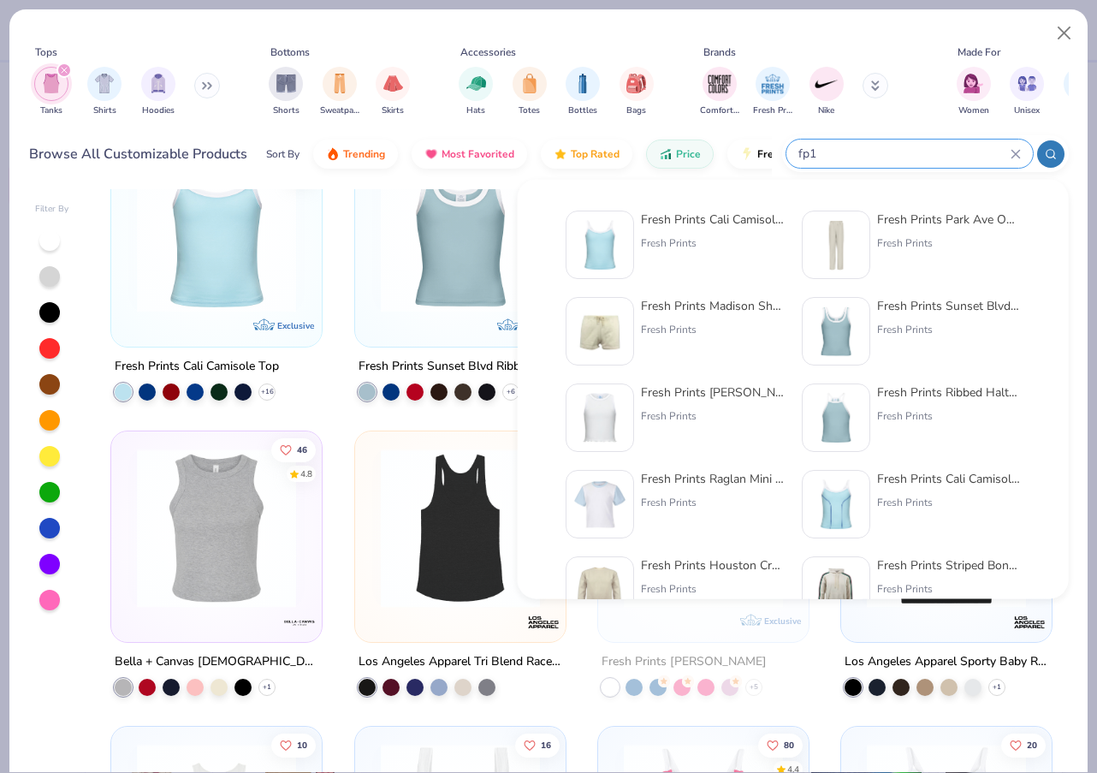
type input "fp16"
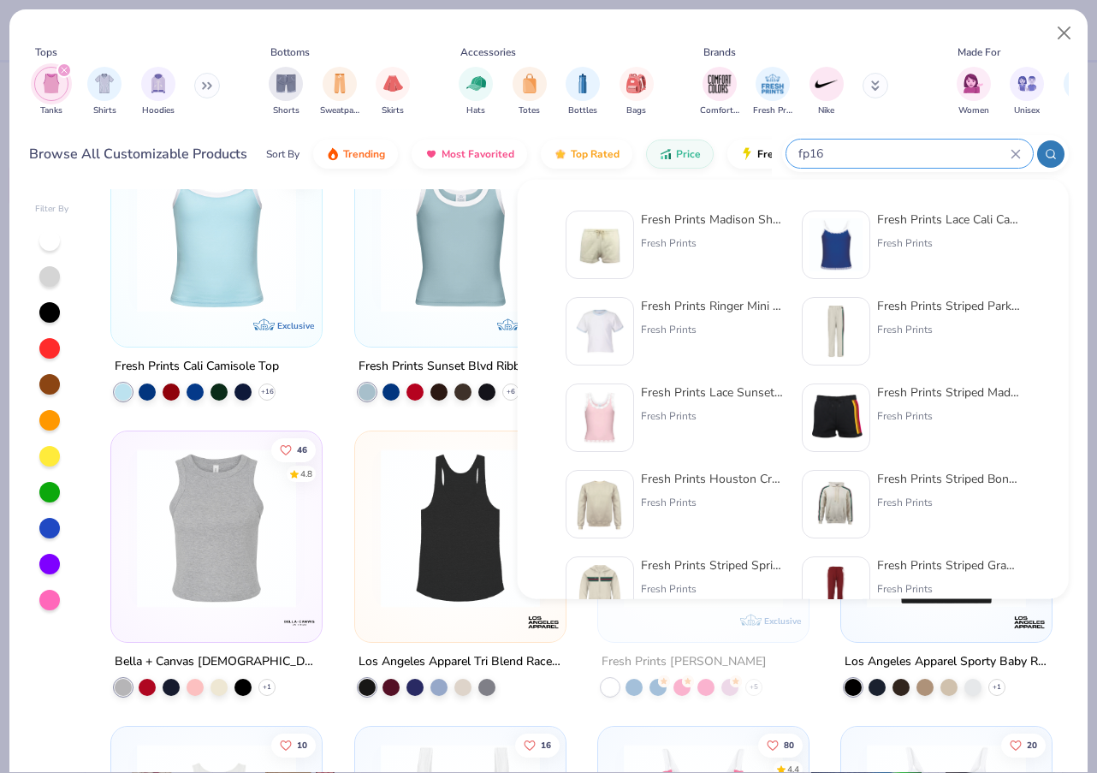
click at [1017, 155] on icon at bounding box center [1016, 154] width 8 height 8
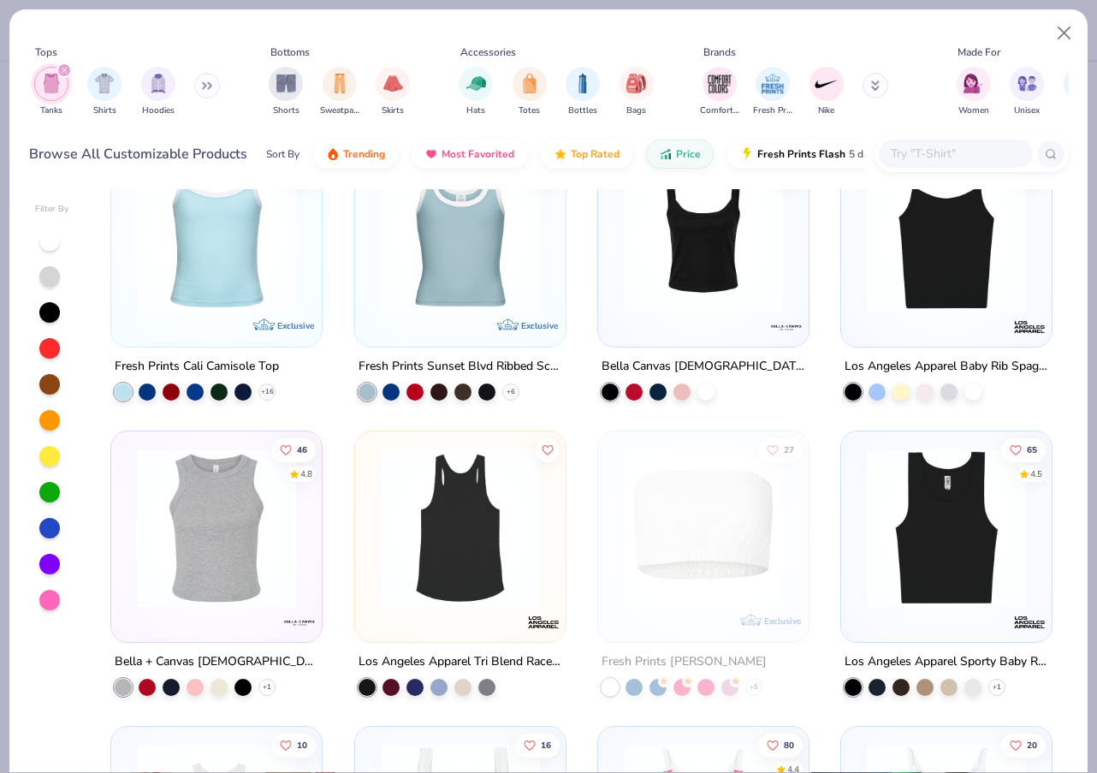
click at [1017, 155] on input "text" at bounding box center [955, 154] width 132 height 20
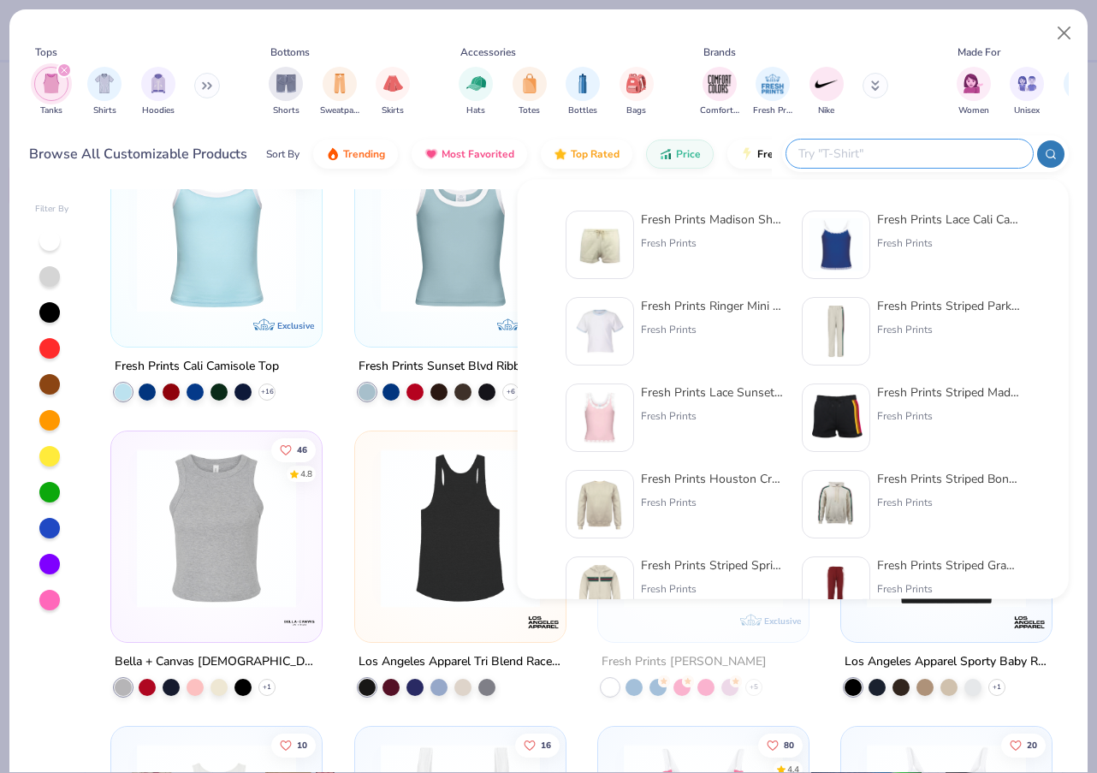
click at [1017, 155] on input "text" at bounding box center [909, 154] width 224 height 20
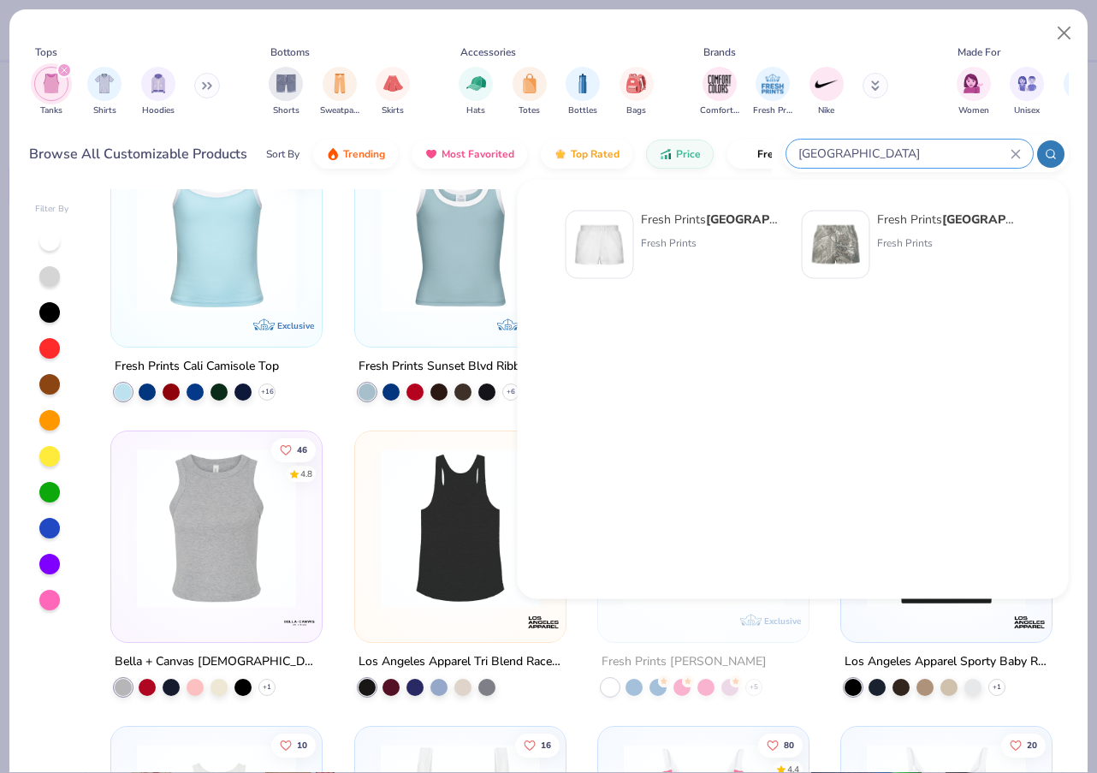
type input "Miami"
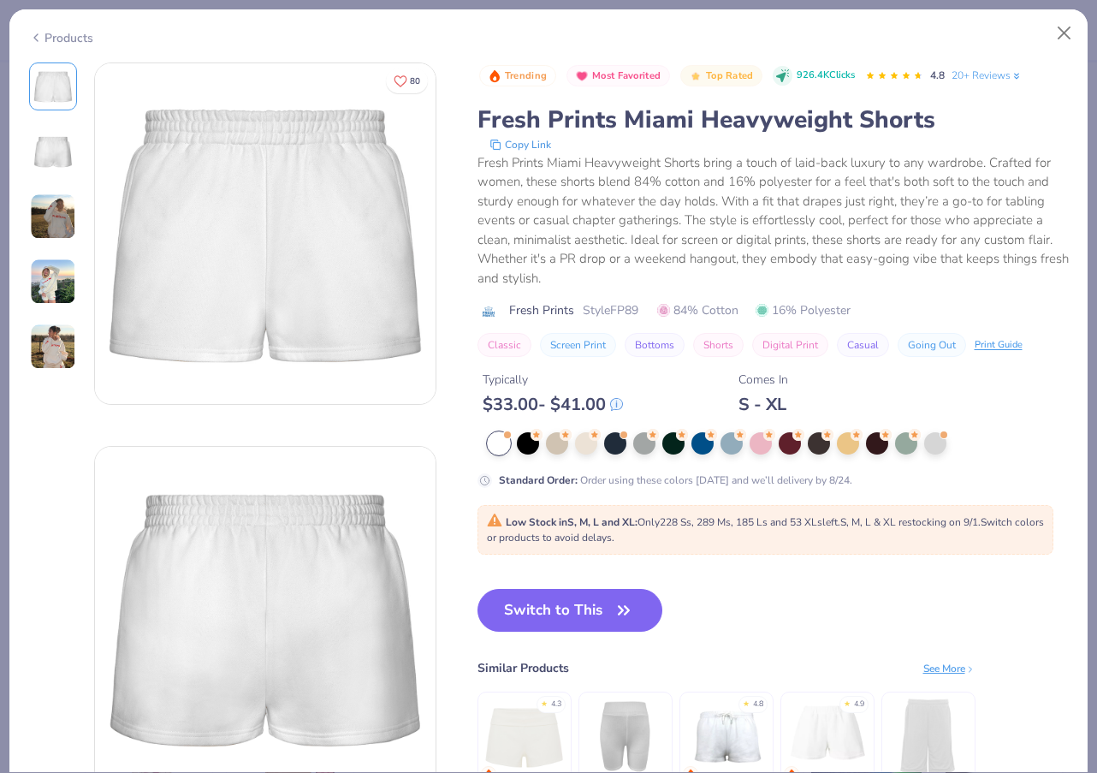
click at [59, 288] on img at bounding box center [53, 281] width 46 height 46
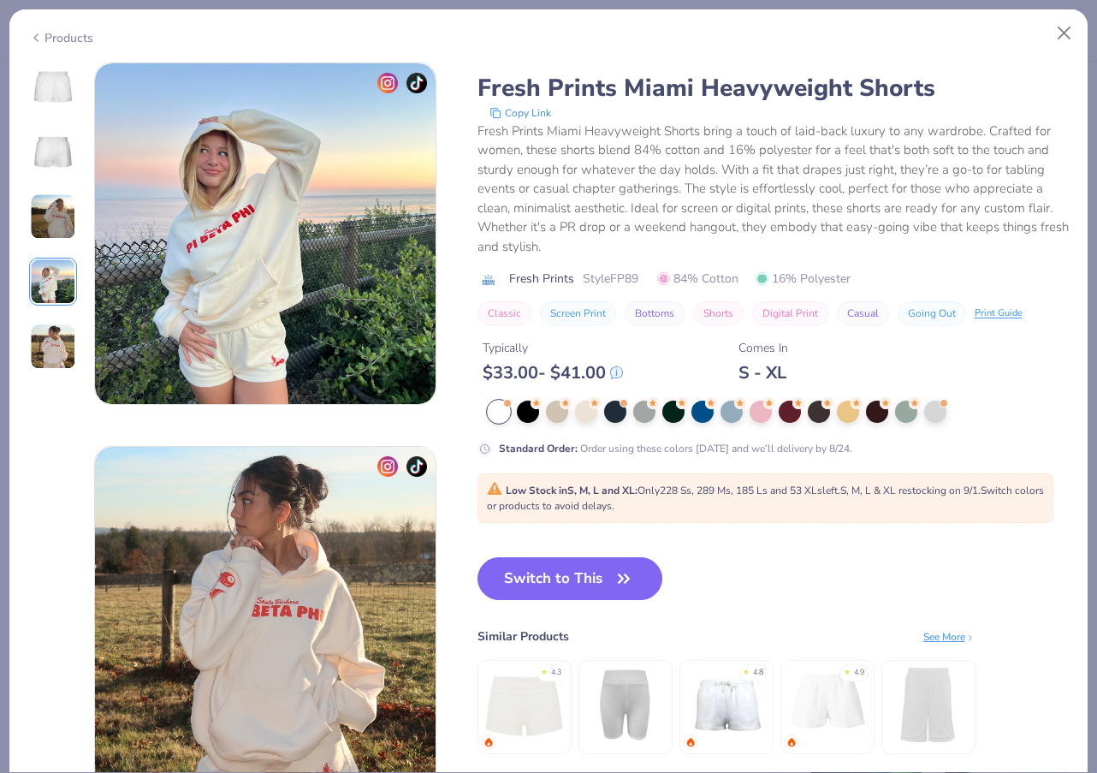
click at [50, 362] on img at bounding box center [53, 347] width 46 height 46
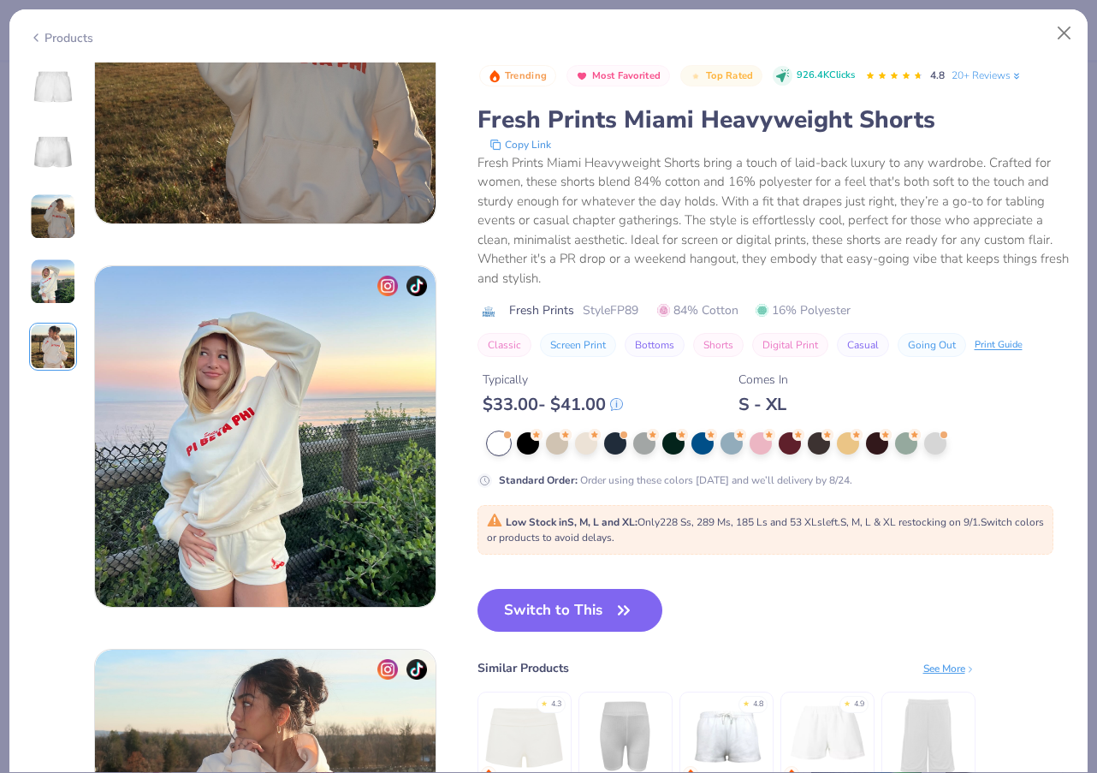
scroll to position [946, 0]
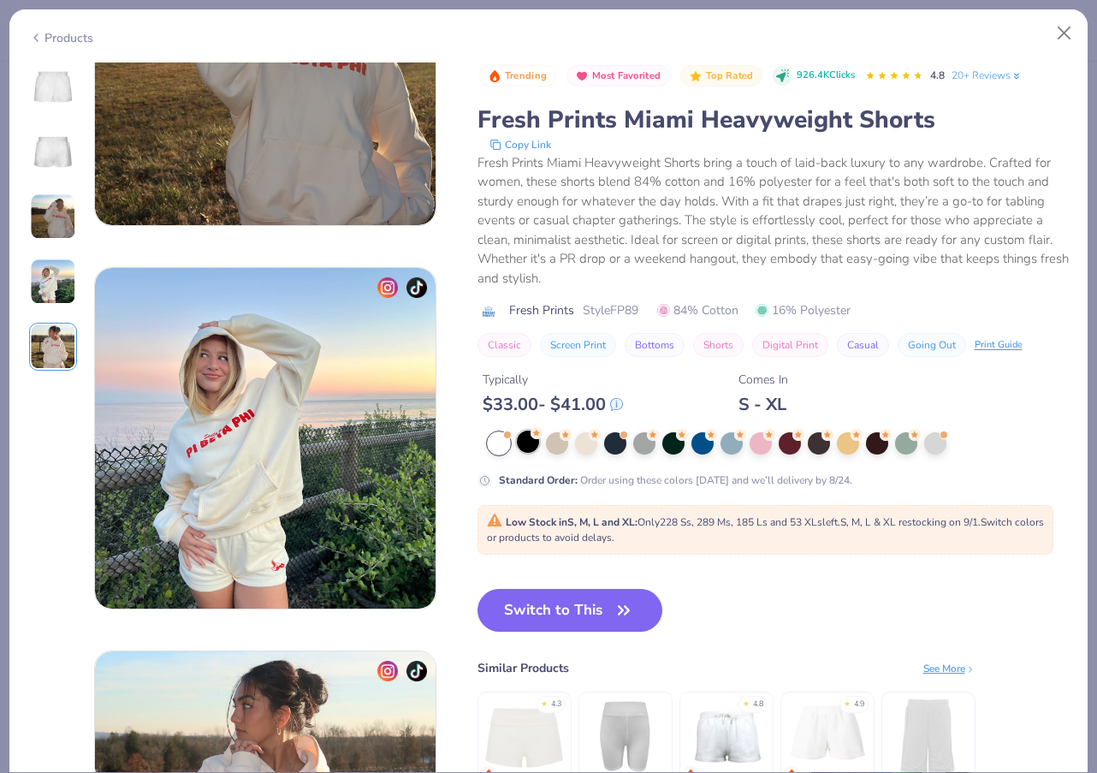
click at [528, 431] on div at bounding box center [528, 442] width 22 height 22
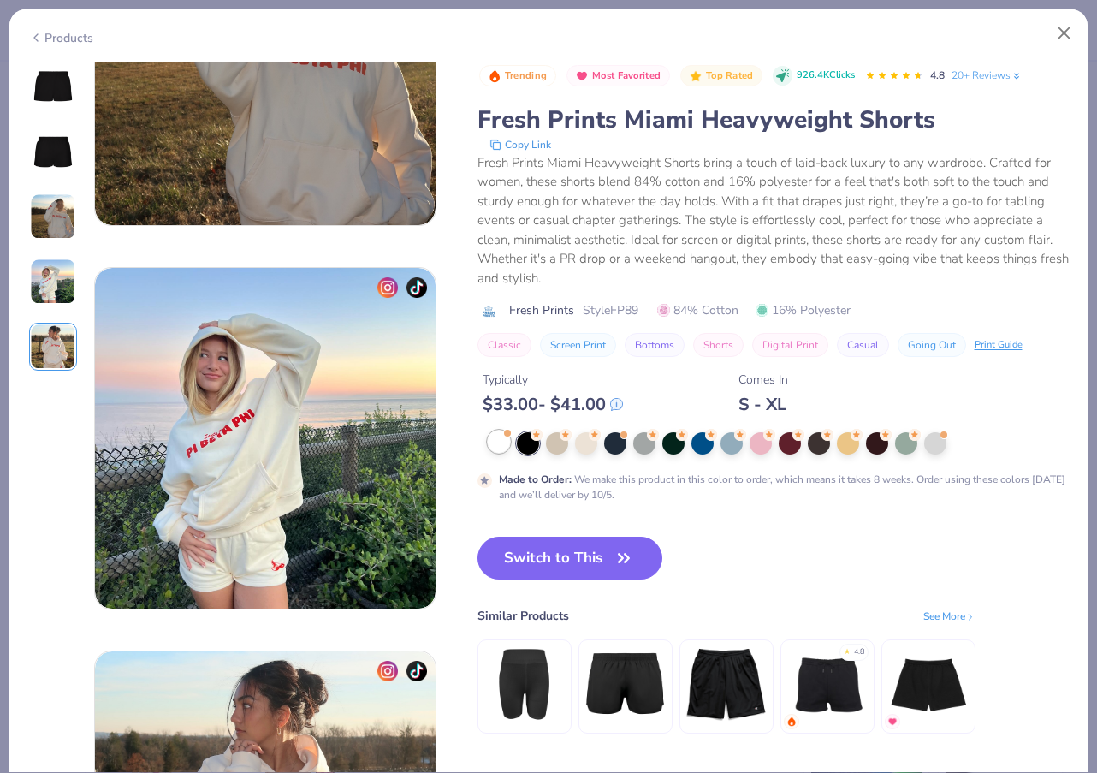
click at [494, 440] on div at bounding box center [499, 442] width 22 height 22
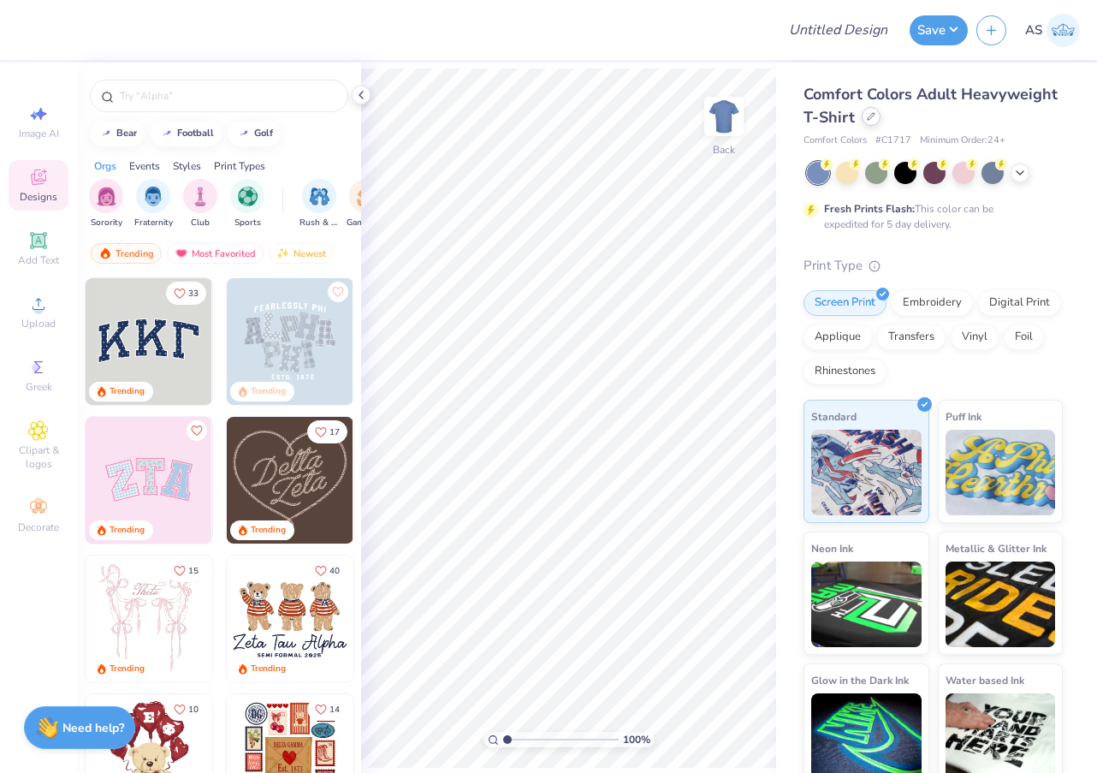
click at [870, 121] on div at bounding box center [871, 116] width 19 height 19
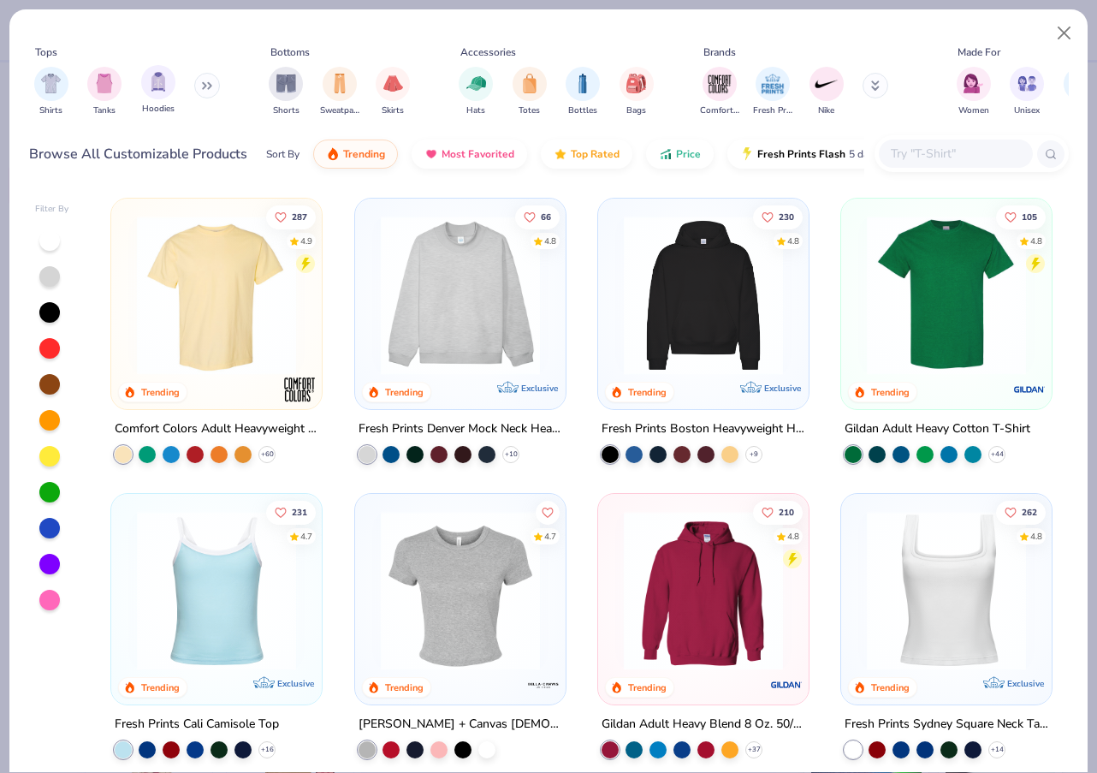
click at [162, 99] on div "Hoodies" at bounding box center [158, 90] width 34 height 50
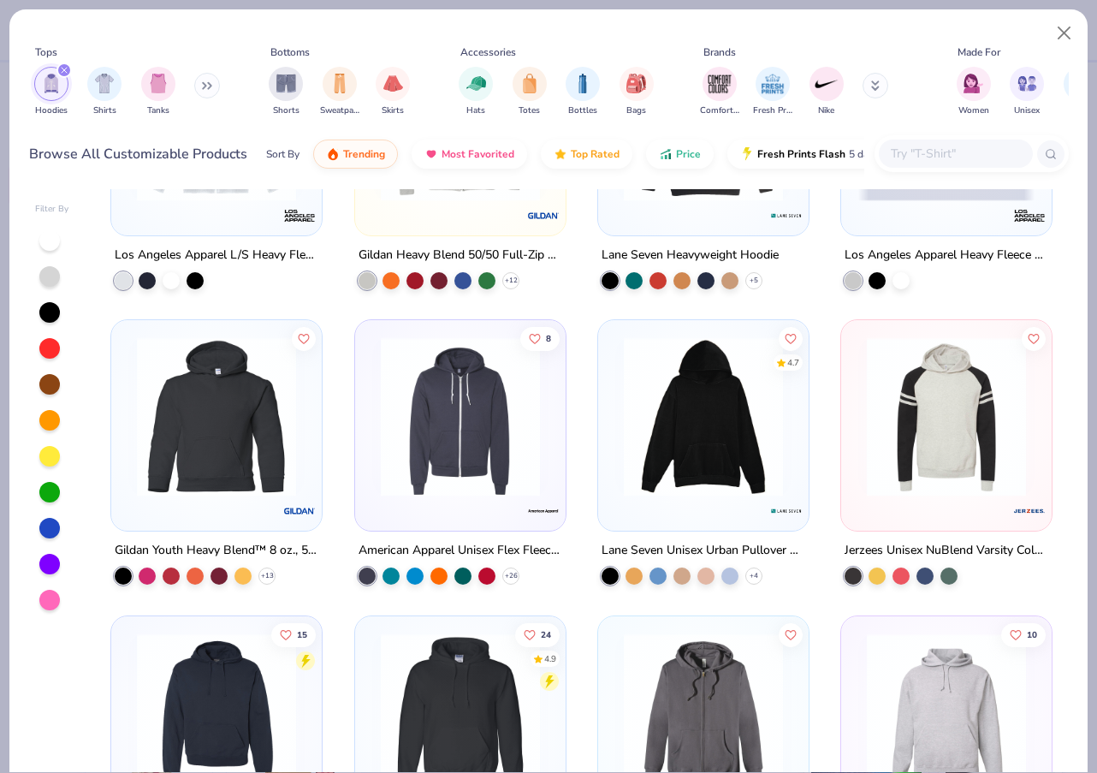
scroll to position [1358, 0]
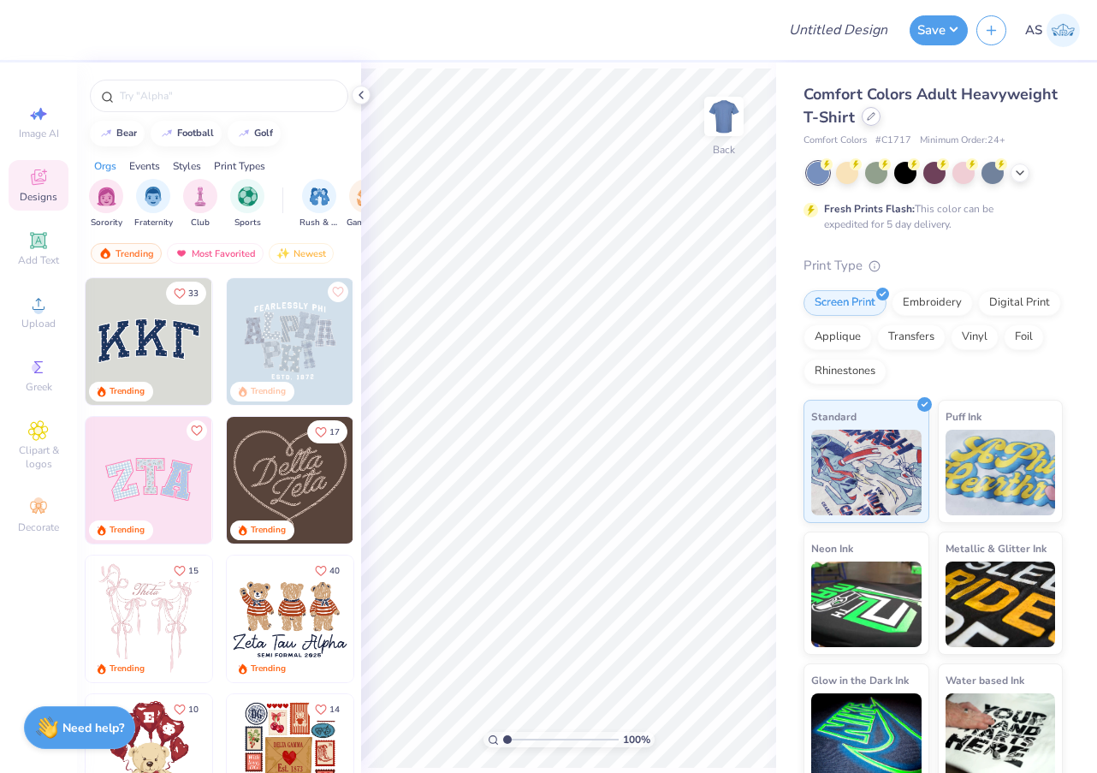
click at [872, 117] on icon at bounding box center [871, 116] width 9 height 9
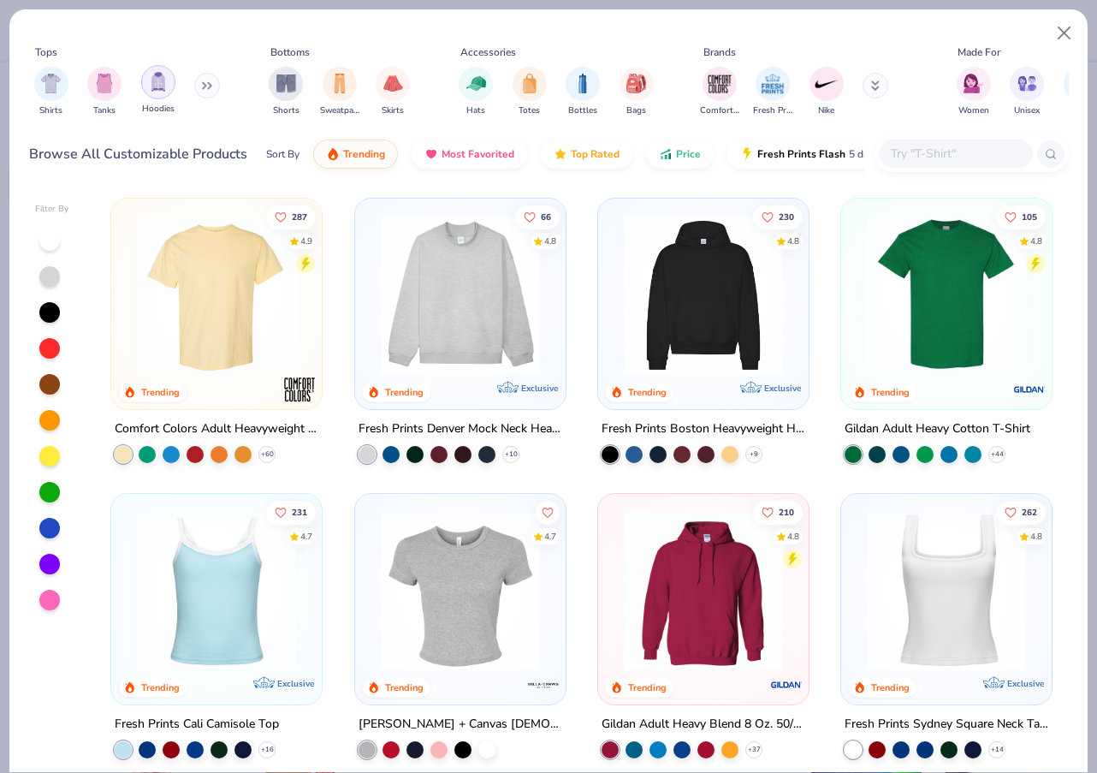
click at [173, 87] on div "filter for Hoodies" at bounding box center [158, 82] width 34 height 34
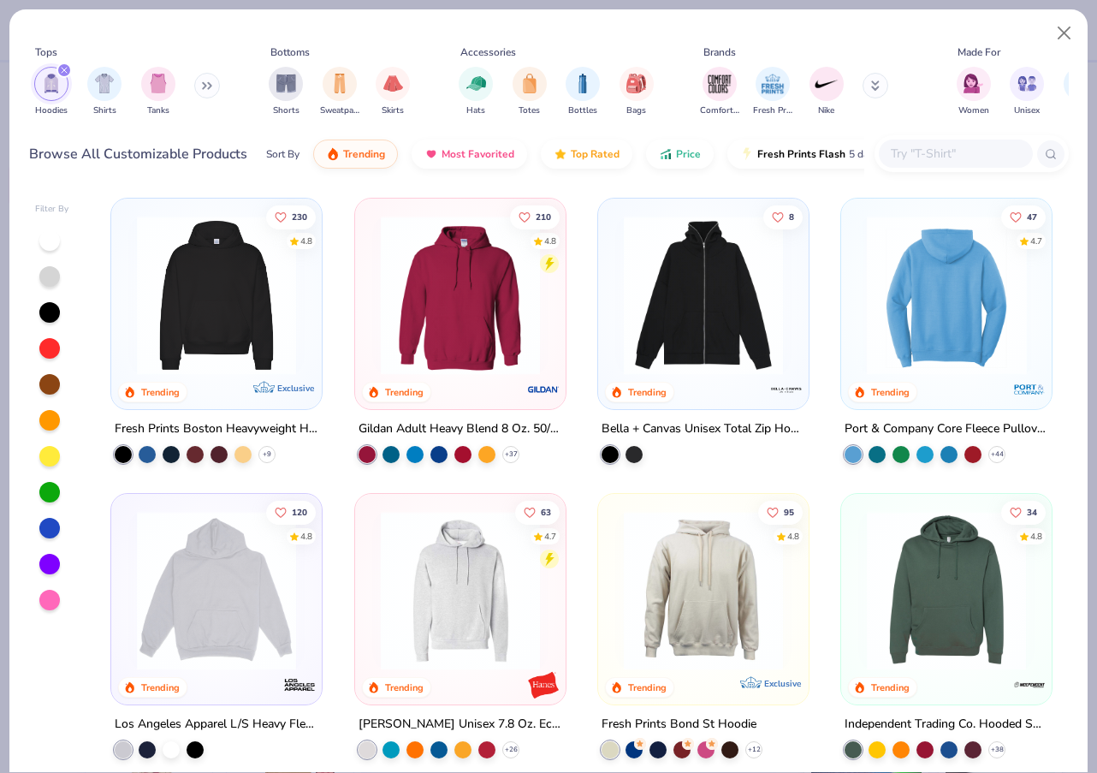
click at [894, 314] on div at bounding box center [947, 295] width 530 height 159
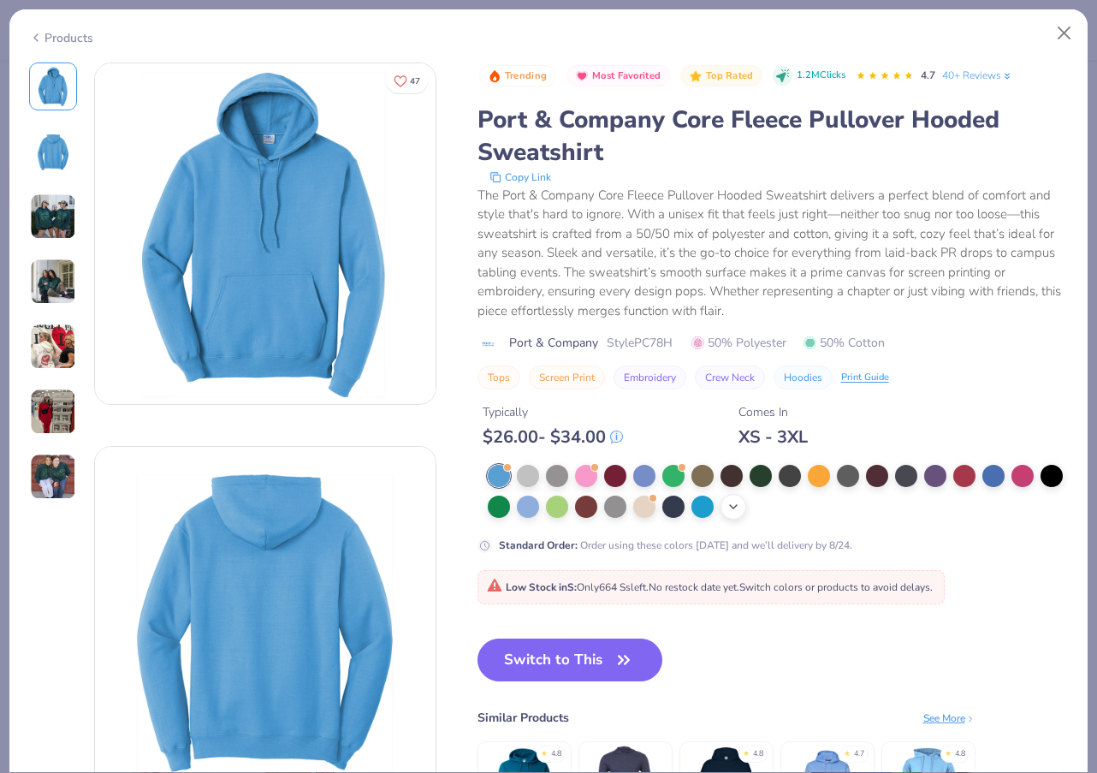
click at [738, 501] on icon at bounding box center [734, 507] width 14 height 14
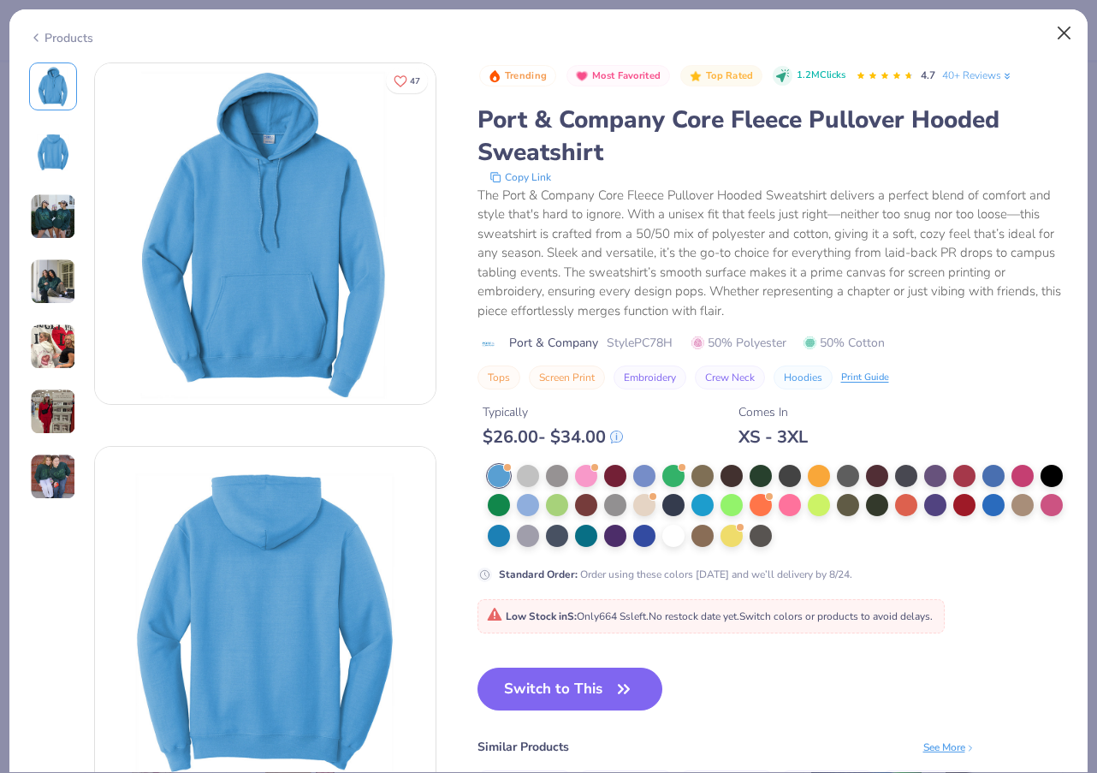
click at [1065, 36] on button "Close" at bounding box center [1064, 33] width 33 height 33
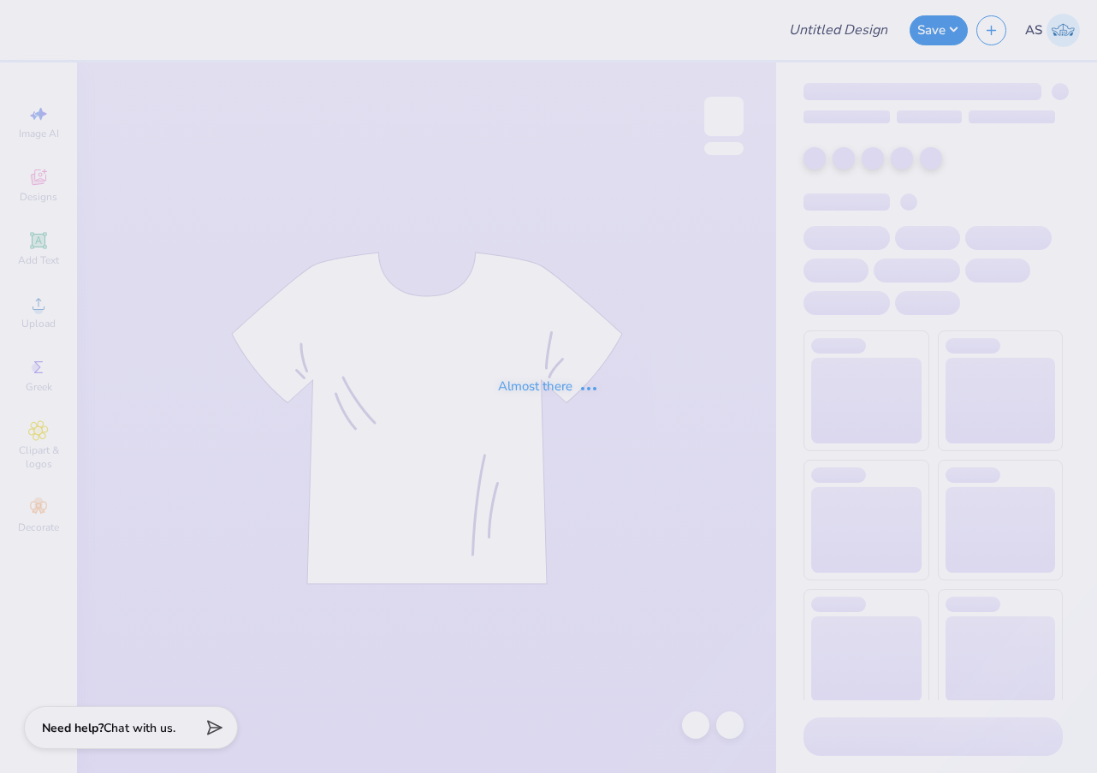
type input "fp tank draft"
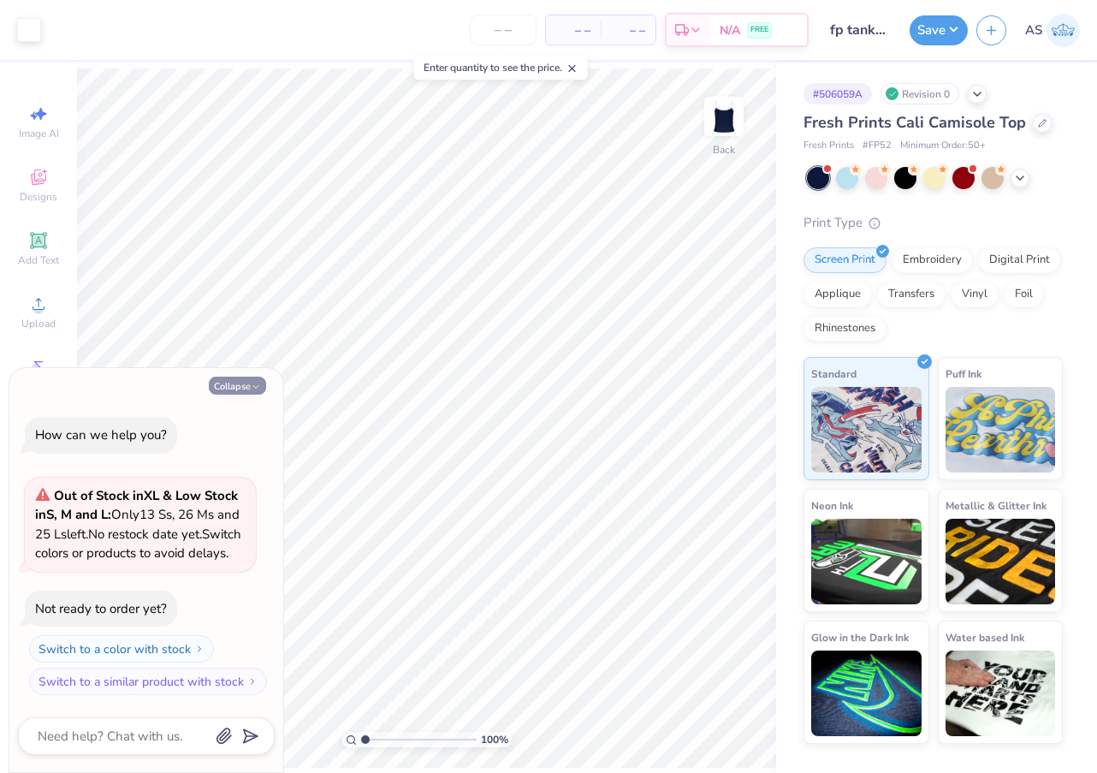
click at [249, 377] on button "Collapse" at bounding box center [237, 386] width 57 height 18
type textarea "x"
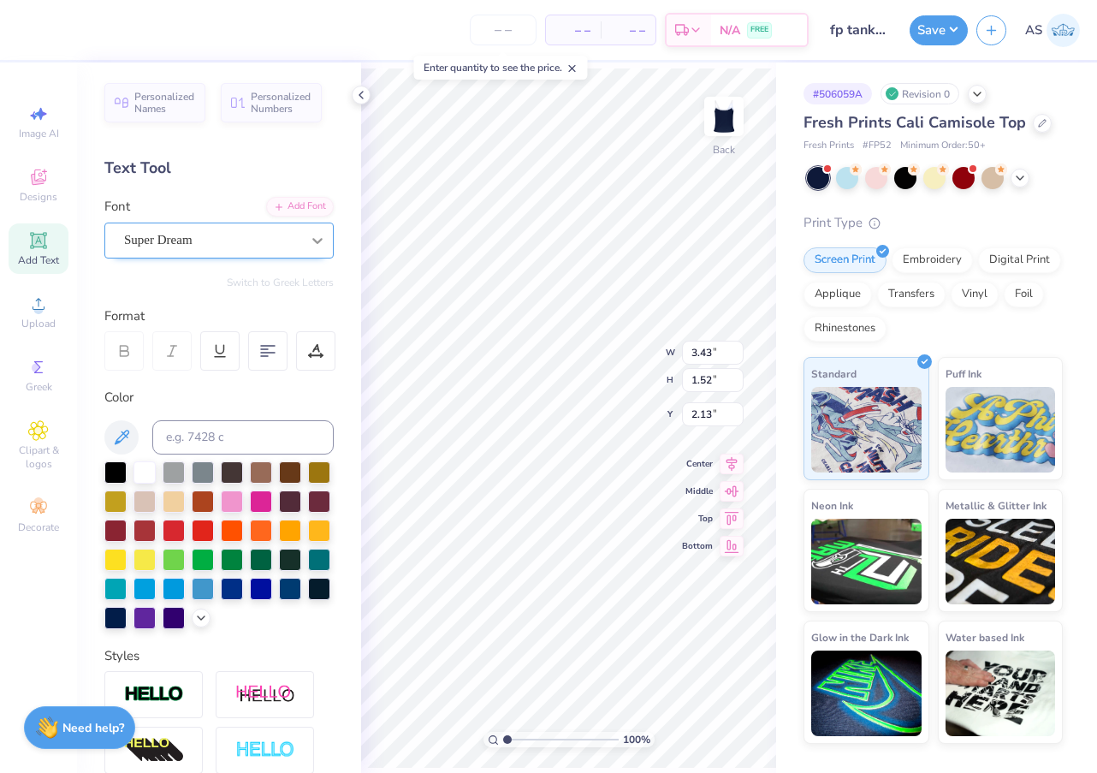
click at [313, 240] on icon at bounding box center [317, 240] width 17 height 17
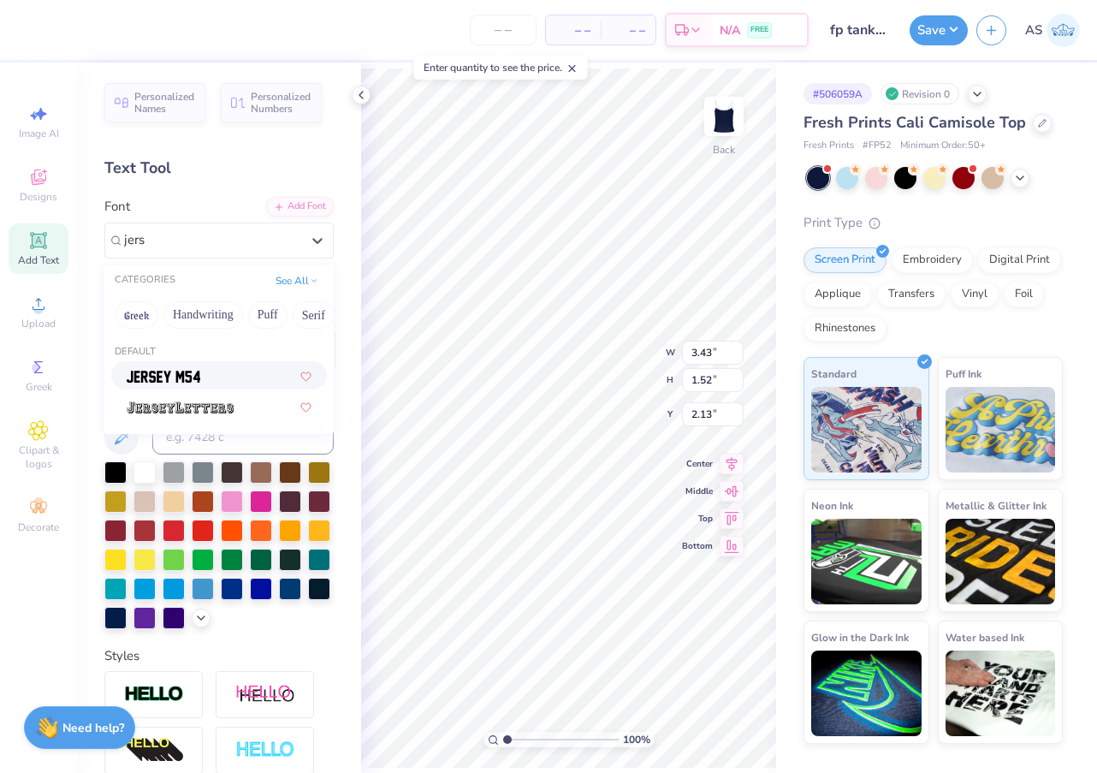
click at [248, 371] on div at bounding box center [219, 375] width 185 height 18
type input "jers"
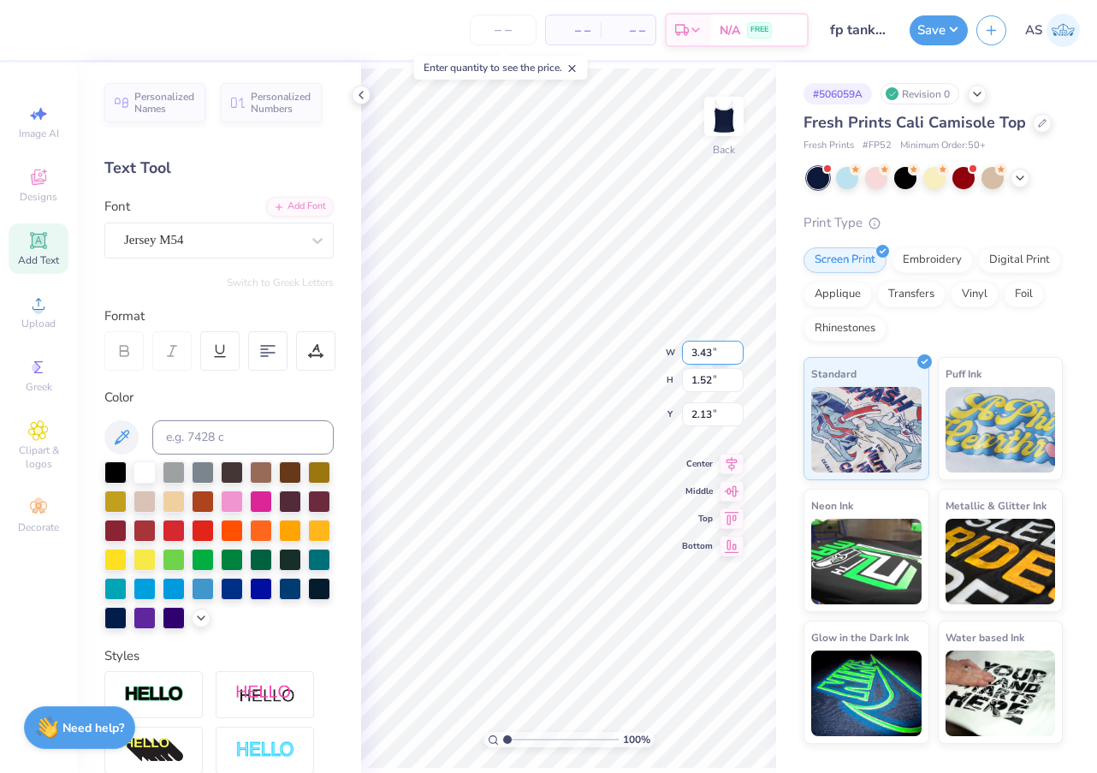
scroll to position [0, 3]
type textarea "delta Phi Epsilon"
click at [55, 510] on div "Decorate" at bounding box center [39, 515] width 60 height 50
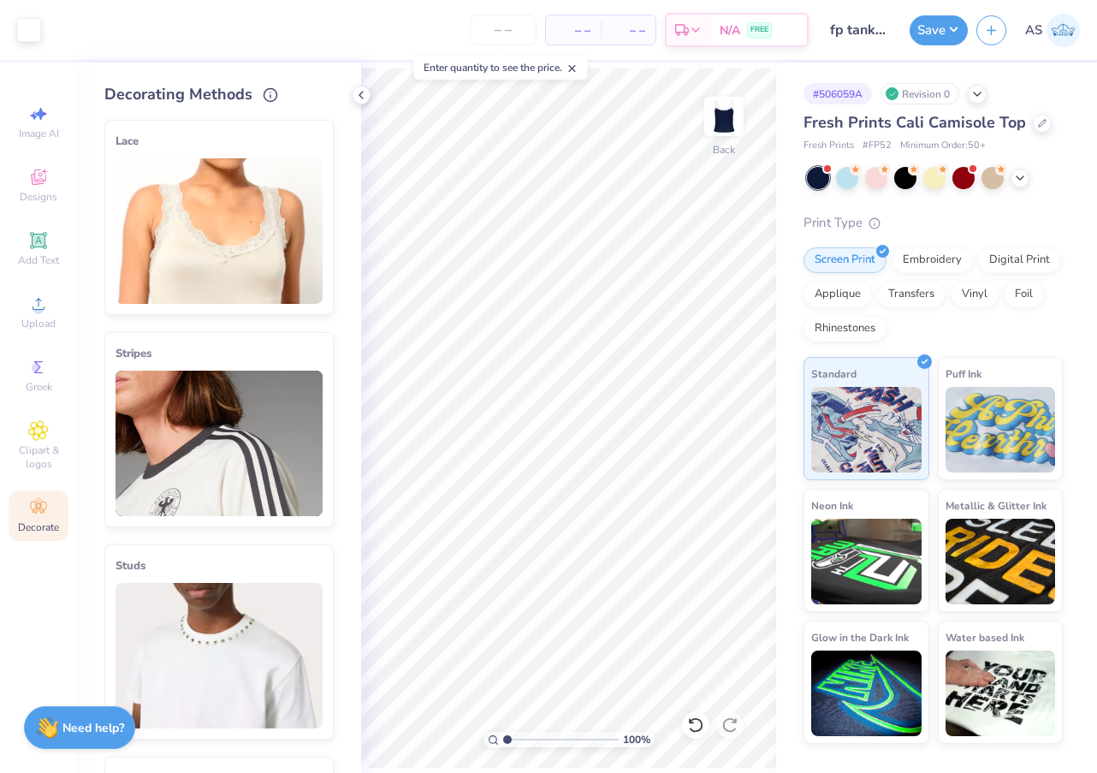
click at [187, 421] on img at bounding box center [219, 443] width 207 height 145
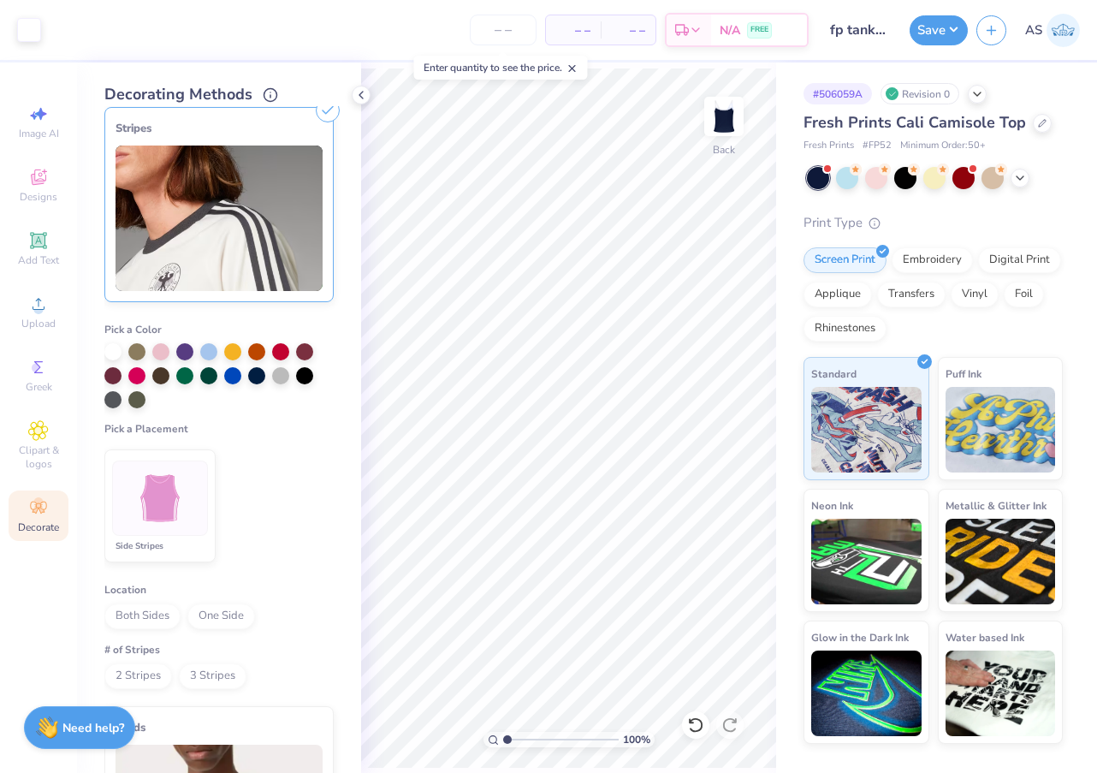
scroll to position [260, 0]
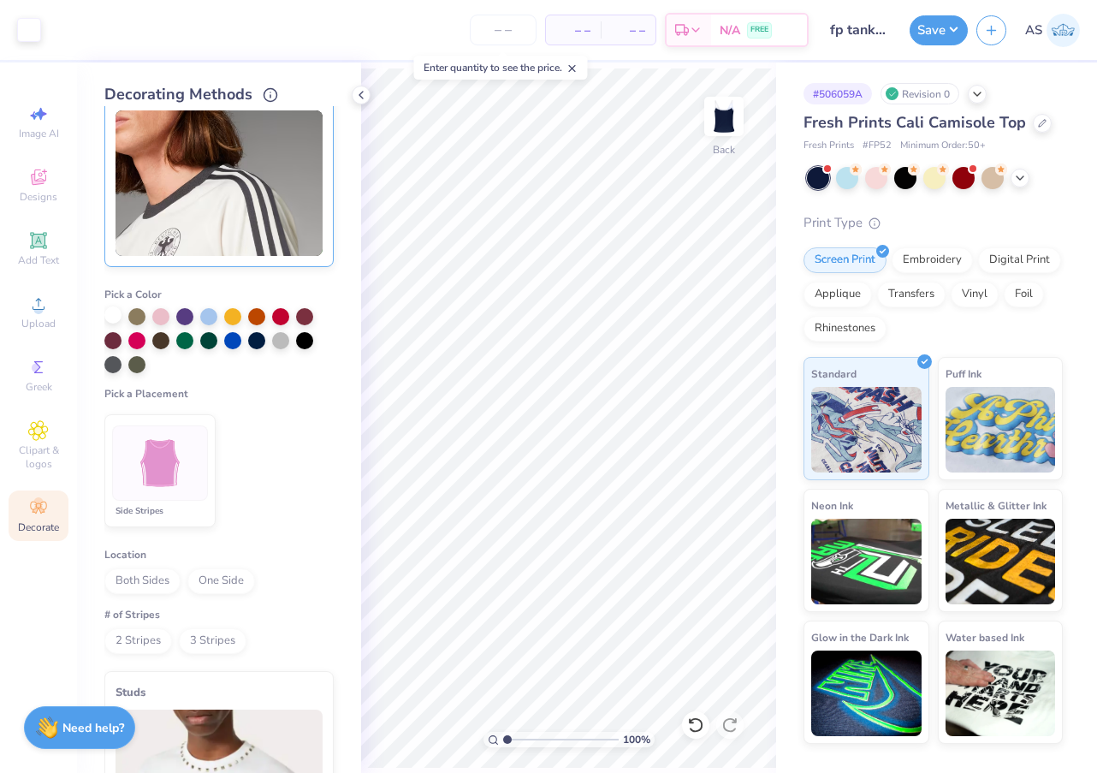
click at [108, 314] on div at bounding box center [112, 314] width 17 height 17
click at [179, 492] on img at bounding box center [160, 463] width 64 height 64
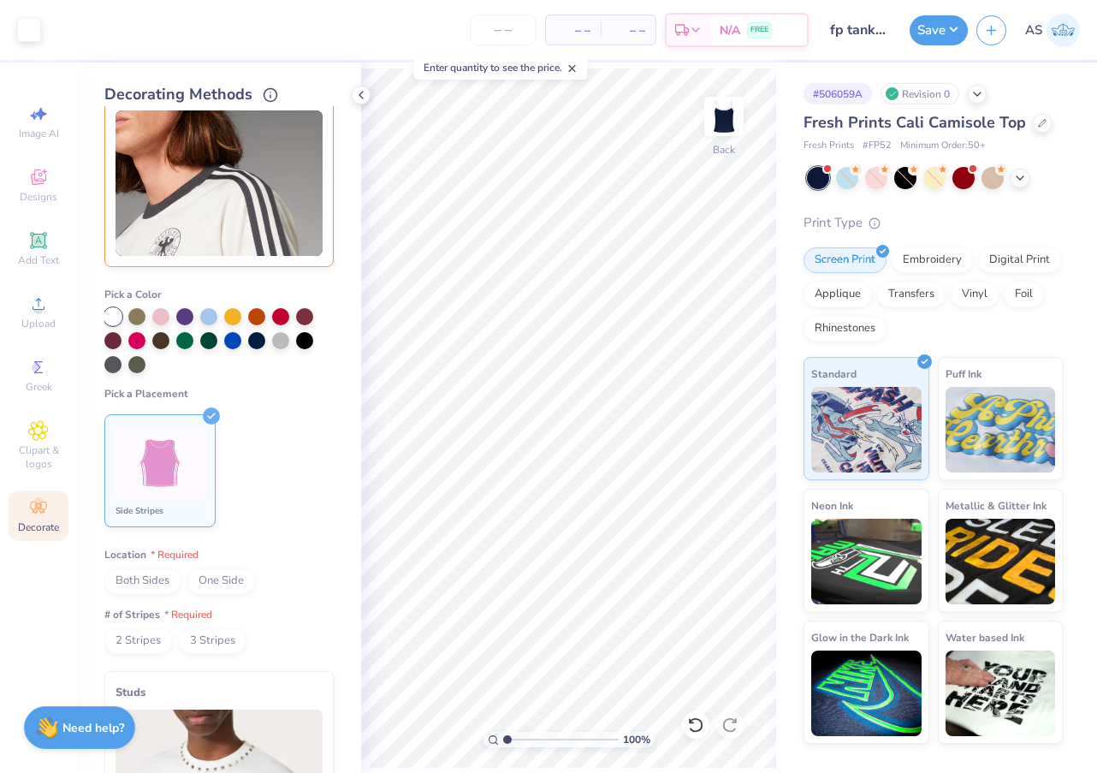
click at [140, 638] on span "2 Stripes" at bounding box center [138, 641] width 68 height 26
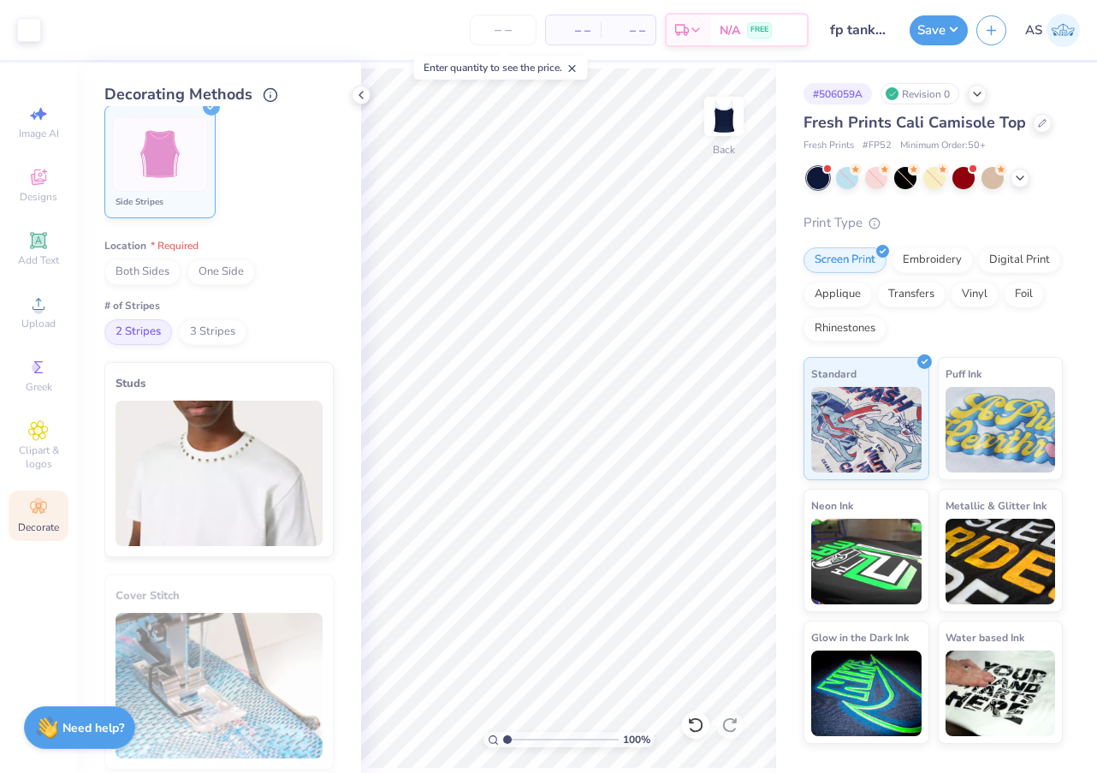
scroll to position [592, 0]
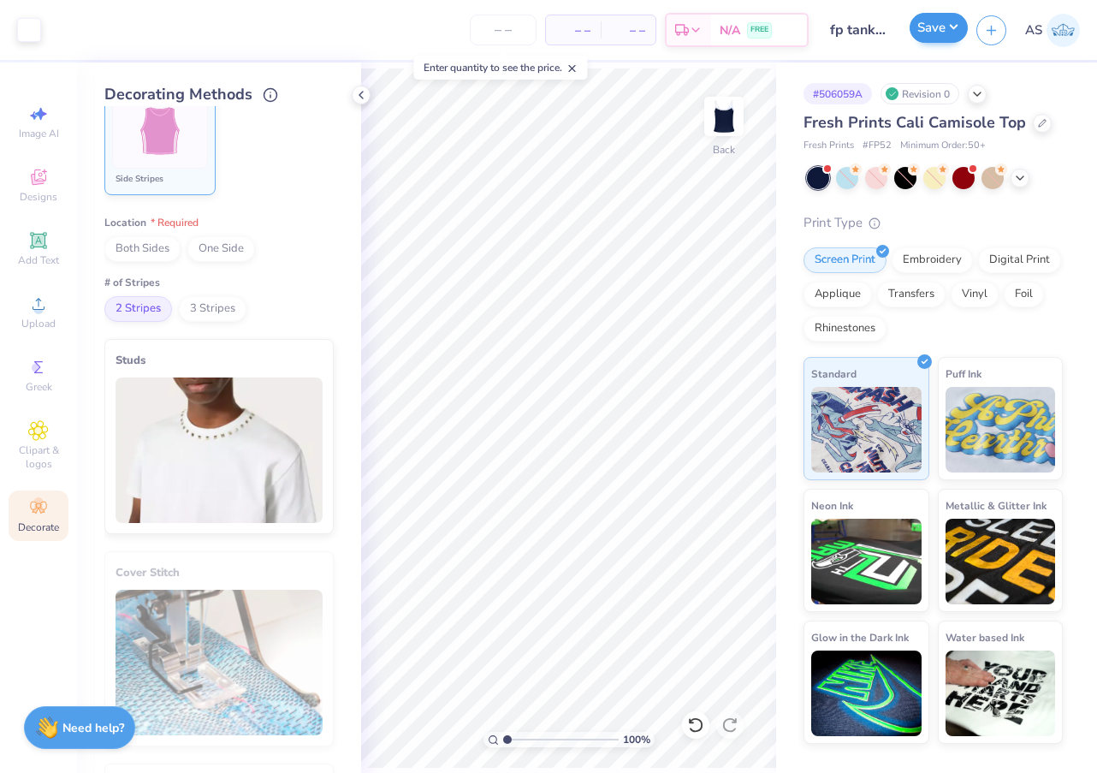
click at [936, 27] on button "Save" at bounding box center [939, 28] width 58 height 30
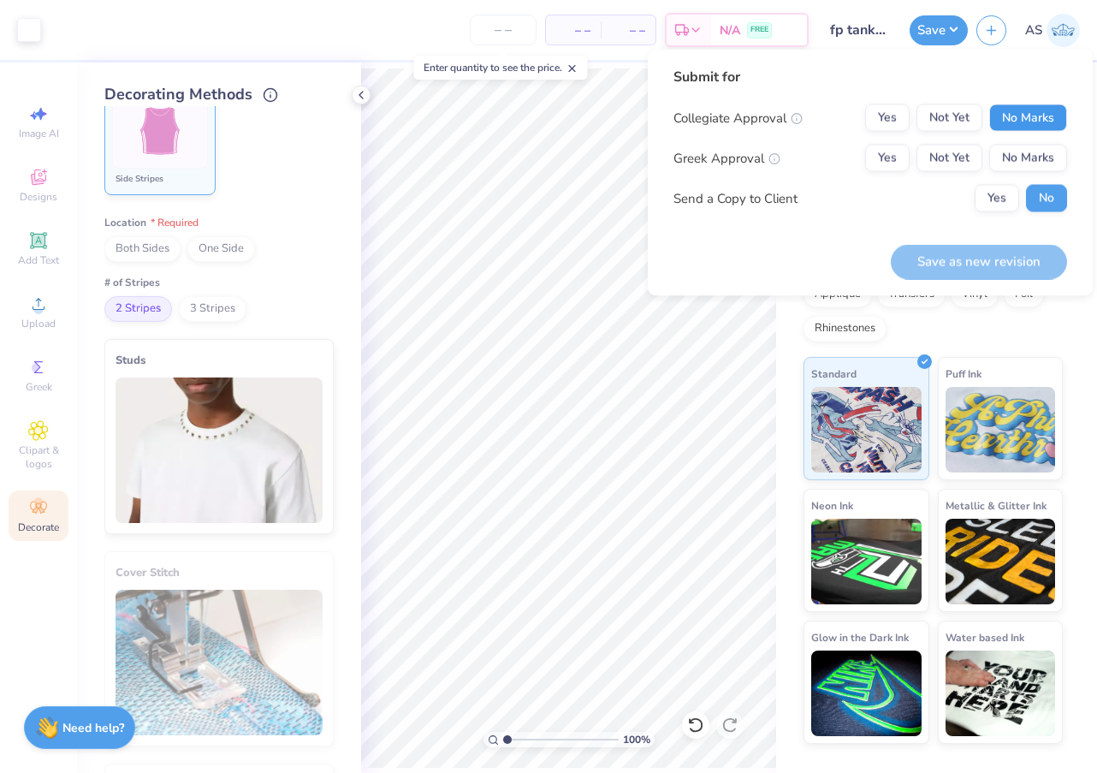
click at [1009, 120] on button "No Marks" at bounding box center [1028, 117] width 78 height 27
click at [891, 159] on button "Yes" at bounding box center [887, 158] width 45 height 27
click at [997, 190] on button "Yes" at bounding box center [997, 198] width 45 height 27
click at [962, 263] on div "Save as new revision" at bounding box center [979, 261] width 176 height 35
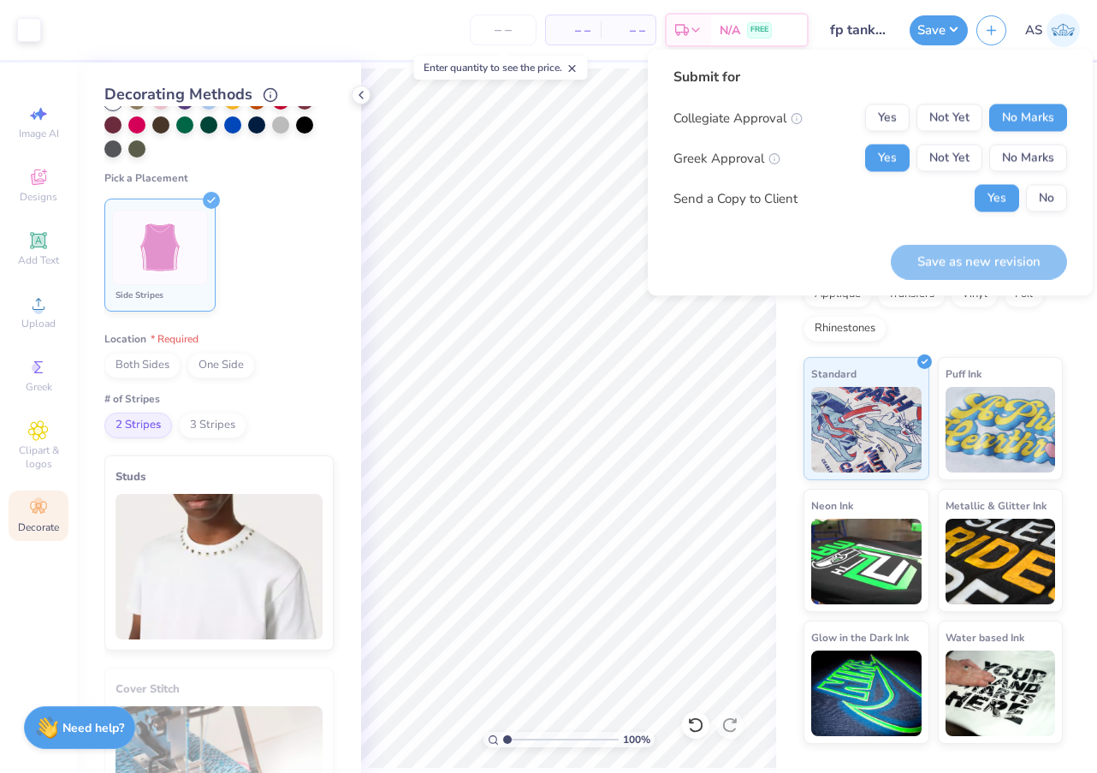
scroll to position [445, 0]
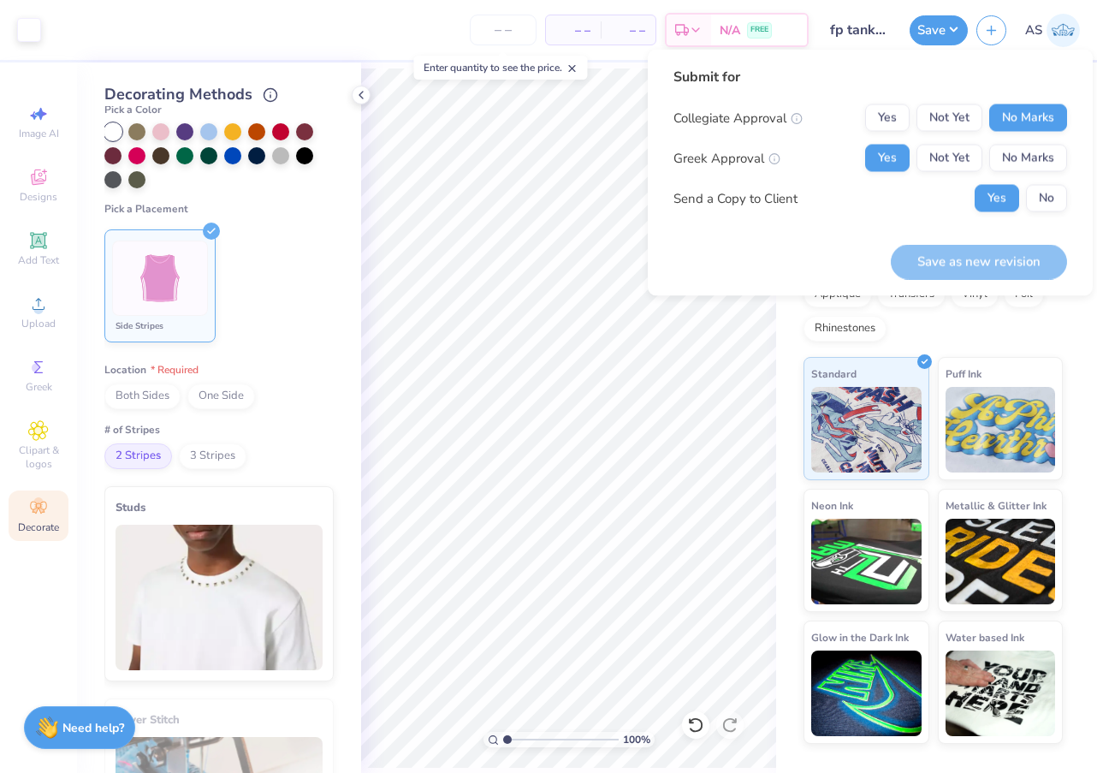
click at [133, 402] on span "Both Sides" at bounding box center [142, 396] width 76 height 26
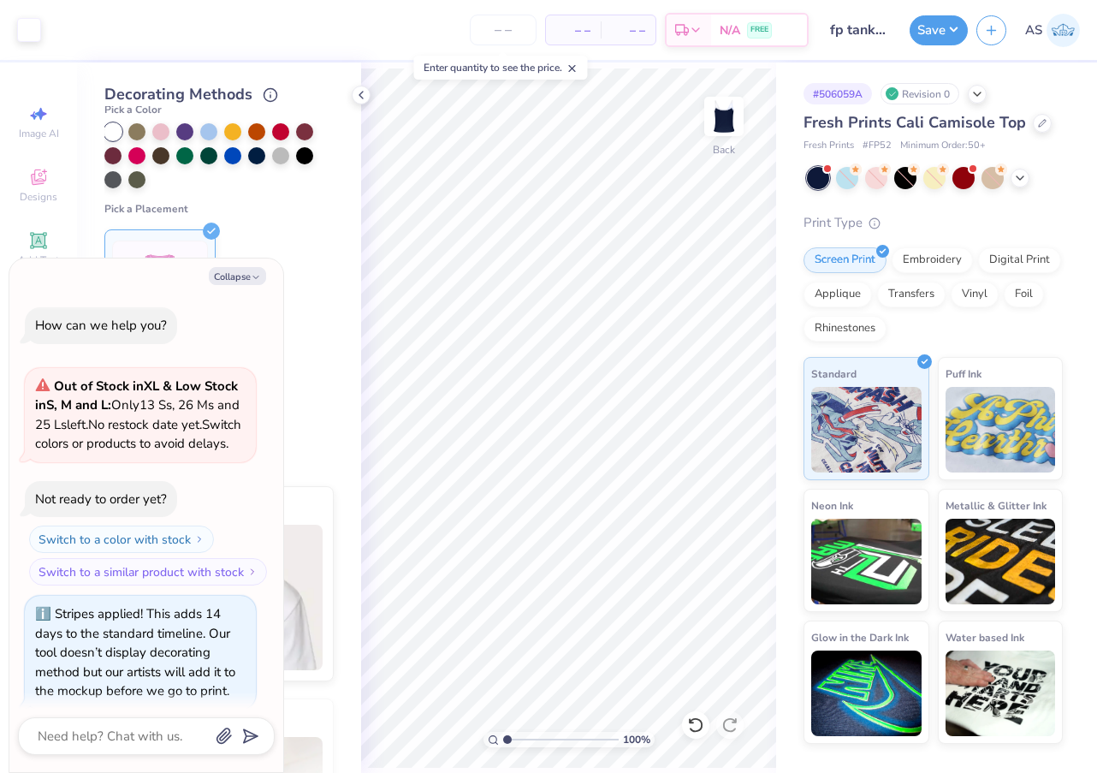
scroll to position [28, 0]
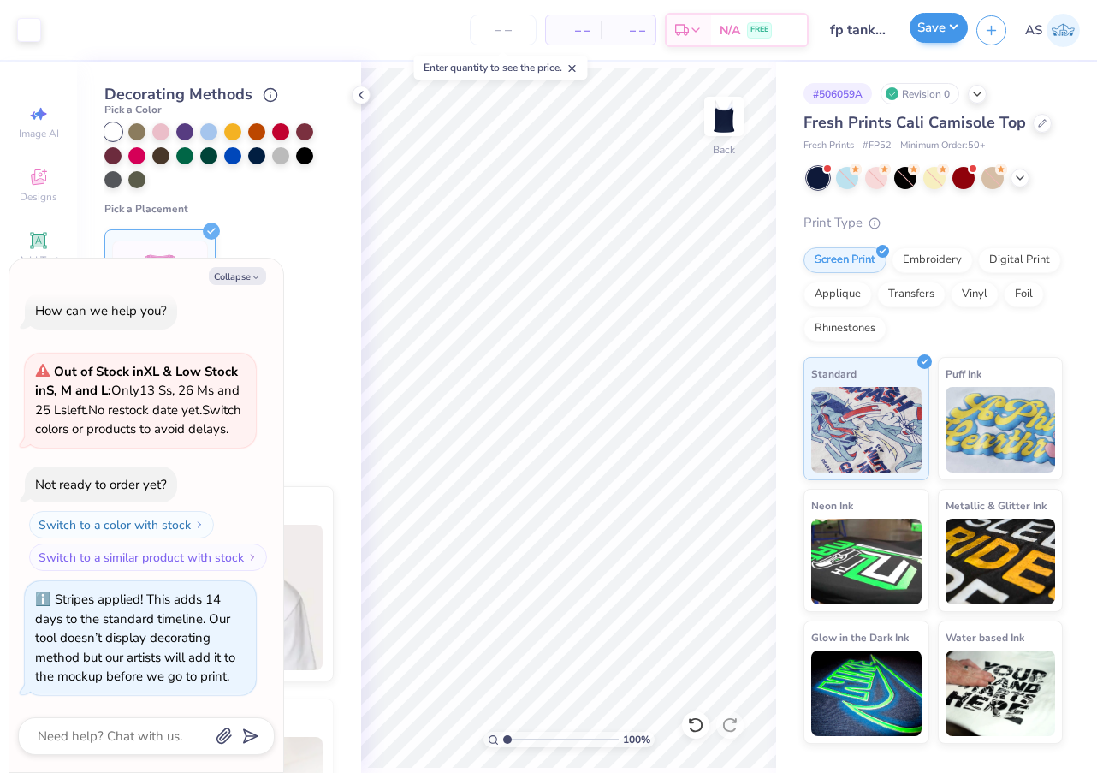
click at [923, 26] on button "Save" at bounding box center [939, 28] width 58 height 30
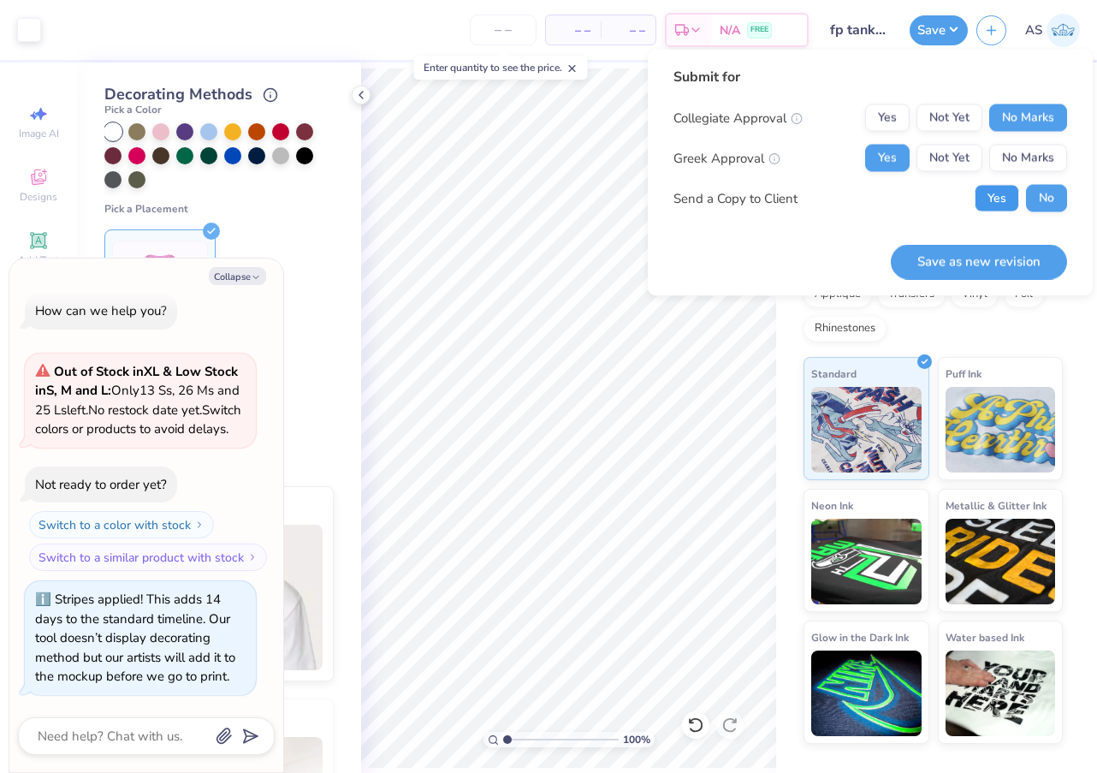
click at [996, 202] on button "Yes" at bounding box center [997, 198] width 45 height 27
click at [987, 258] on button "Save as new revision" at bounding box center [979, 261] width 176 height 35
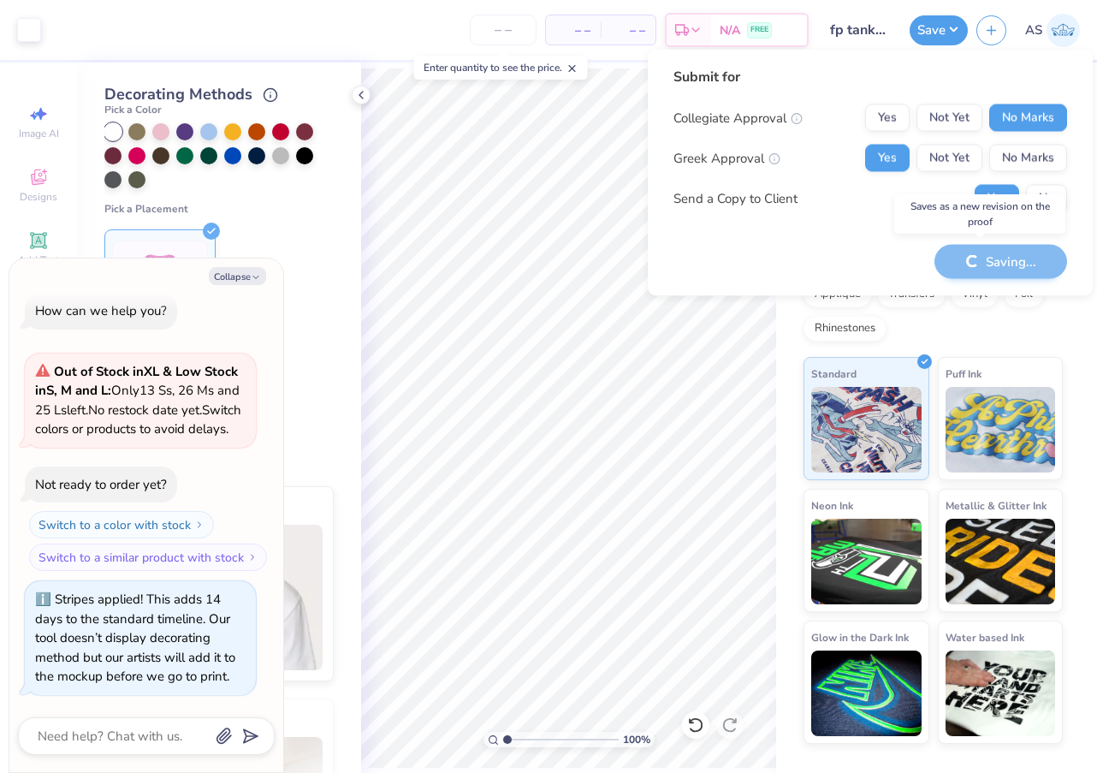
type textarea "x"
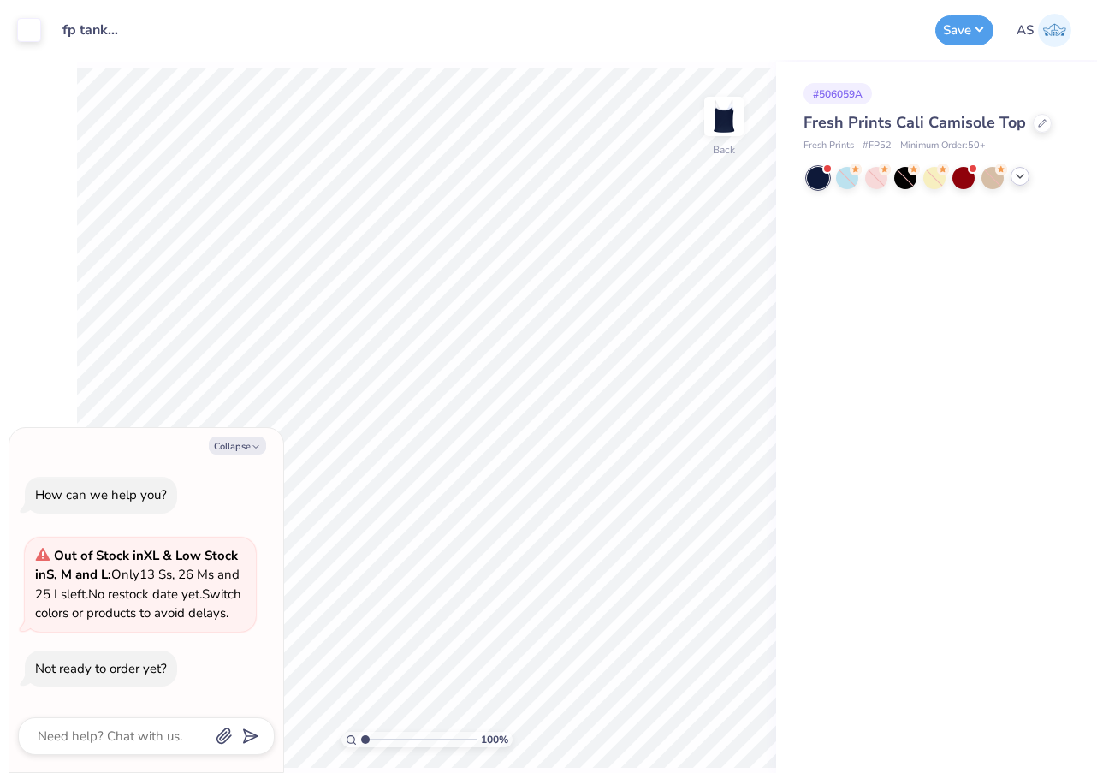
click at [1025, 174] on icon at bounding box center [1020, 176] width 14 height 14
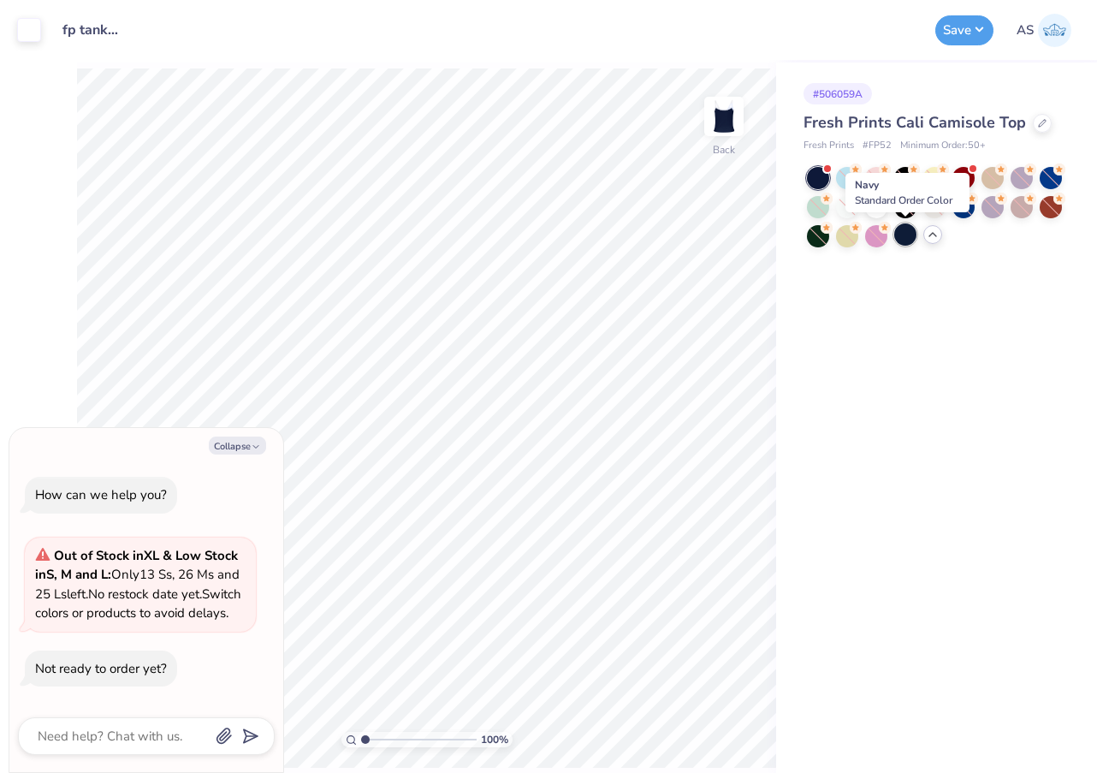
click at [905, 231] on div at bounding box center [905, 234] width 22 height 22
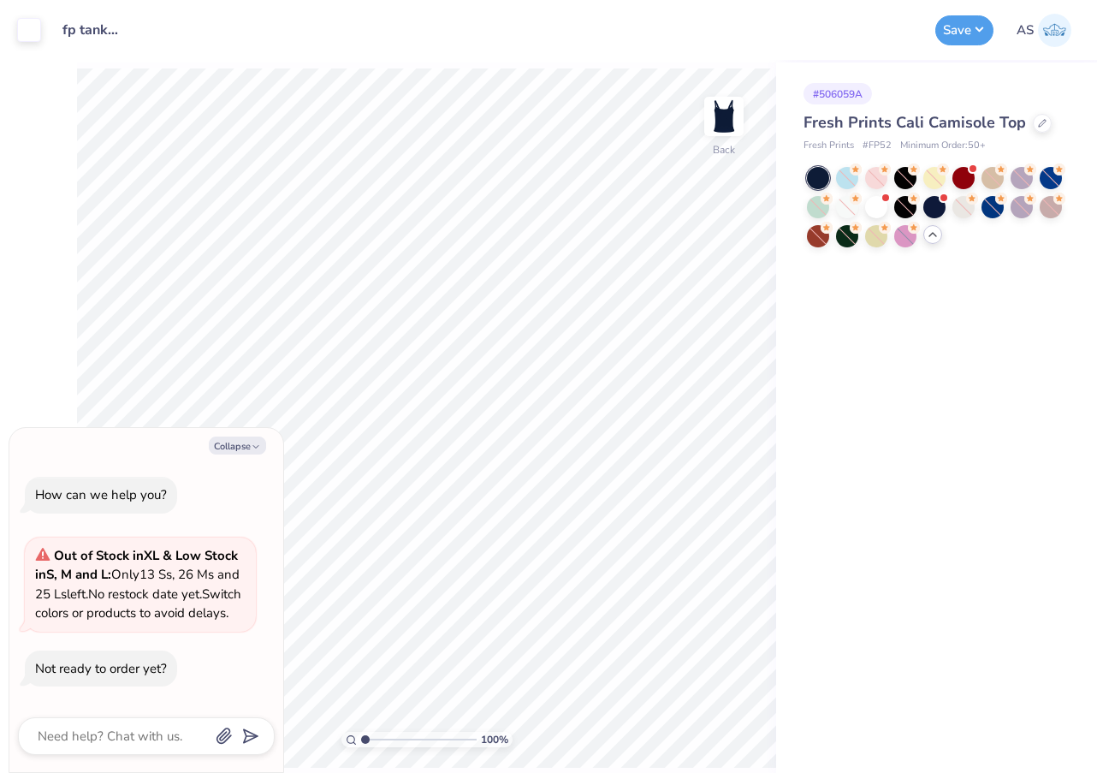
click at [820, 178] on div at bounding box center [818, 178] width 22 height 22
click at [942, 199] on span at bounding box center [943, 196] width 9 height 9
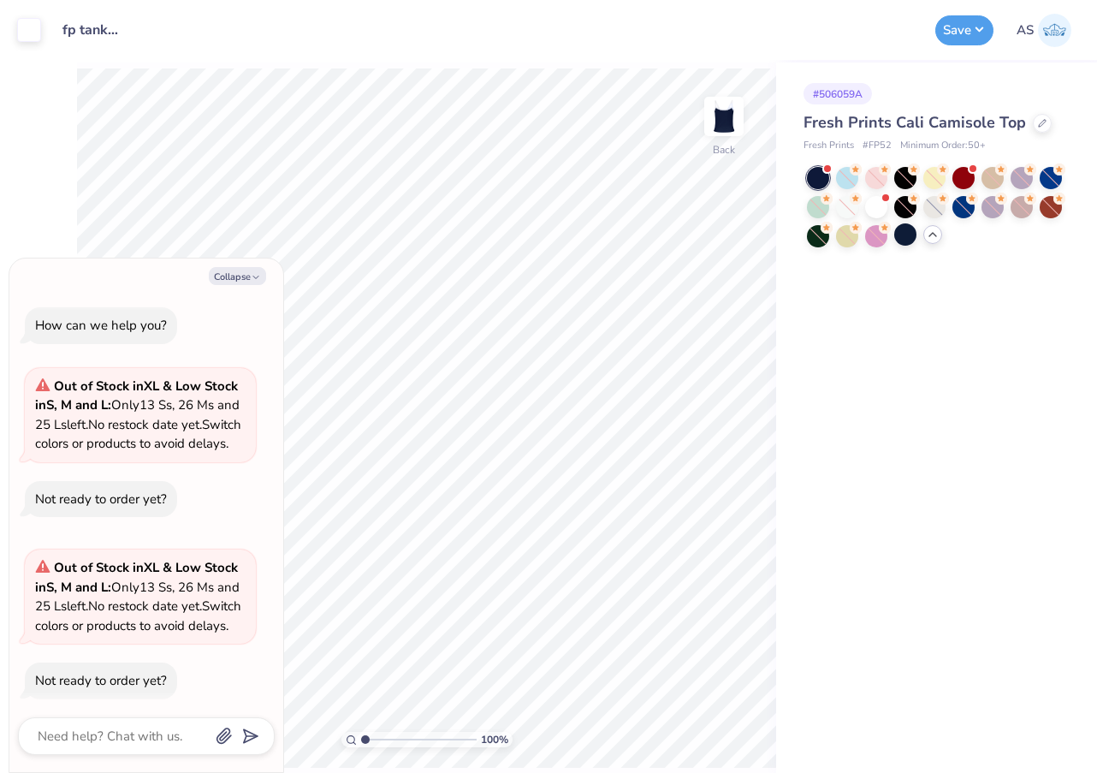
scroll to position [45, 0]
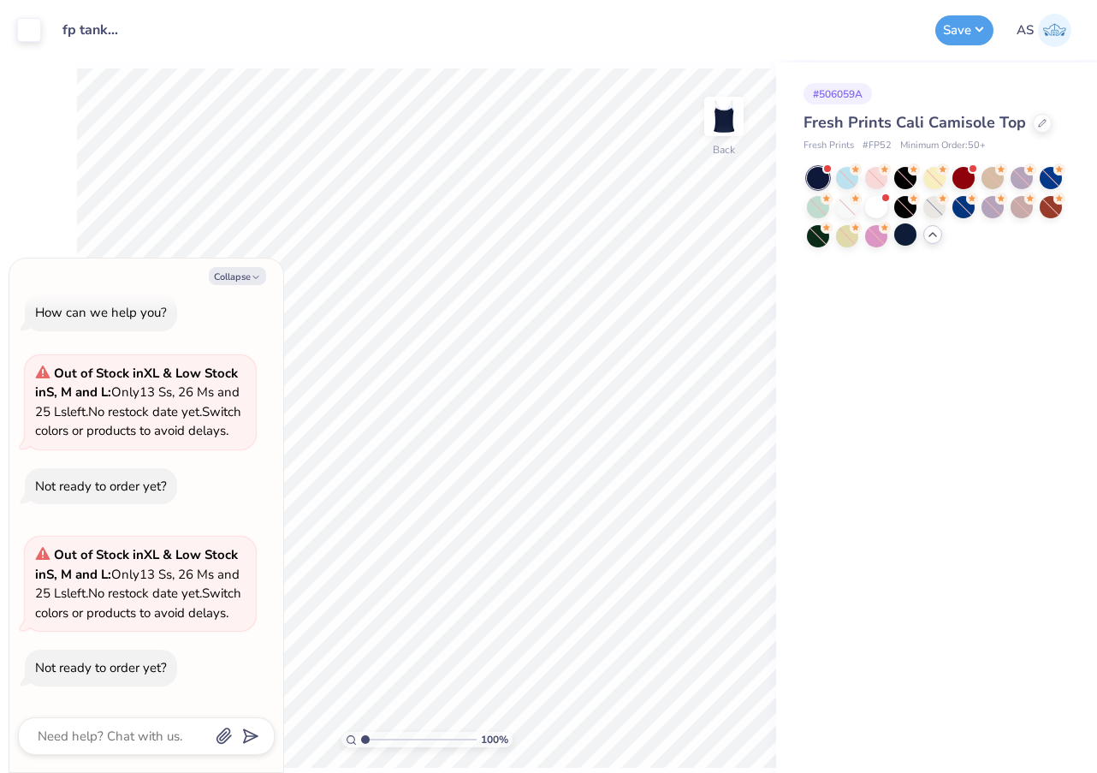
click at [805, 42] on div "Design Title fp tank draft" at bounding box center [488, 30] width 877 height 60
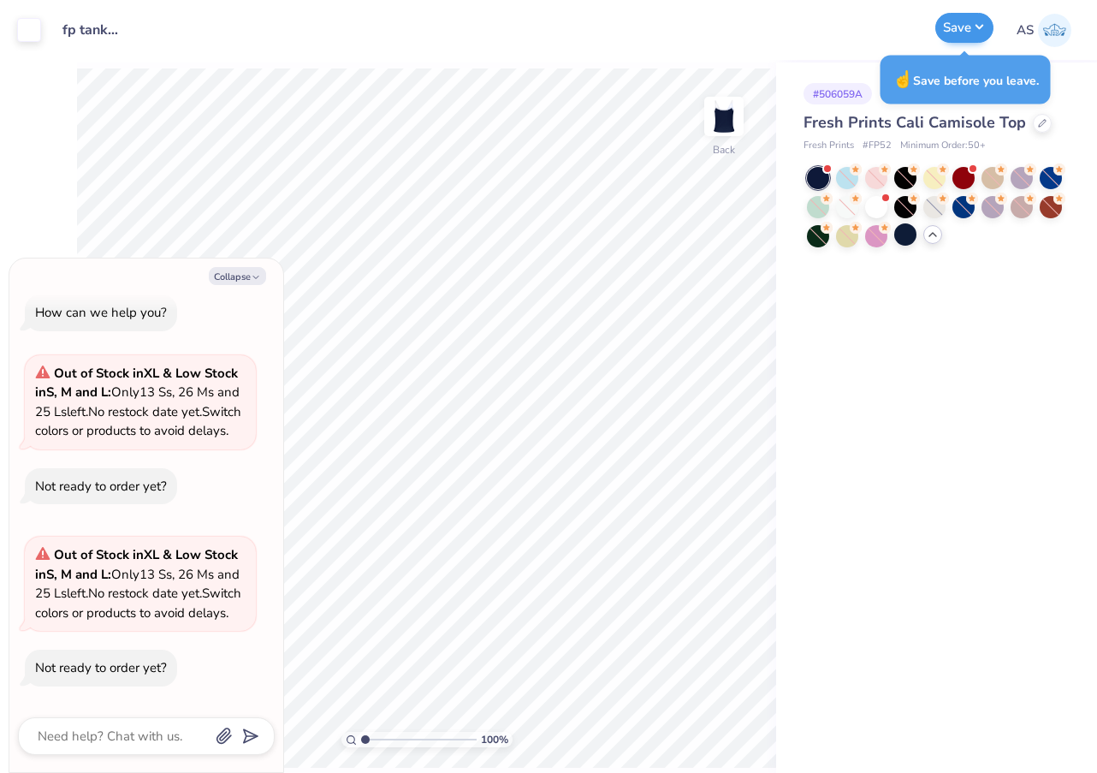
click at [959, 25] on button "Save" at bounding box center [964, 28] width 58 height 30
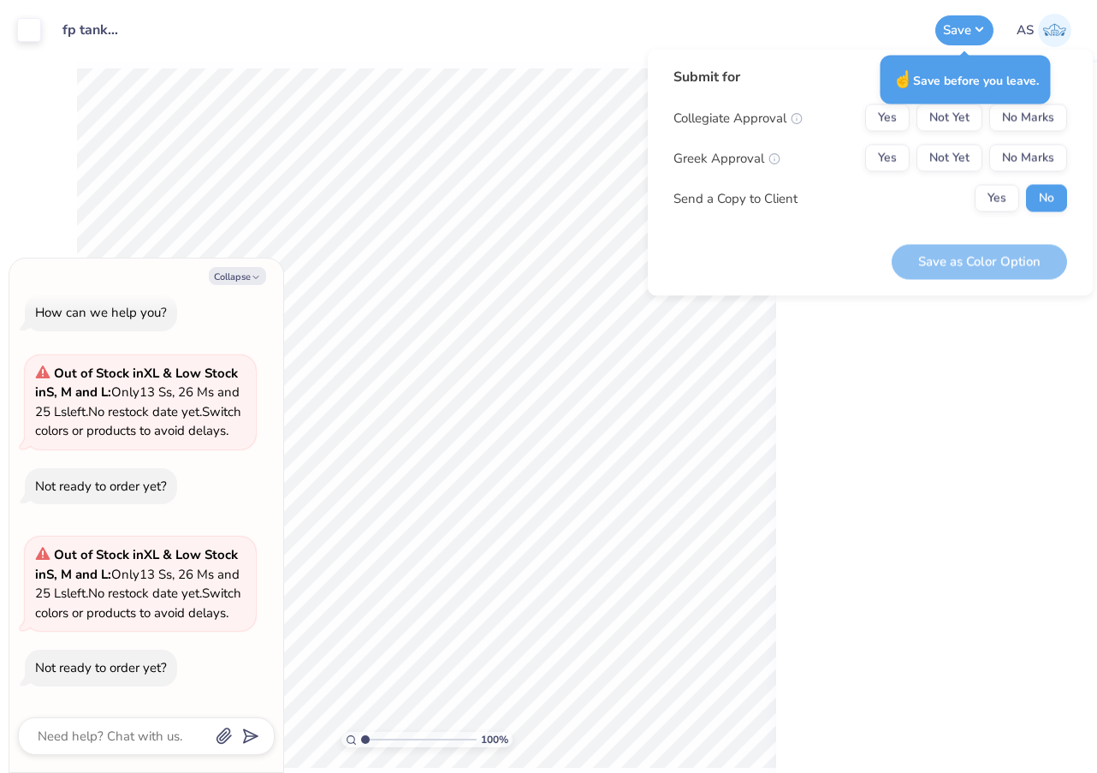
click at [866, 7] on div "Design Title fp tank draft" at bounding box center [488, 30] width 877 height 60
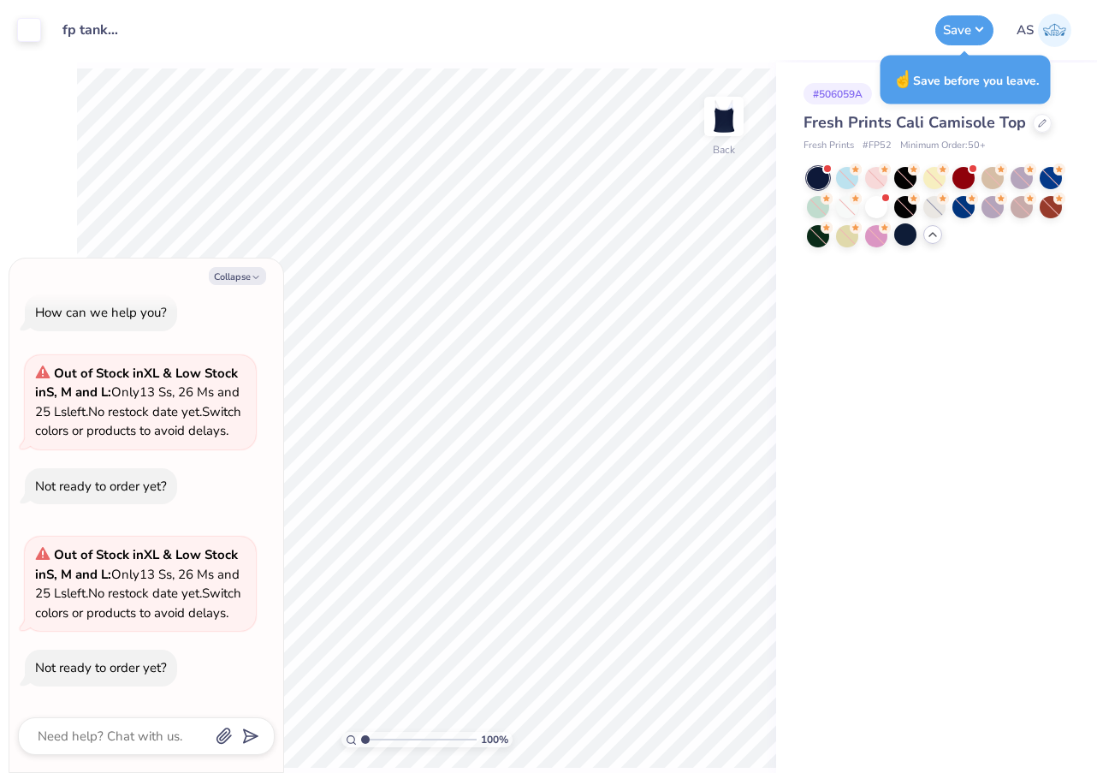
click at [819, 173] on div at bounding box center [818, 178] width 22 height 22
click at [949, 39] on button "Save" at bounding box center [964, 28] width 58 height 30
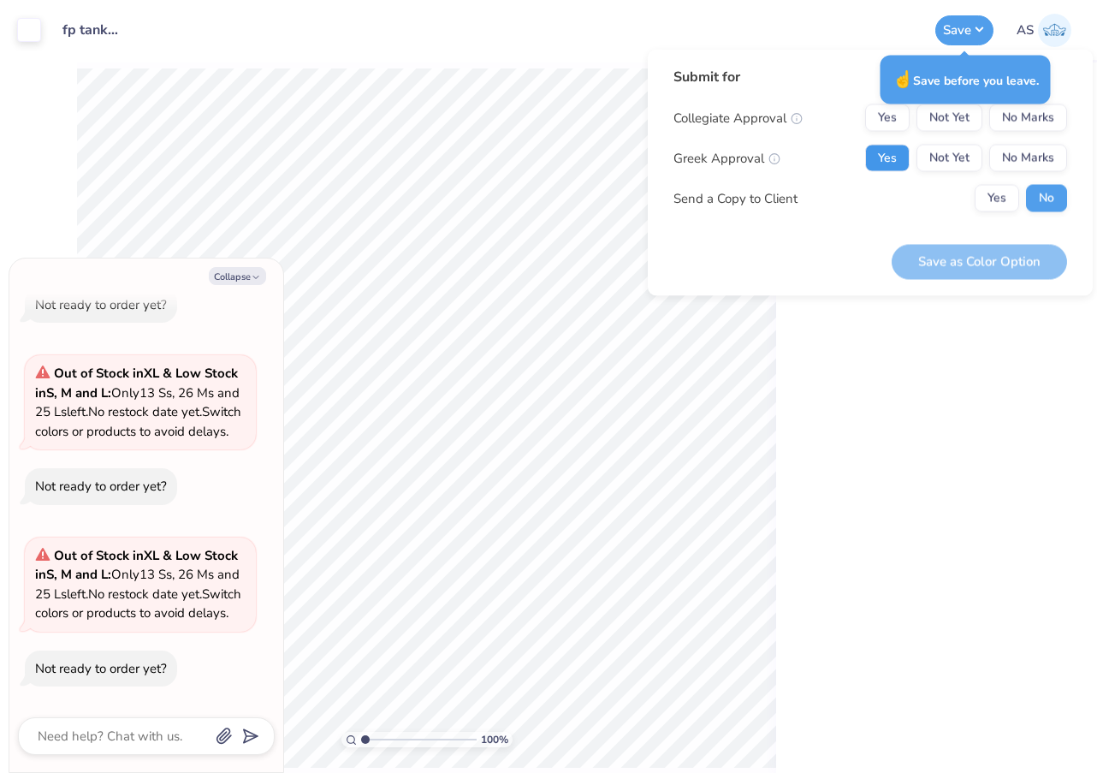
click at [890, 150] on button "Yes" at bounding box center [887, 158] width 45 height 27
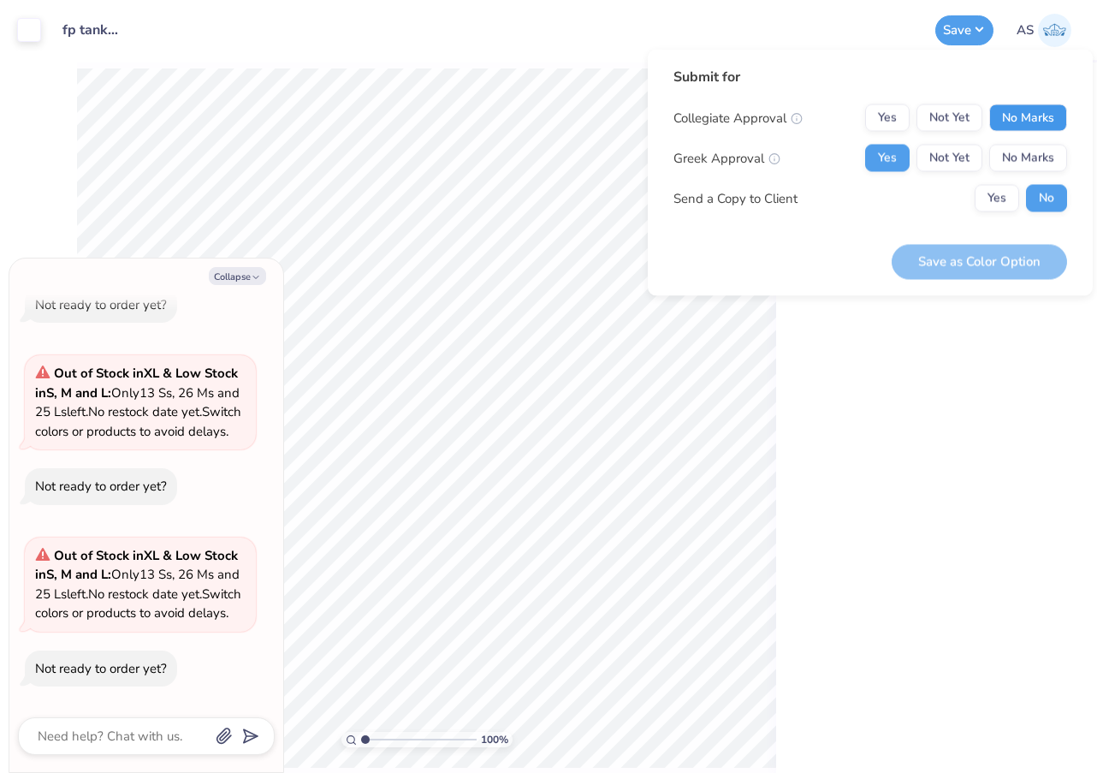
click at [1018, 117] on button "No Marks" at bounding box center [1028, 117] width 78 height 27
click at [986, 208] on button "Yes" at bounding box center [997, 198] width 45 height 27
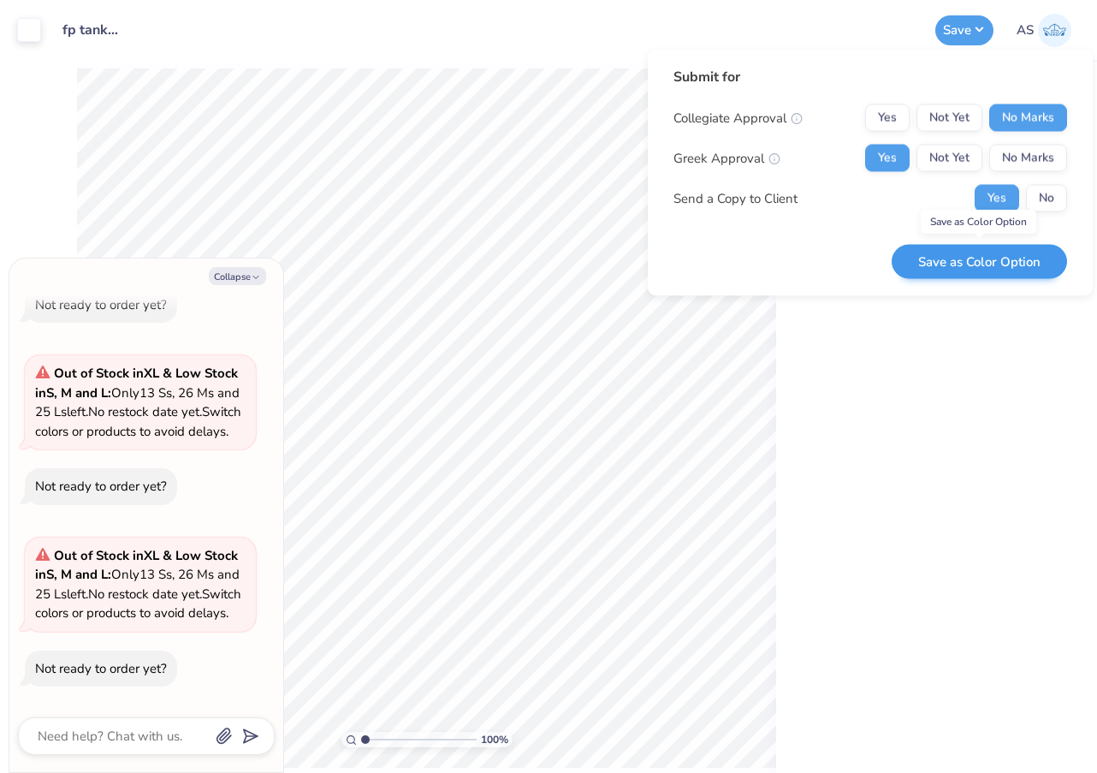
click at [957, 266] on button "Save as Color Option" at bounding box center [979, 261] width 175 height 35
type textarea "x"
